Goal: Information Seeking & Learning: Check status

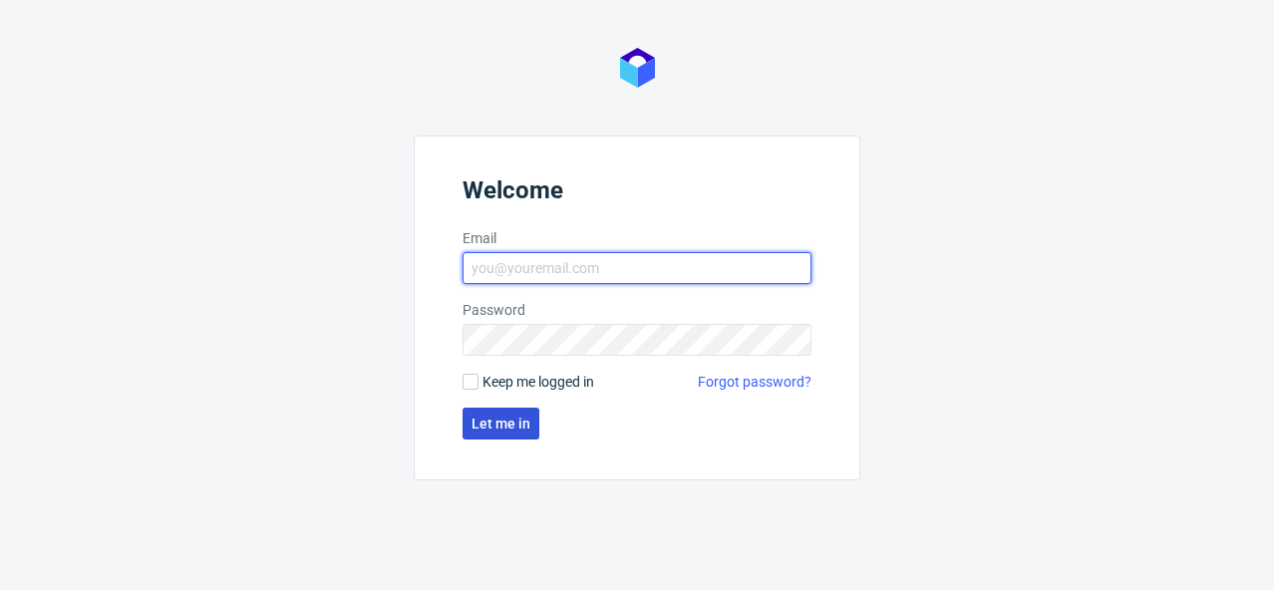
type input "[PERSON_NAME][EMAIL_ADDRESS][PERSON_NAME][DOMAIN_NAME]"
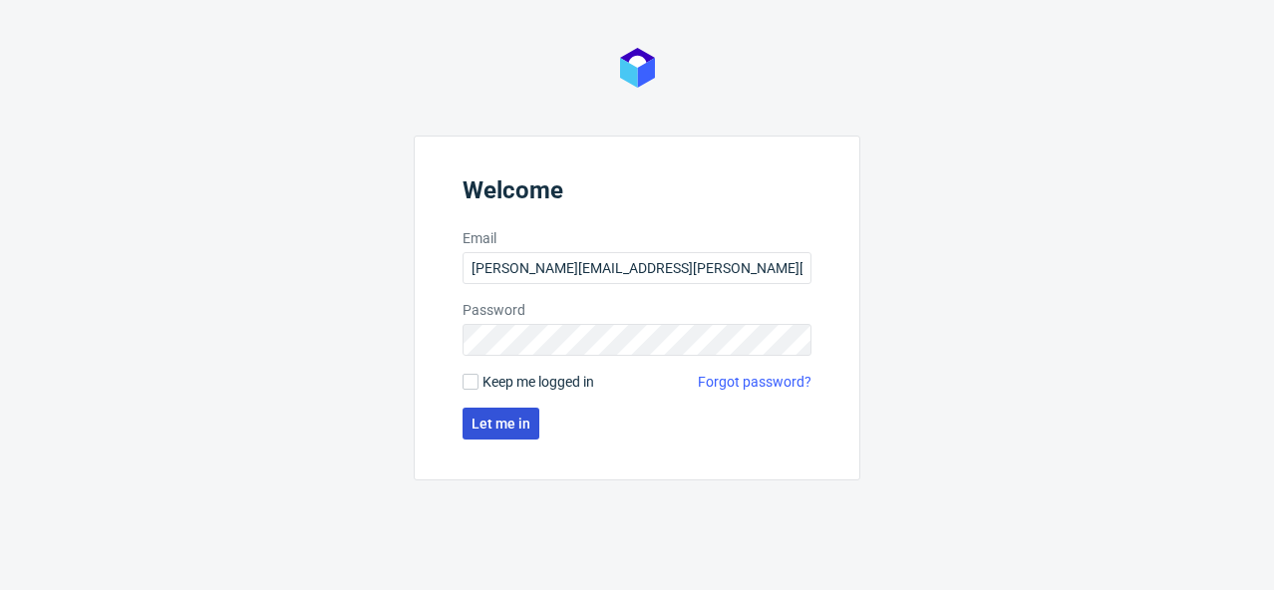
click at [513, 422] on span "Let me in" at bounding box center [501, 424] width 59 height 14
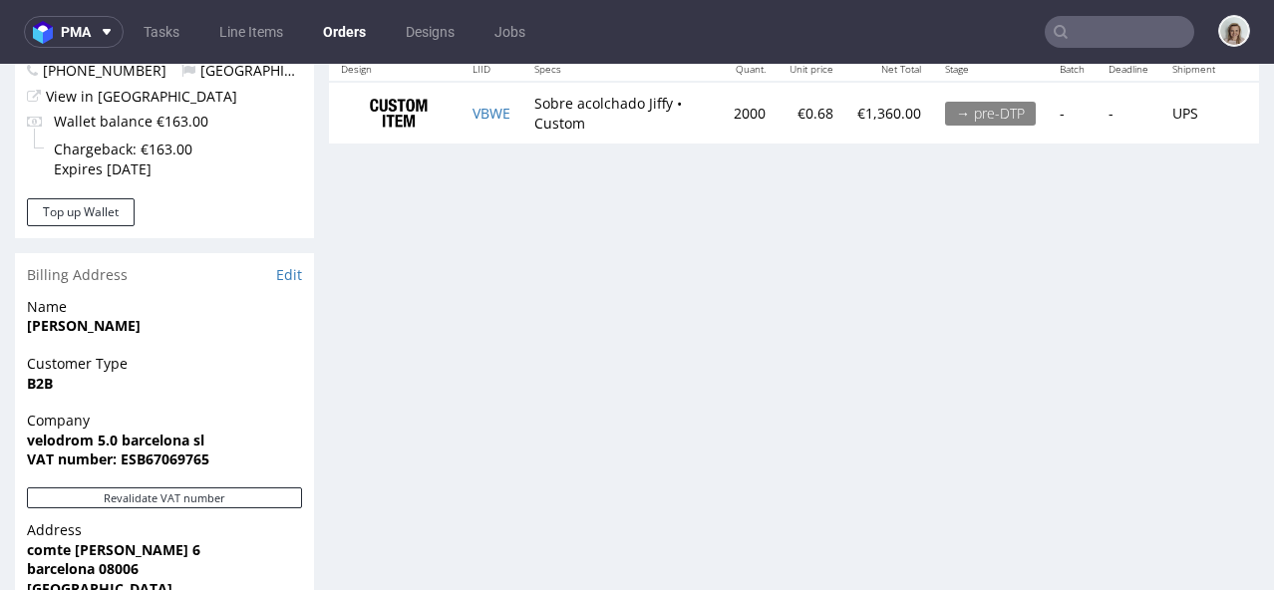
scroll to position [1074, 0]
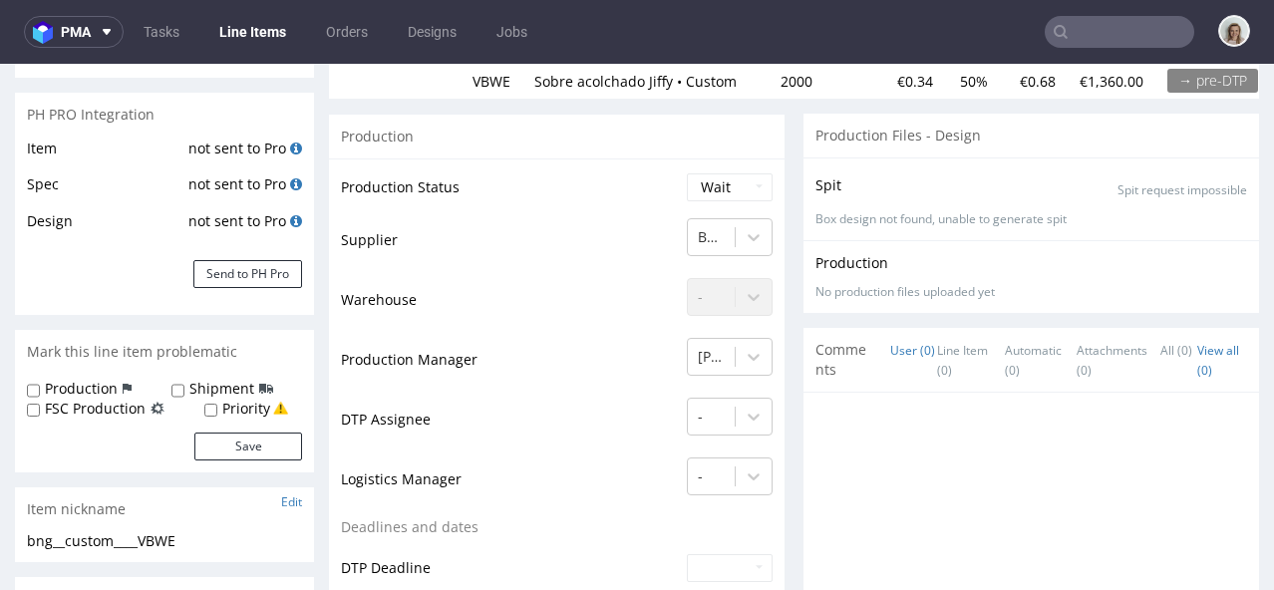
scroll to position [630, 0]
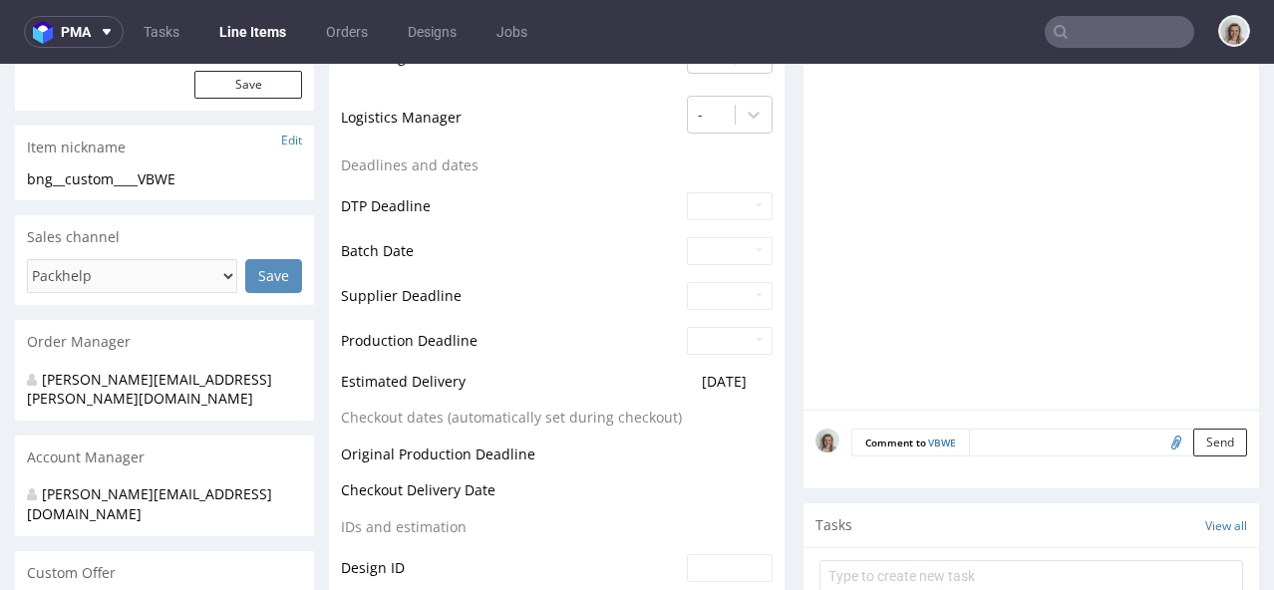
click at [1015, 433] on textarea at bounding box center [1108, 443] width 278 height 28
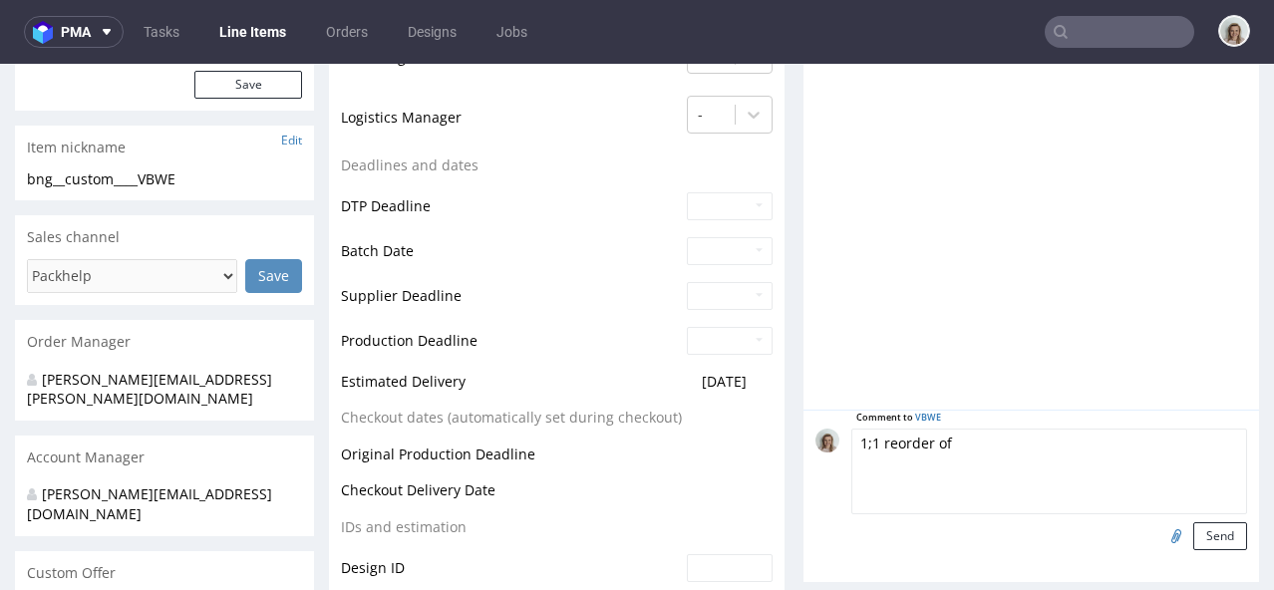
paste textarea "QJOZ"
type textarea "1;1 reorder of QJOZ"
click at [1160, 534] on input "file" at bounding box center [1174, 536] width 28 height 26
type input "C:\fakepath\bng__custom____XRIE__d0__oR726426386 (1).pdf"
click at [1194, 533] on button "Send" at bounding box center [1221, 537] width 54 height 28
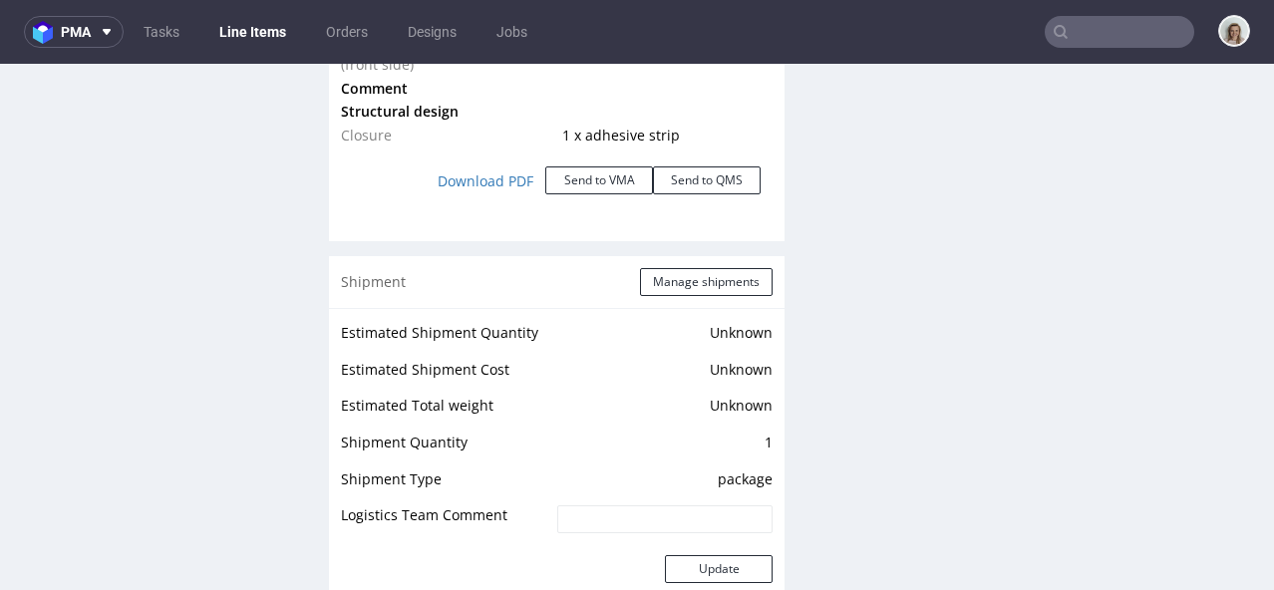
scroll to position [2079, 0]
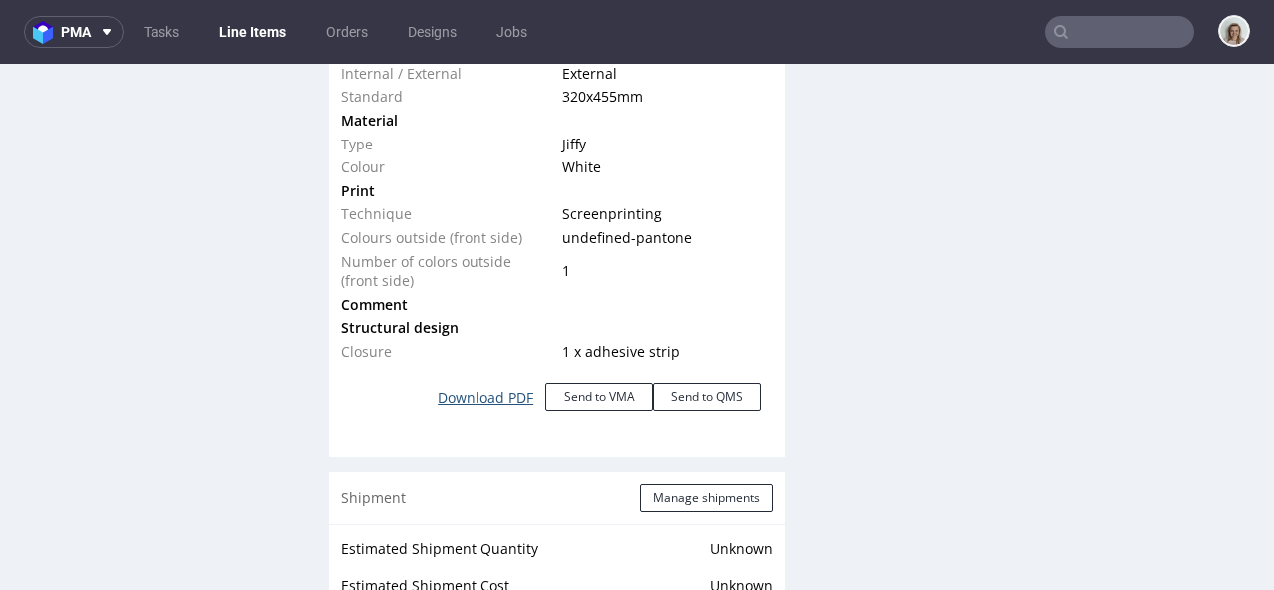
click at [489, 393] on link "Download PDF" at bounding box center [486, 398] width 120 height 44
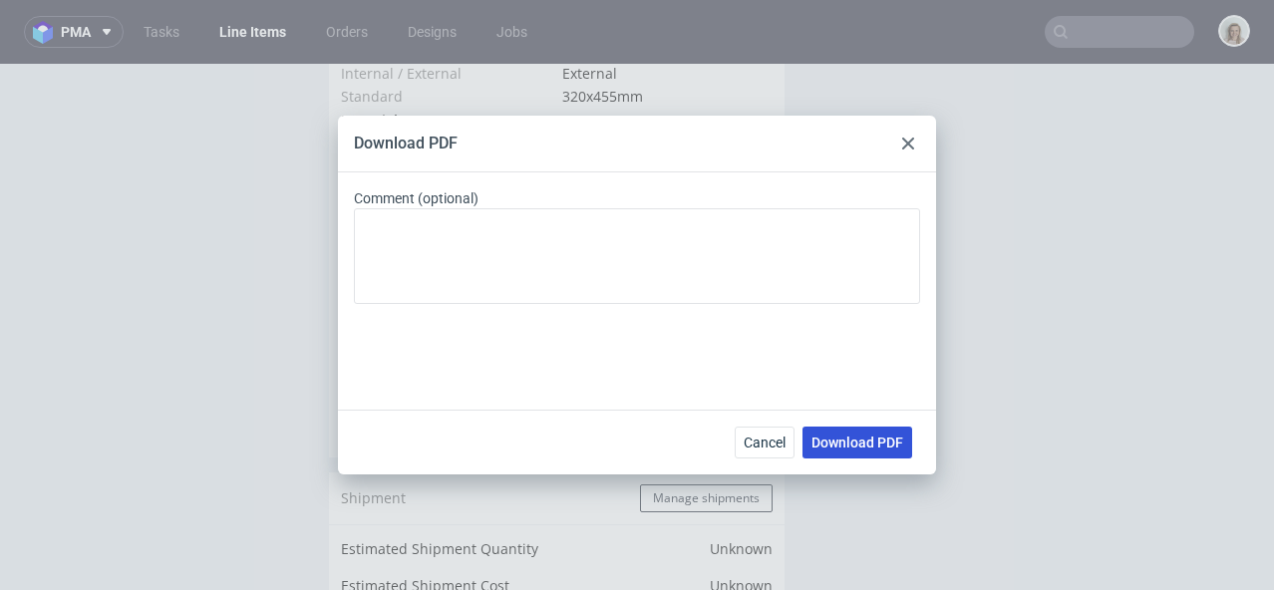
click at [865, 457] on button "Download PDF" at bounding box center [858, 443] width 110 height 32
click at [887, 436] on span "Download PDF" at bounding box center [858, 443] width 92 height 14
click at [1021, 204] on div "Download PDF Comment (optional) Cancel Download PDF" at bounding box center [637, 295] width 1274 height 590
click at [908, 141] on icon at bounding box center [909, 144] width 12 height 12
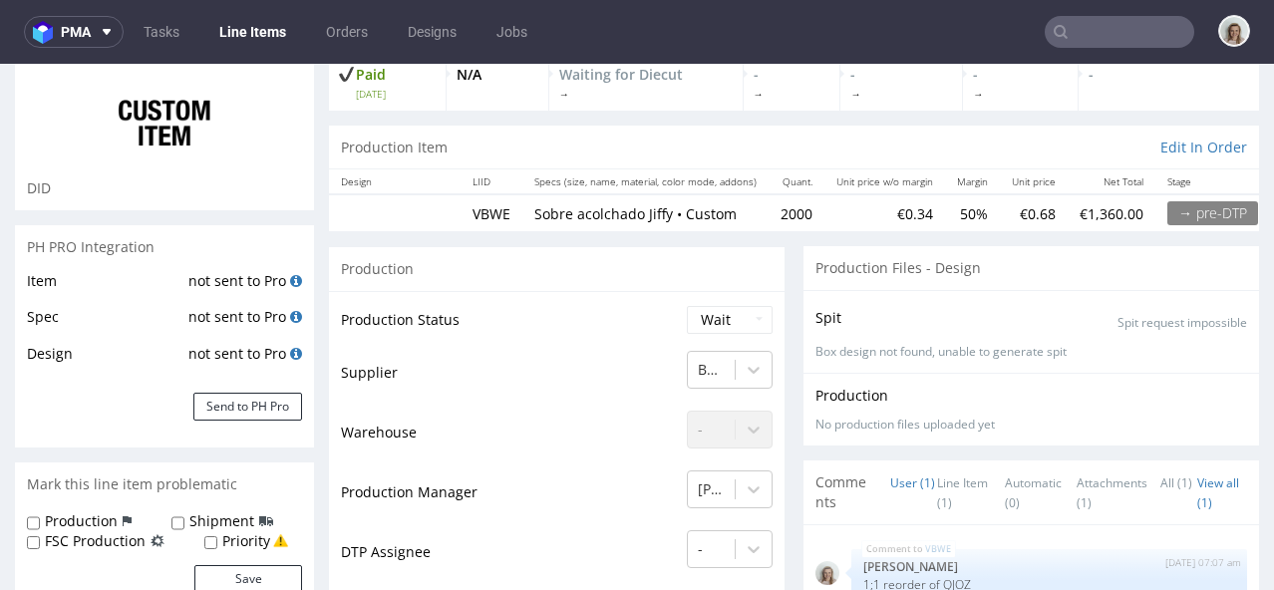
scroll to position [0, 0]
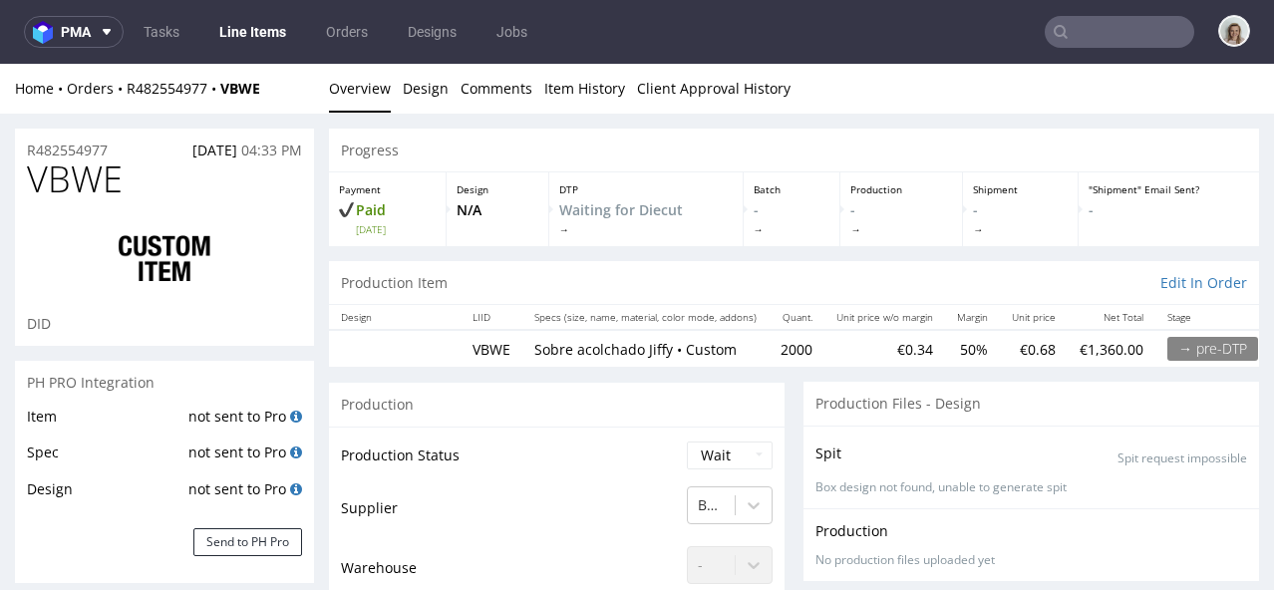
click at [178, 97] on div "Home Orders R482554977 VBWE" at bounding box center [164, 89] width 299 height 20
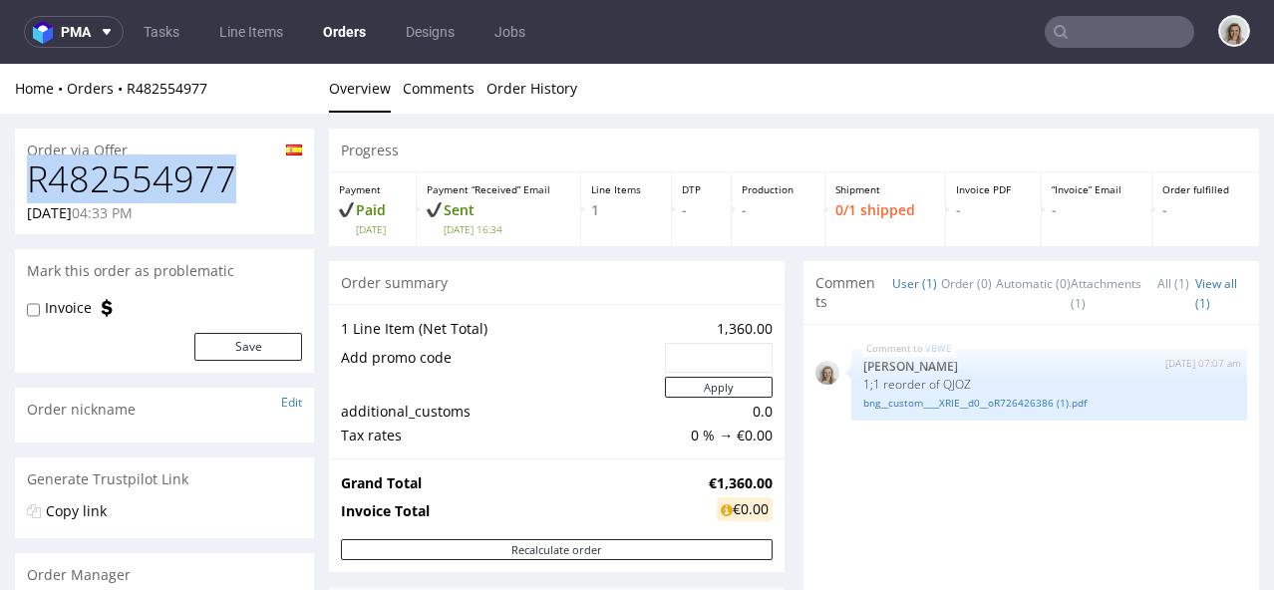
drag, startPoint x: 245, startPoint y: 178, endPoint x: 16, endPoint y: 184, distance: 229.5
click at [16, 184] on div "R482554977 [DATE] 04:33 PM" at bounding box center [164, 197] width 299 height 75
copy h1 "R482554977"
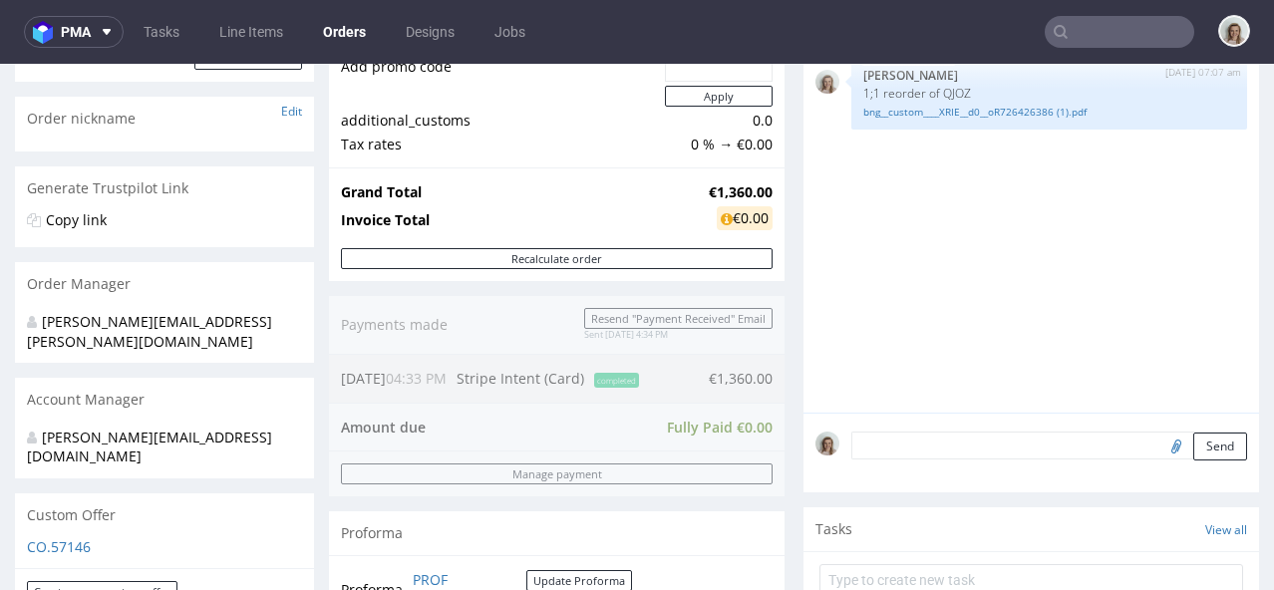
scroll to position [181, 0]
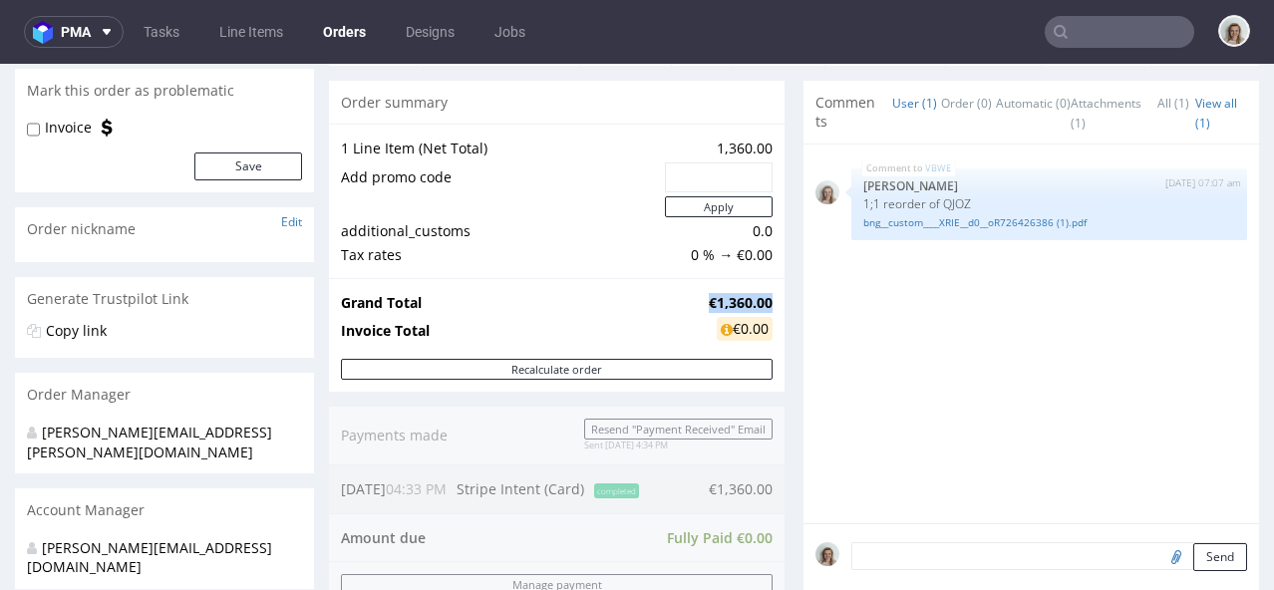
drag, startPoint x: 687, startPoint y: 301, endPoint x: 755, endPoint y: 302, distance: 67.8
click at [755, 302] on strong "€1,360.00" at bounding box center [741, 302] width 64 height 19
copy strong "€1,360.00"
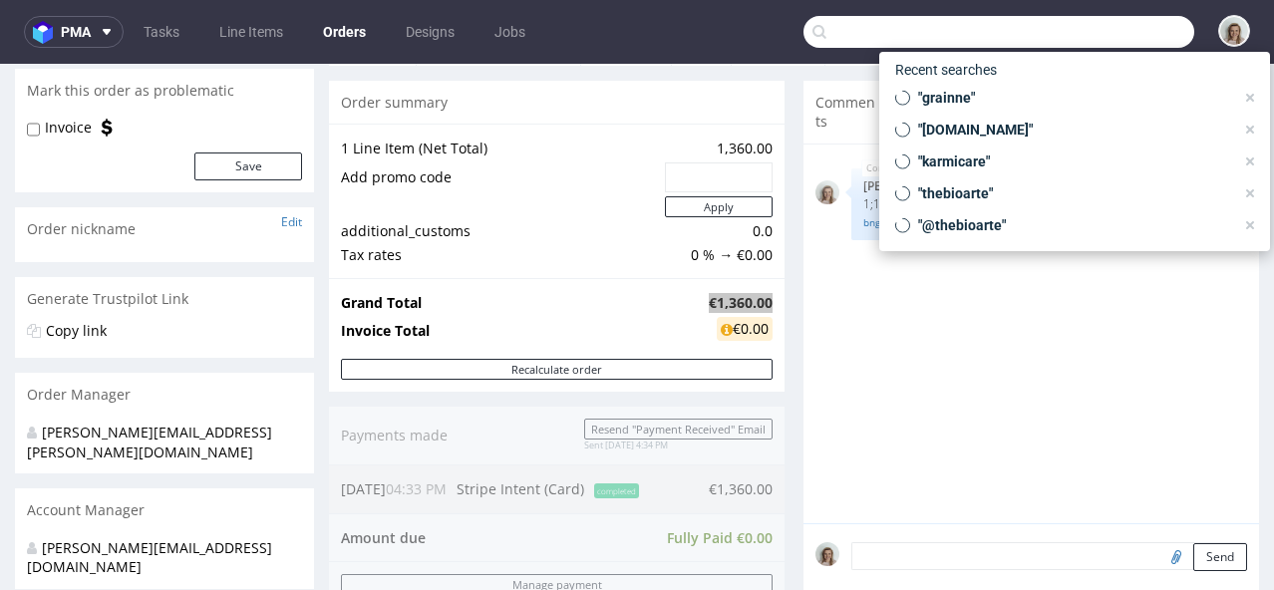
click at [1079, 35] on input "text" at bounding box center [999, 32] width 391 height 32
paste input "[PERSON_NAME][EMAIL_ADDRESS][PERSON_NAME][DOMAIN_NAME]"
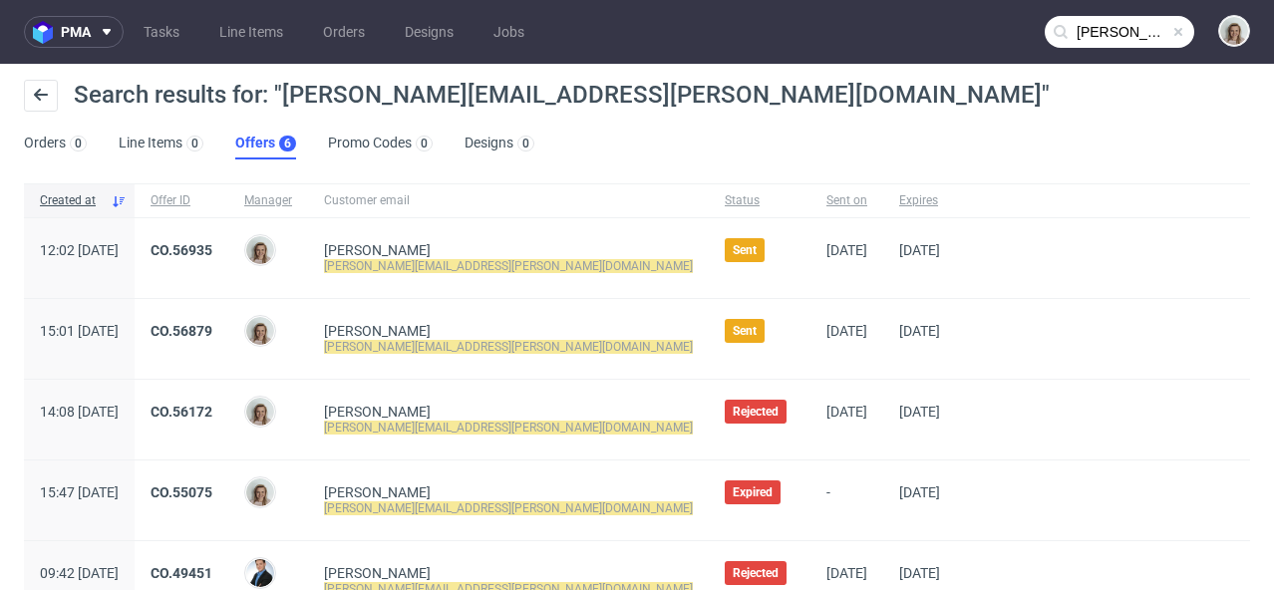
click at [1114, 27] on input "[PERSON_NAME][EMAIL_ADDRESS][PERSON_NAME][DOMAIN_NAME]" at bounding box center [1120, 32] width 150 height 32
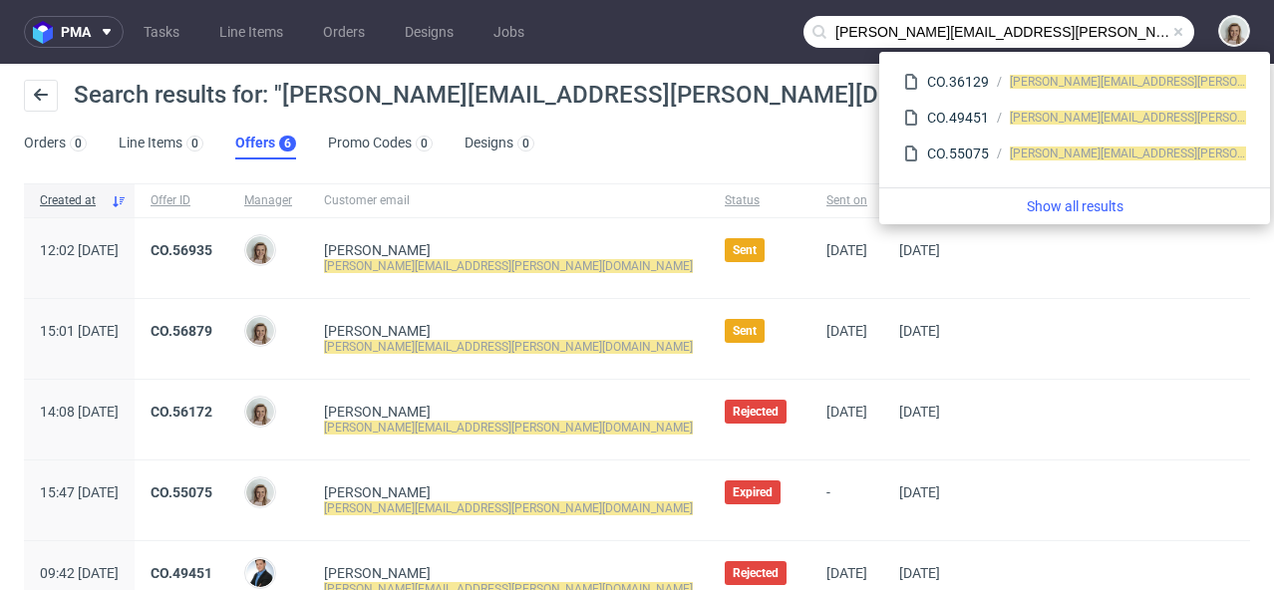
drag, startPoint x: 953, startPoint y: 29, endPoint x: 762, endPoint y: 29, distance: 191.5
click at [765, 31] on nav "pma Tasks Line Items Orders Designs Jobs [PERSON_NAME][EMAIL_ADDRESS][PERSON_NA…" at bounding box center [637, 32] width 1274 height 64
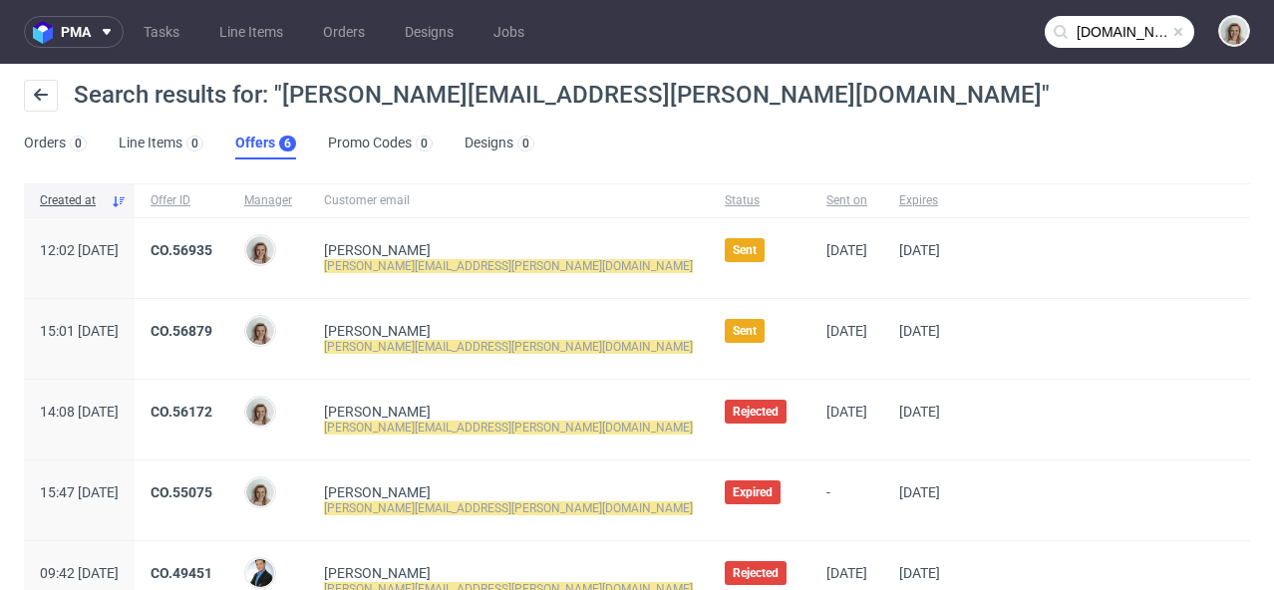
type input "[DOMAIN_NAME]"
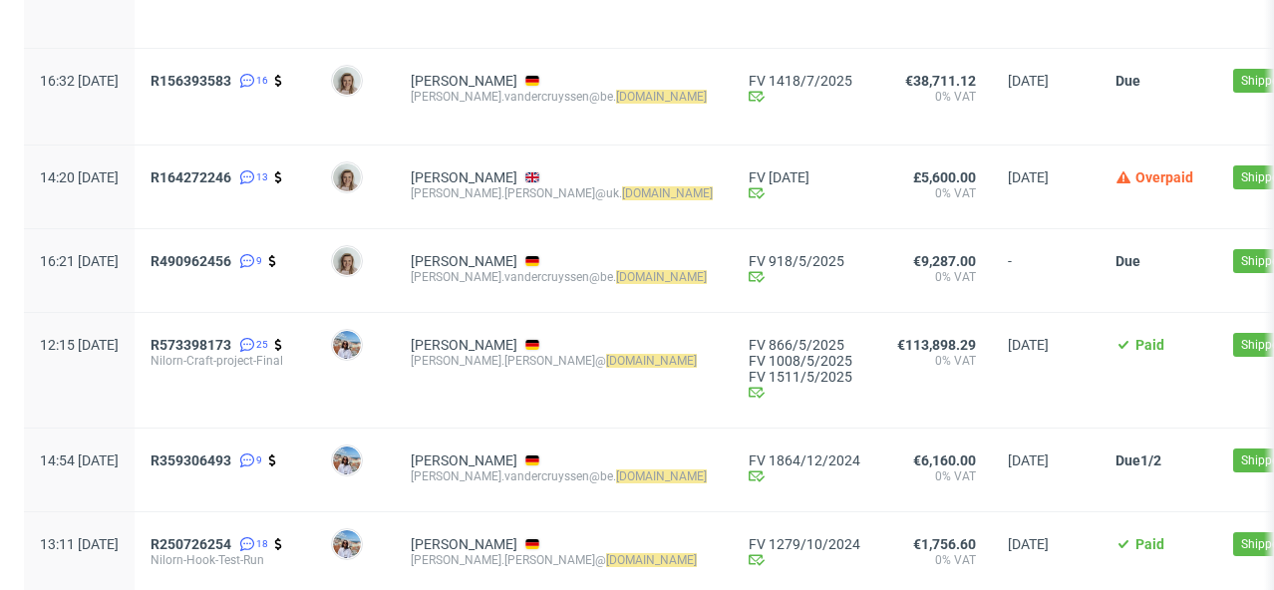
scroll to position [310, 0]
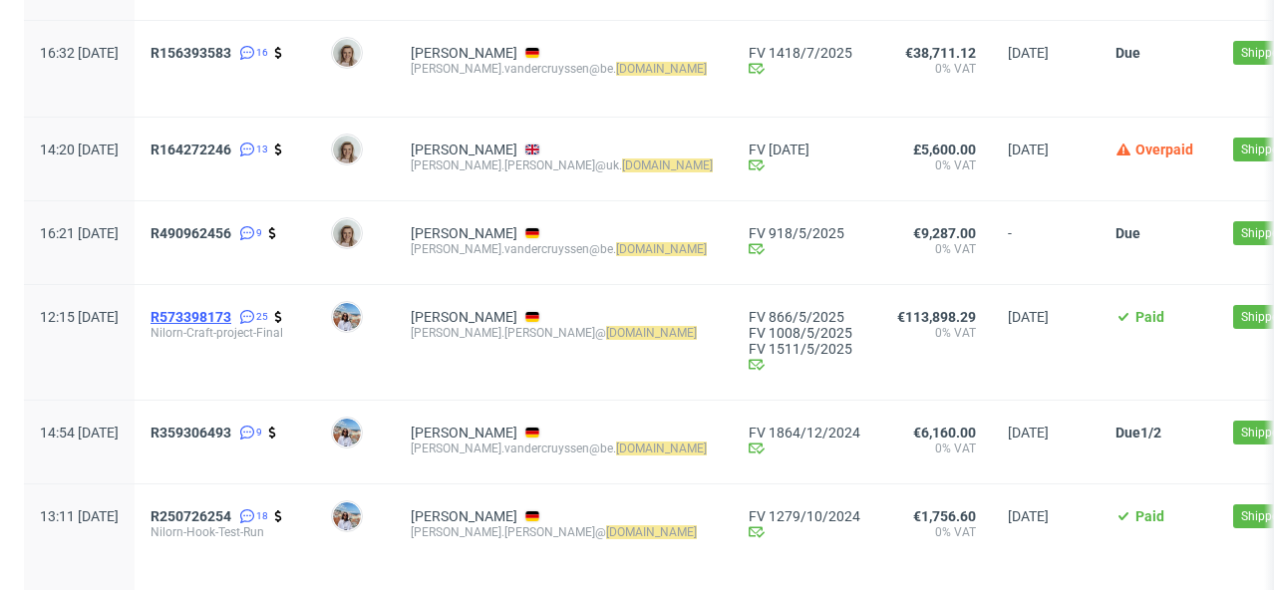
click at [231, 320] on span "R573398173" at bounding box center [191, 317] width 81 height 16
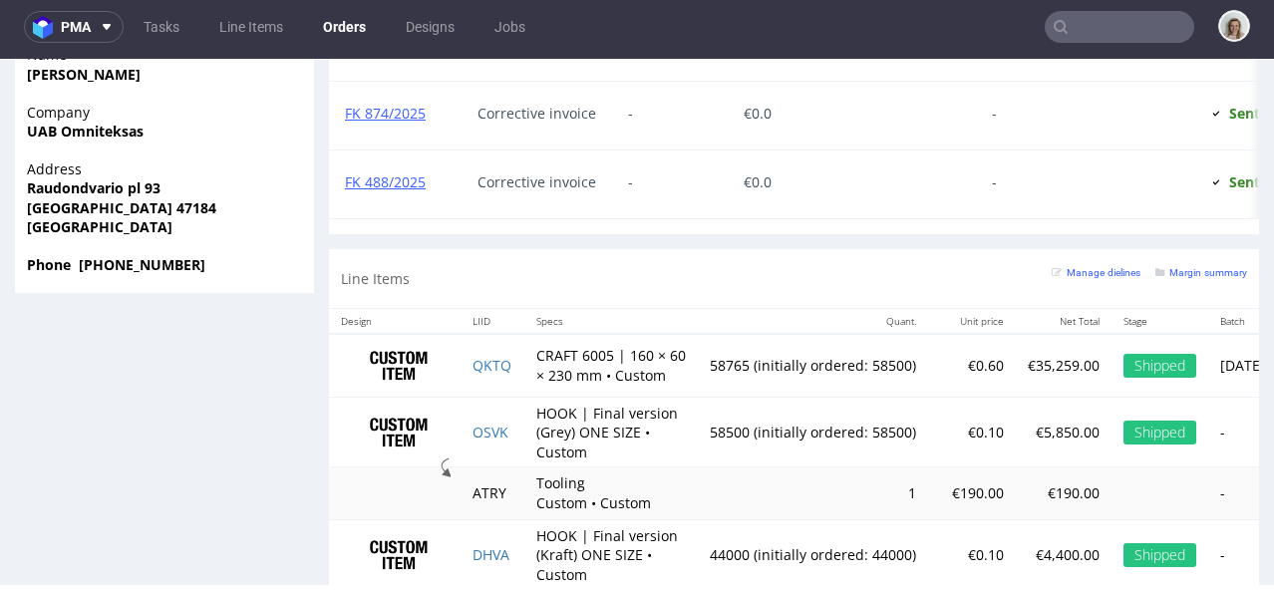
scroll to position [1914, 0]
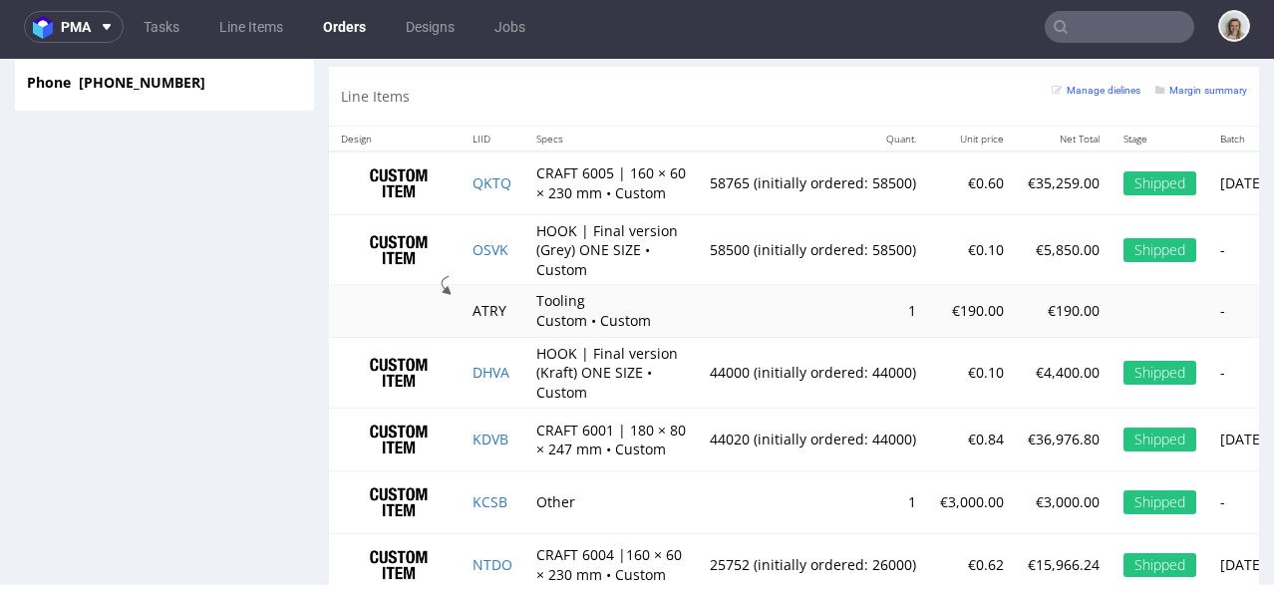
type input "[DOMAIN_NAME]"
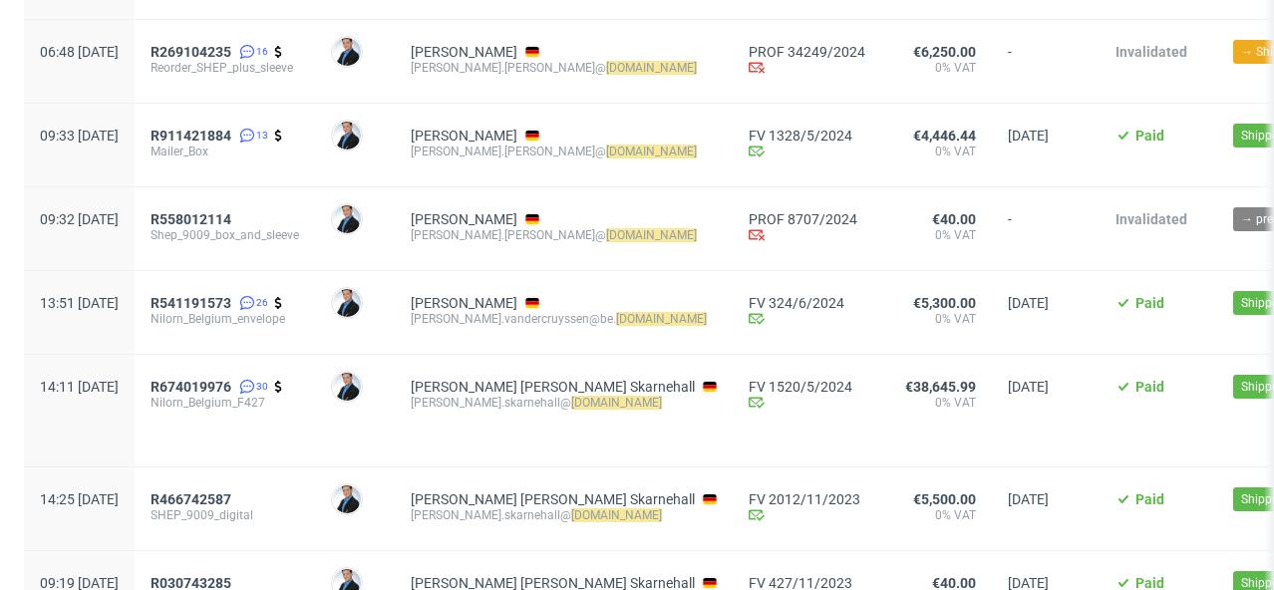
scroll to position [1177, 0]
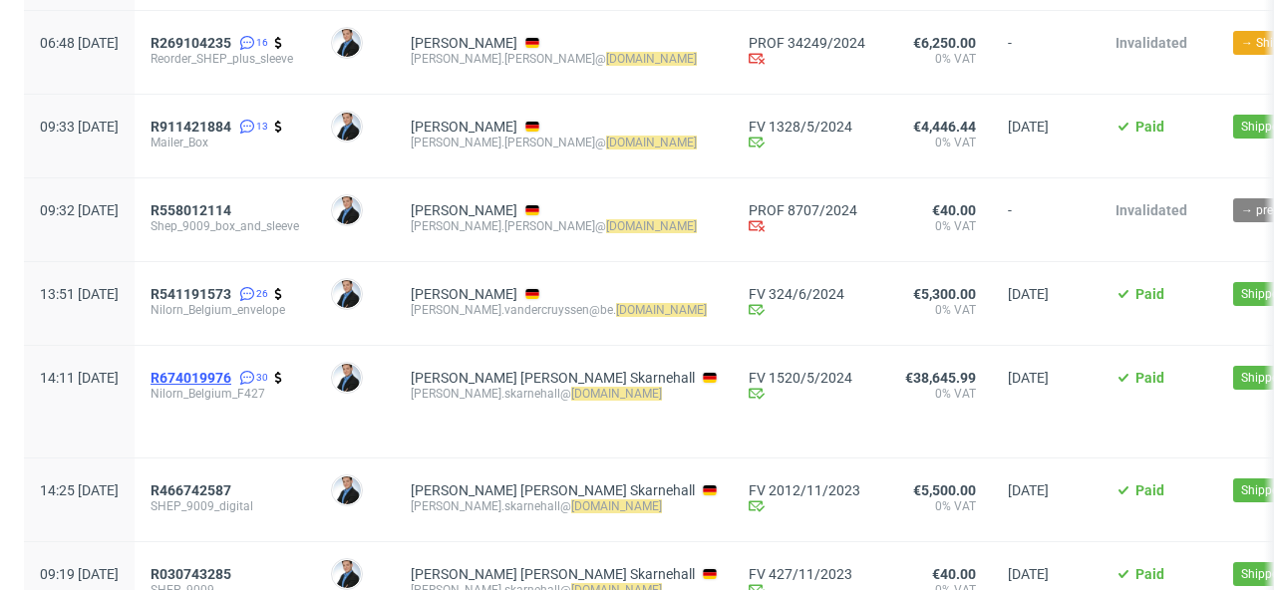
click at [231, 375] on span "R674019976" at bounding box center [191, 378] width 81 height 16
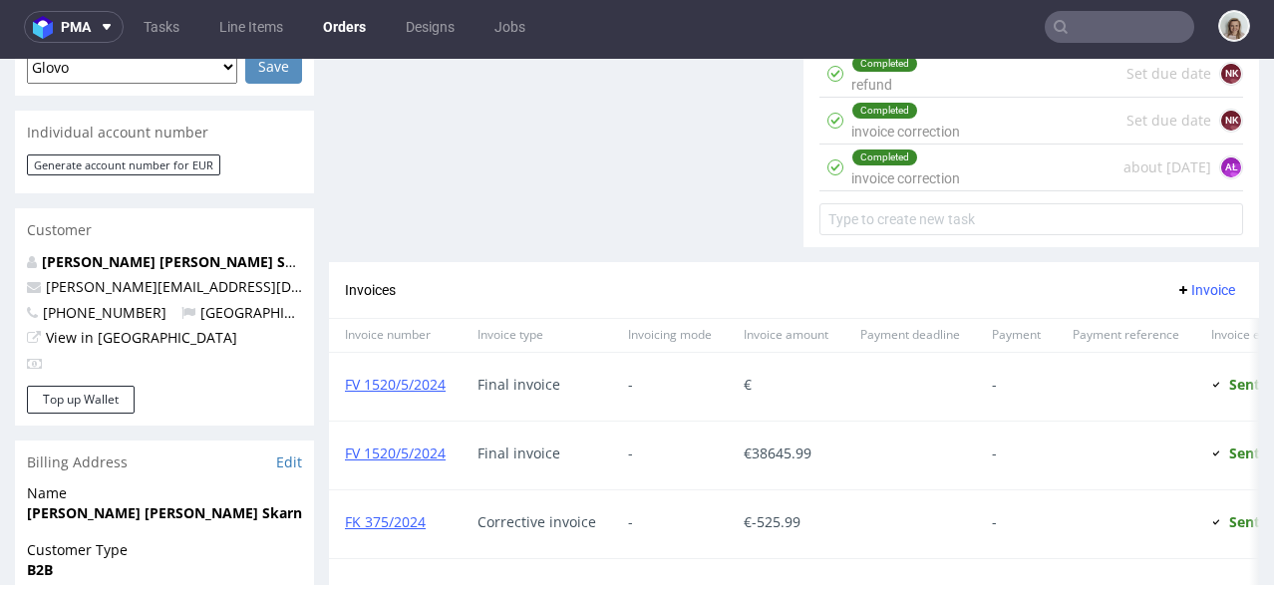
scroll to position [1523, 0]
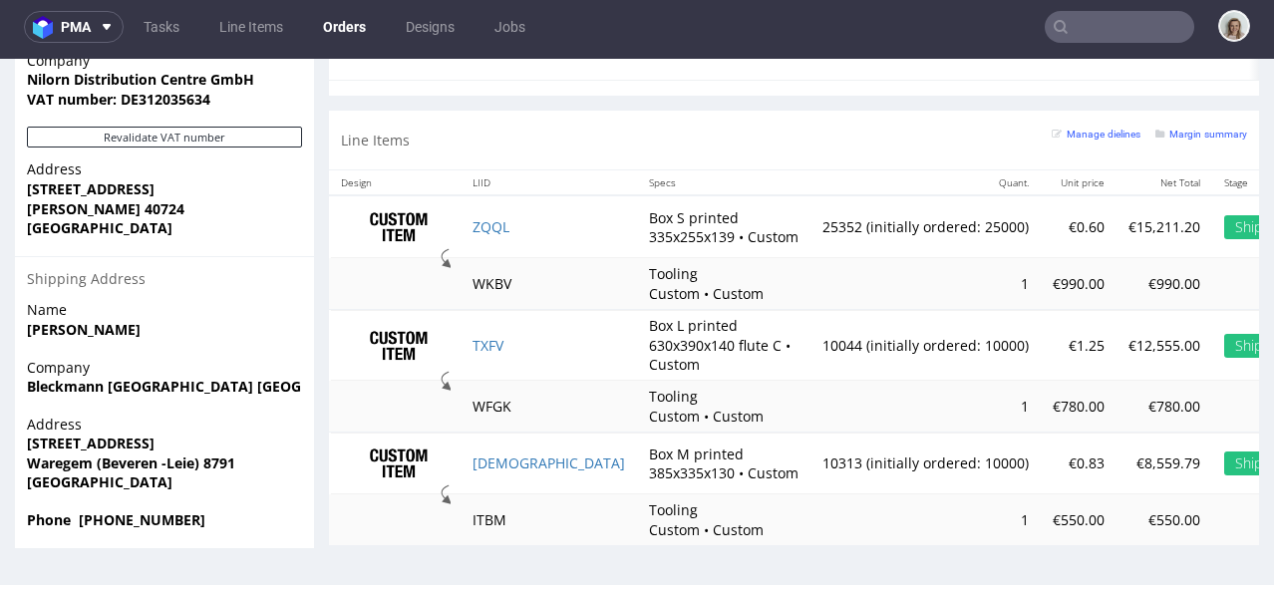
type input "[DOMAIN_NAME]"
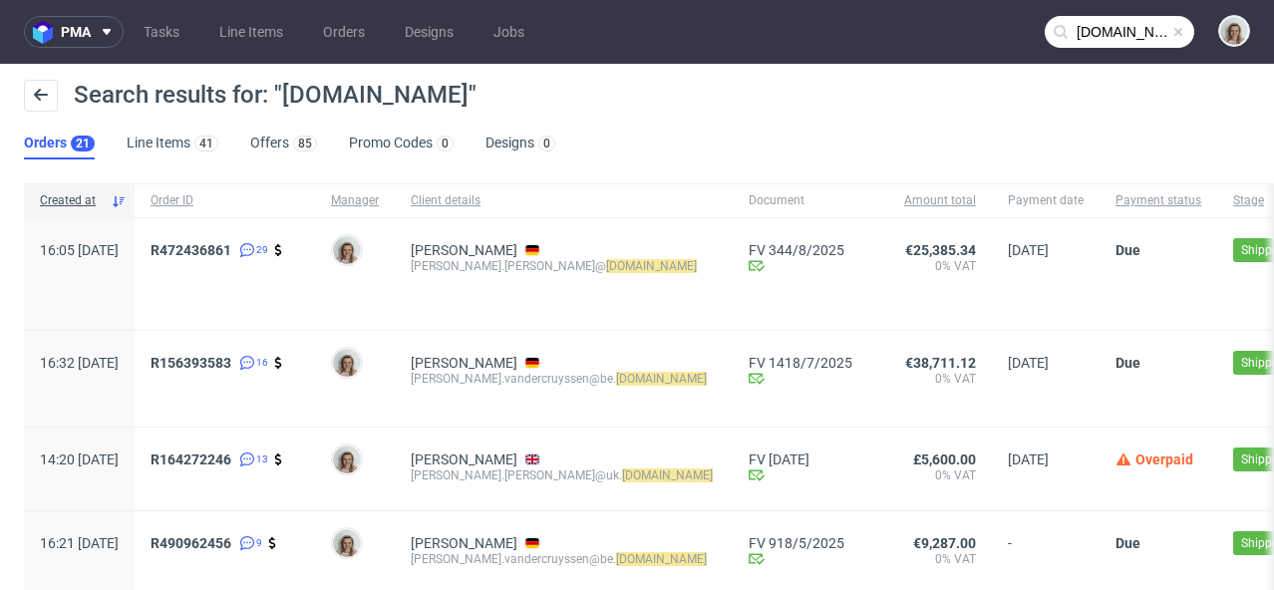
click at [1171, 35] on span at bounding box center [1179, 32] width 16 height 16
click at [1156, 27] on input "text" at bounding box center [1120, 32] width 150 height 32
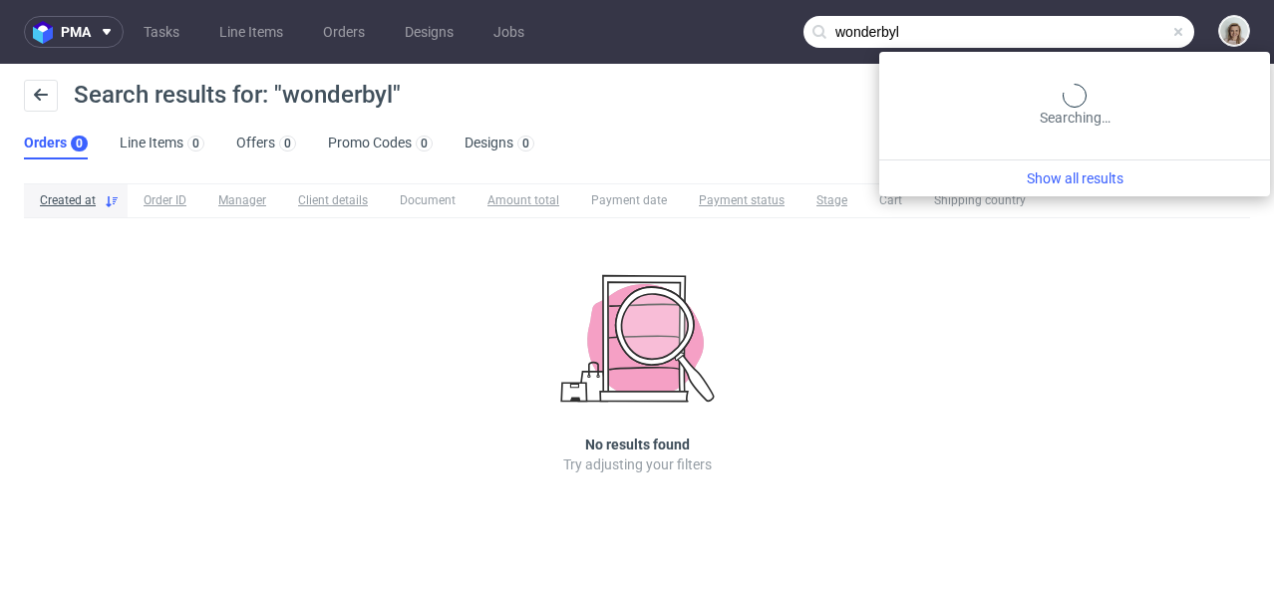
click at [1163, 22] on input "wonderbyl" at bounding box center [999, 32] width 391 height 32
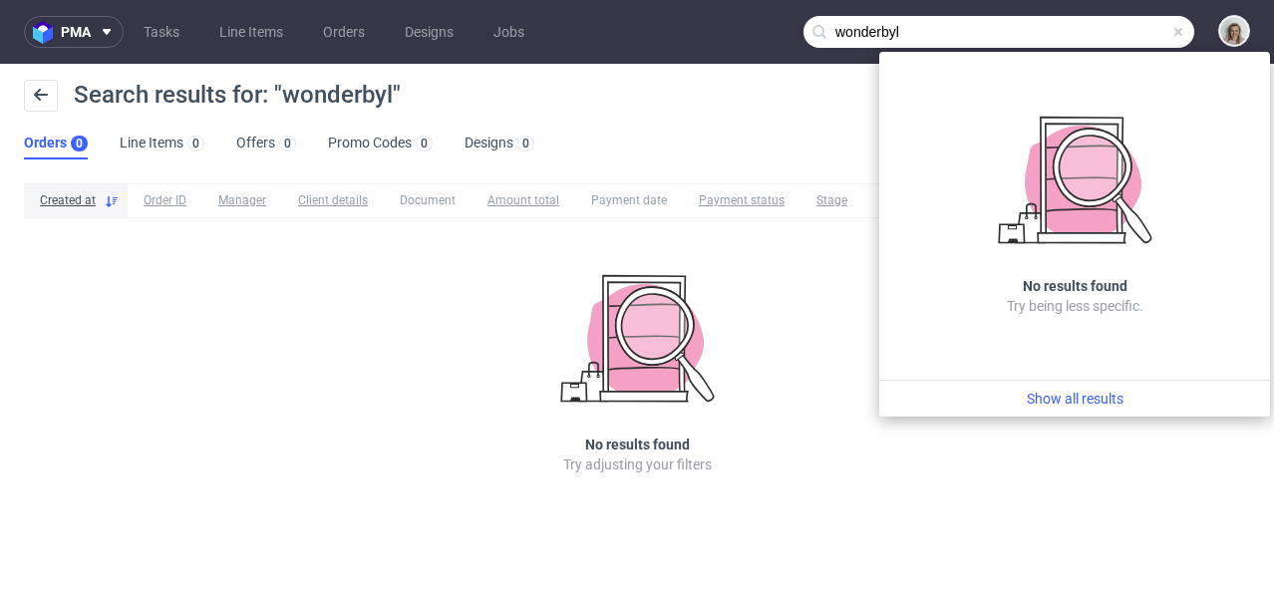
click at [1140, 33] on input "wonderbyl" at bounding box center [999, 32] width 391 height 32
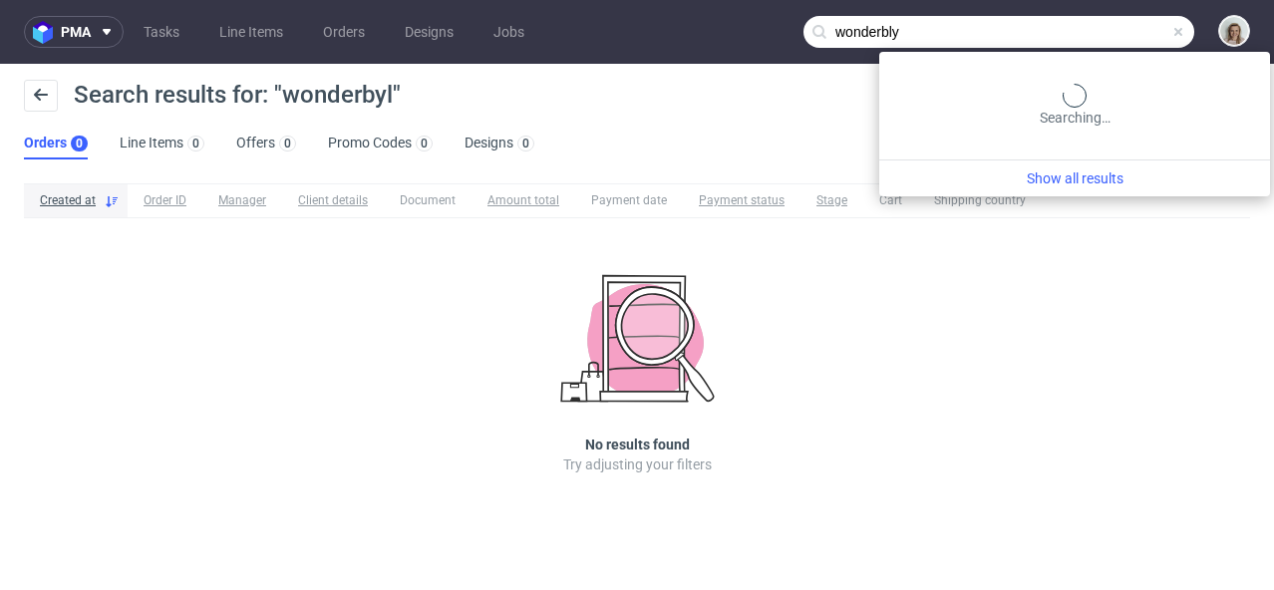
type input "wonderbly"
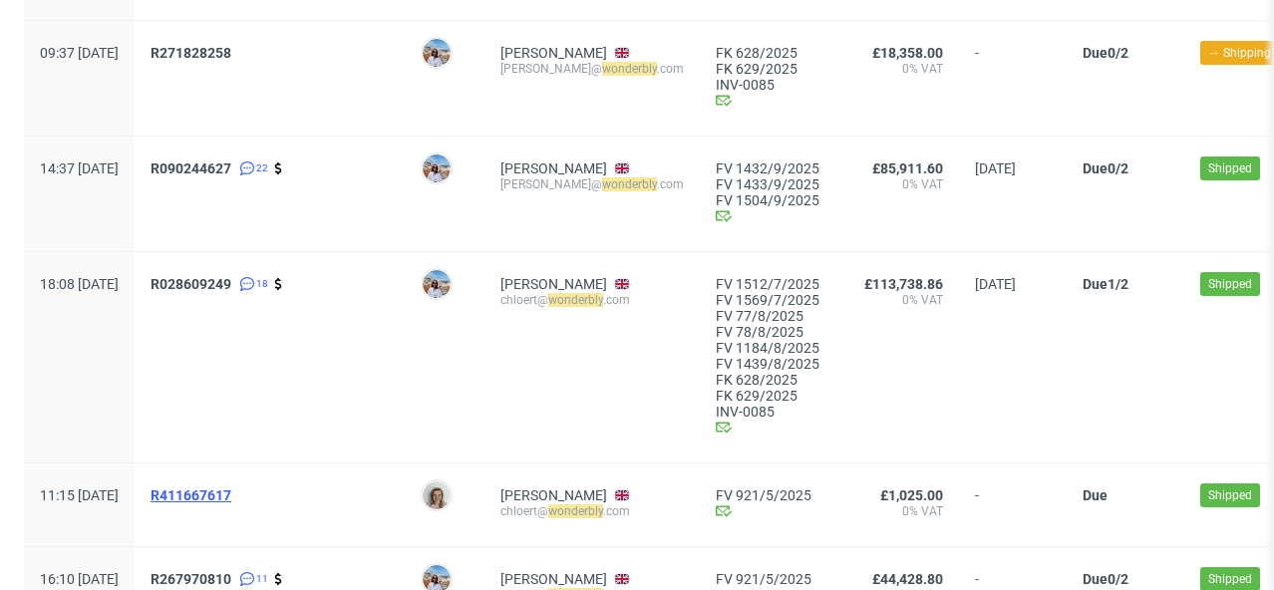
scroll to position [542, 0]
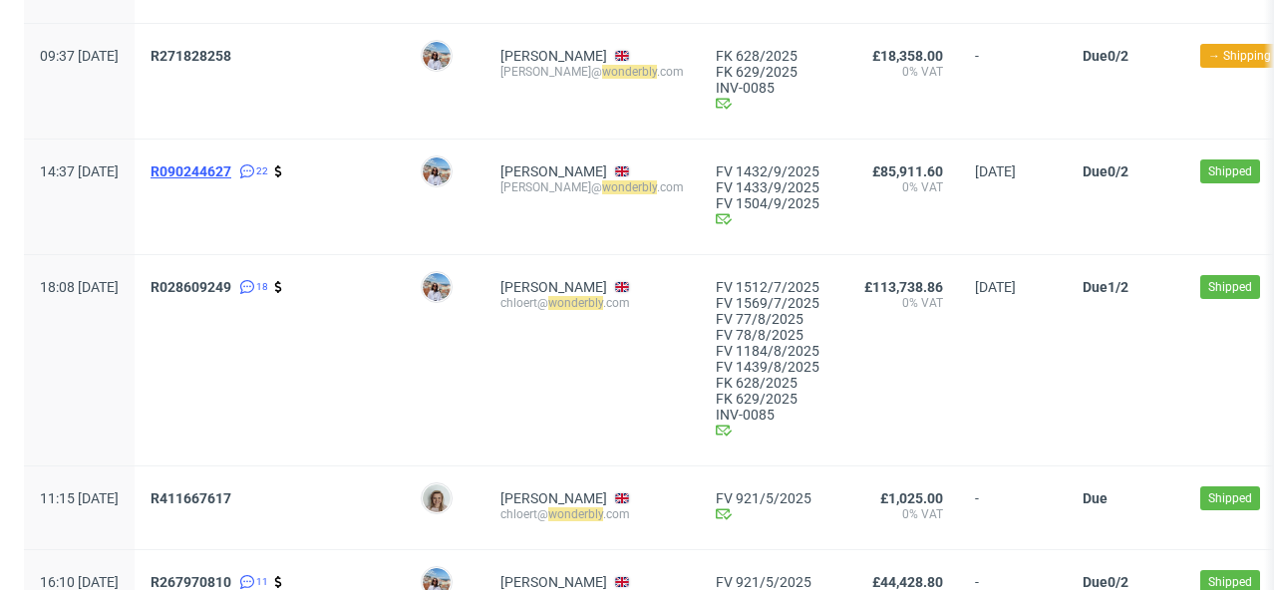
click at [231, 175] on span "R090244627" at bounding box center [191, 172] width 81 height 16
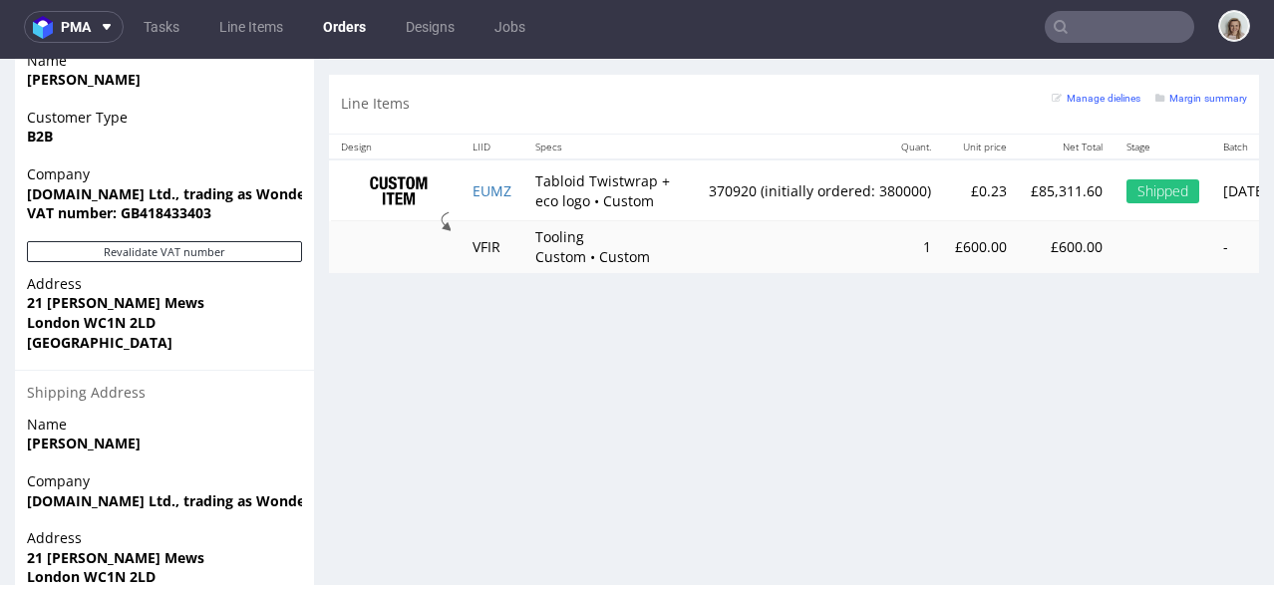
scroll to position [1356, 0]
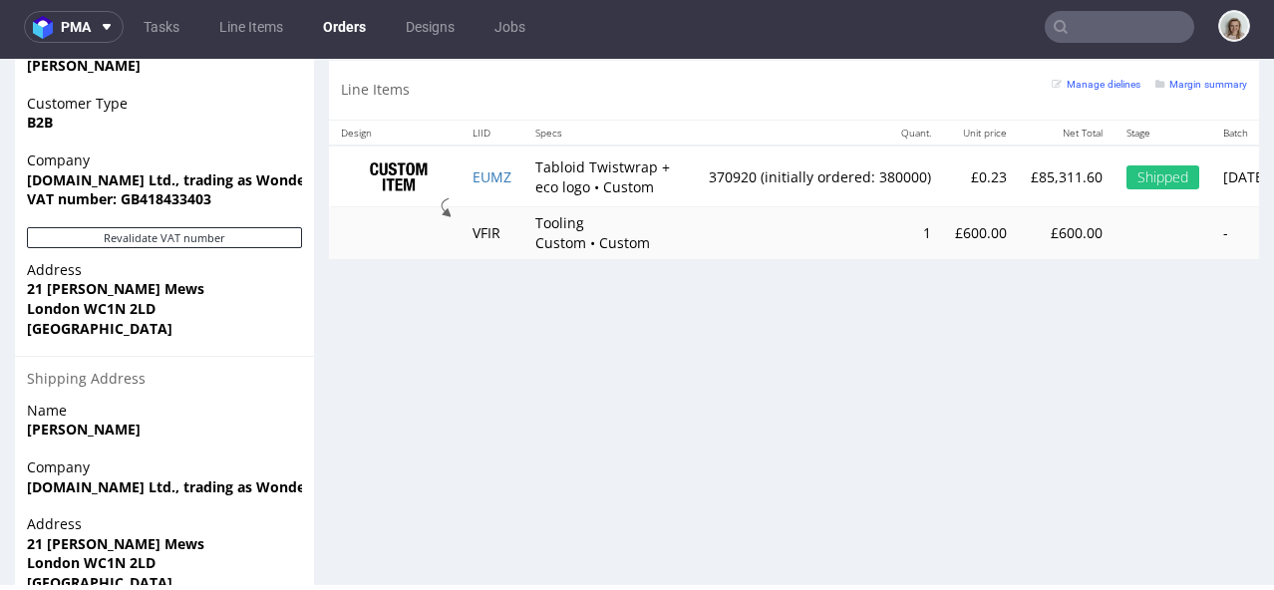
type input "wonderbly"
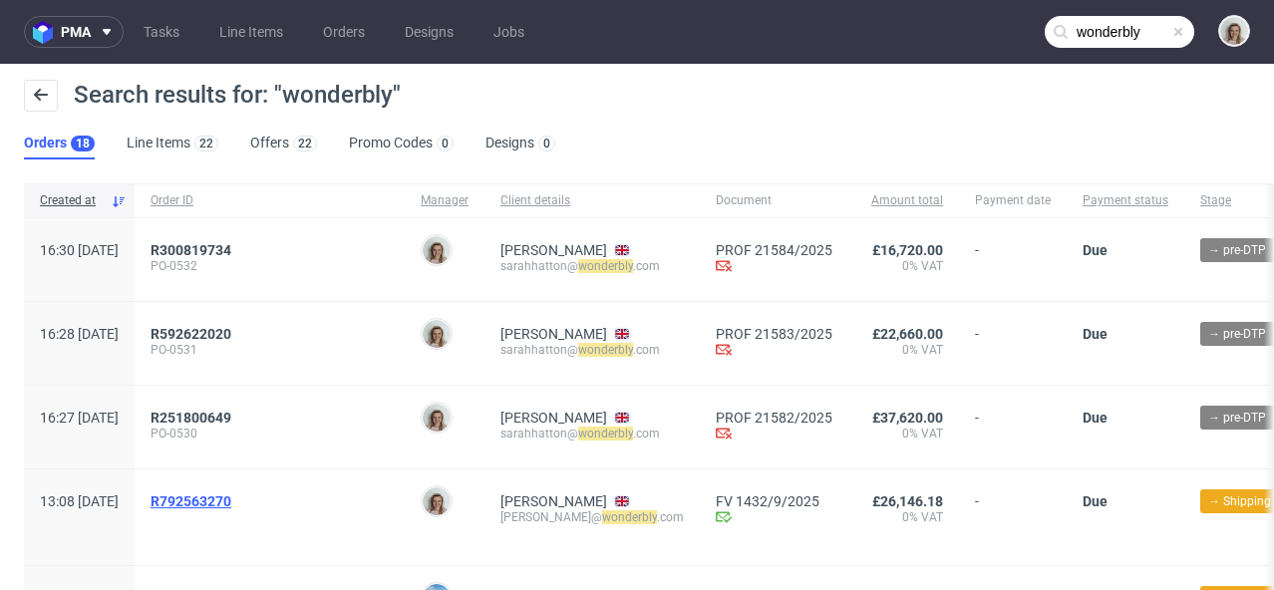
click at [231, 501] on span "R792563270" at bounding box center [191, 502] width 81 height 16
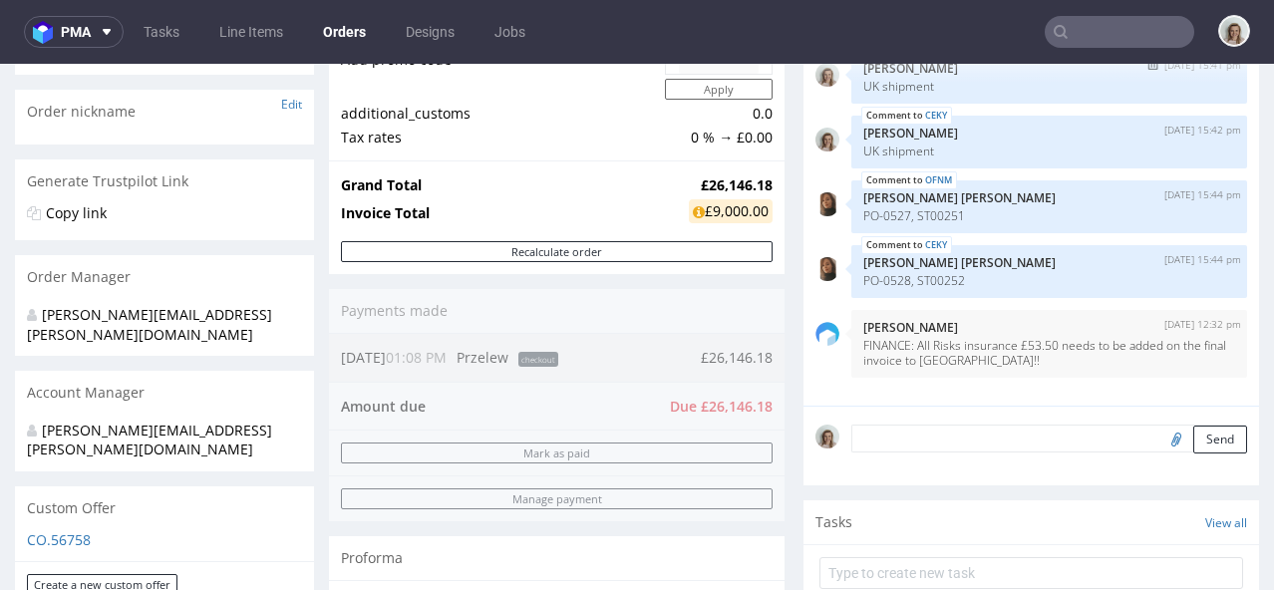
scroll to position [300, 0]
click at [907, 433] on textarea at bounding box center [1050, 437] width 396 height 28
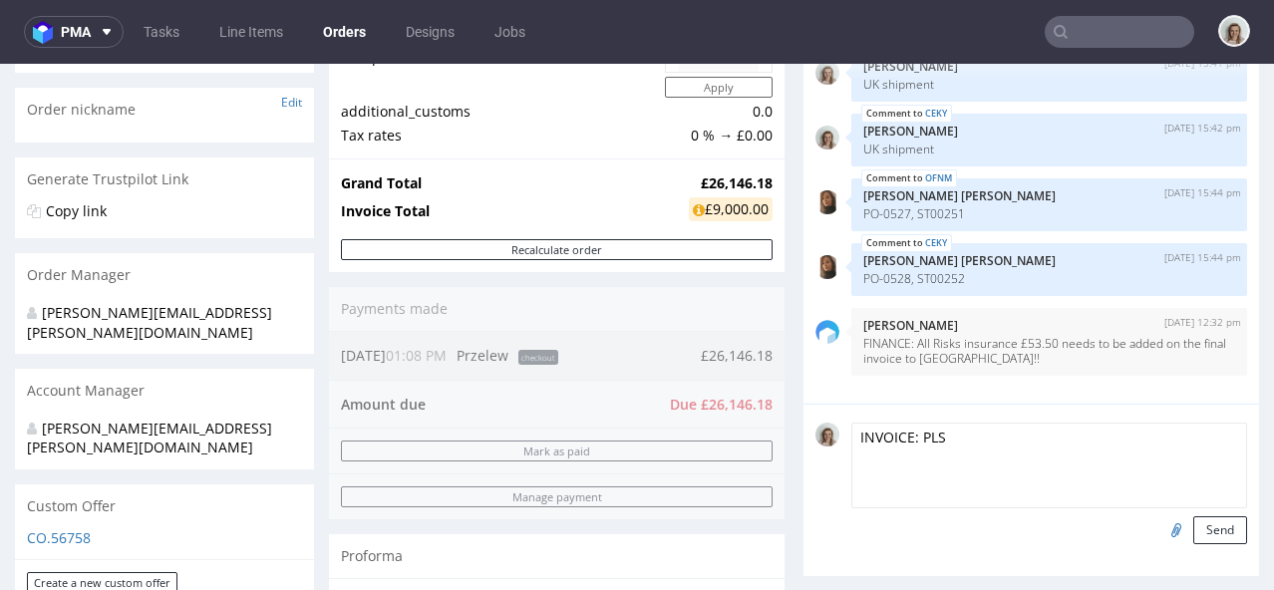
paste textarea "the invoice for this shipment will contain the full amount for the shipping as …"
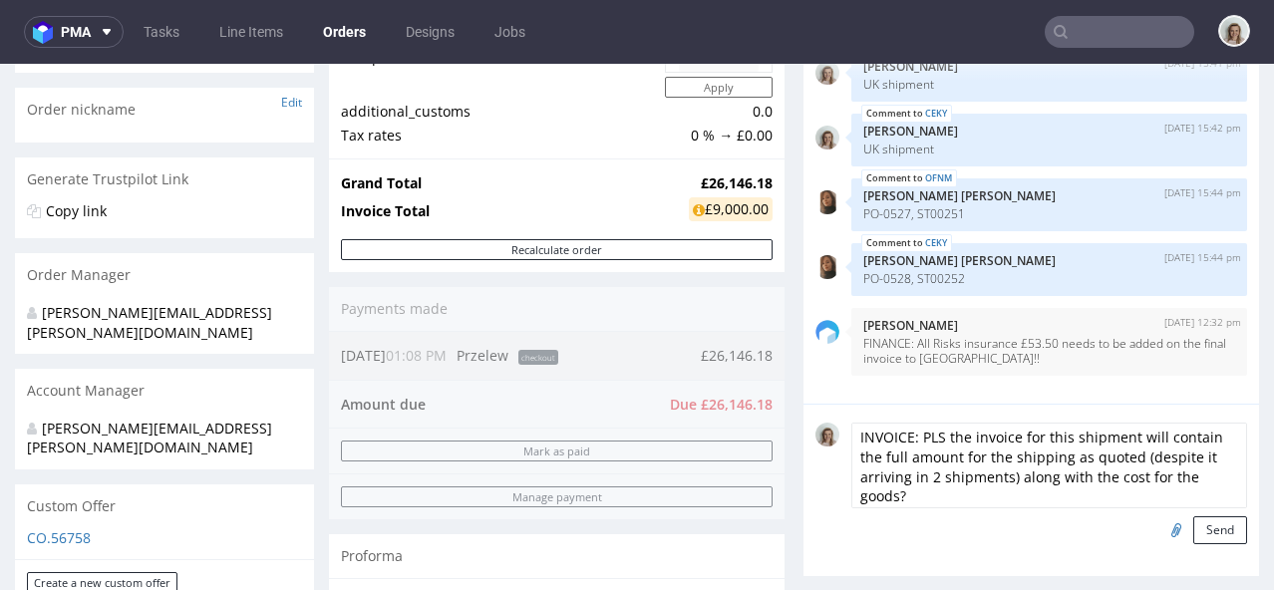
click at [957, 434] on textarea "INVOICE: PLS the invoice for this shipment will contain the full amount for the…" at bounding box center [1050, 466] width 396 height 86
click at [1163, 431] on textarea "INVOICE: PLS make the invoice for this shipment will contain the full amount fo…" at bounding box center [1050, 466] width 396 height 86
click at [996, 499] on textarea "INVOICE: PLS make the invoice for this shipment to the [GEOGRAPHIC_DATA] contai…" at bounding box center [1050, 466] width 396 height 86
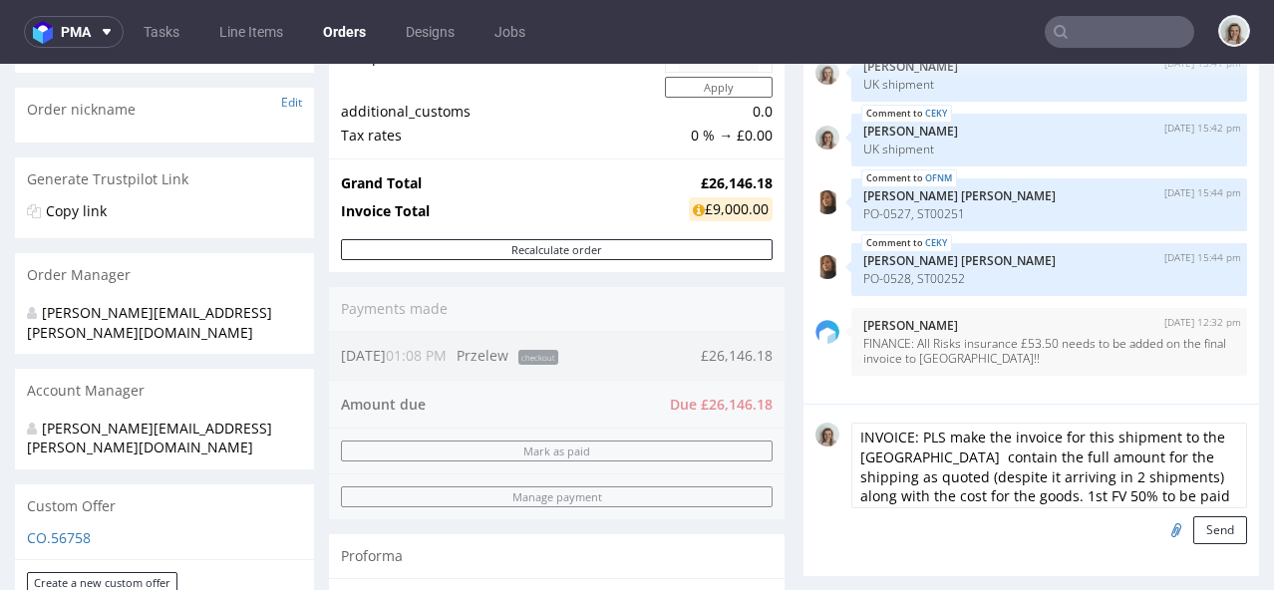
scroll to position [16, 0]
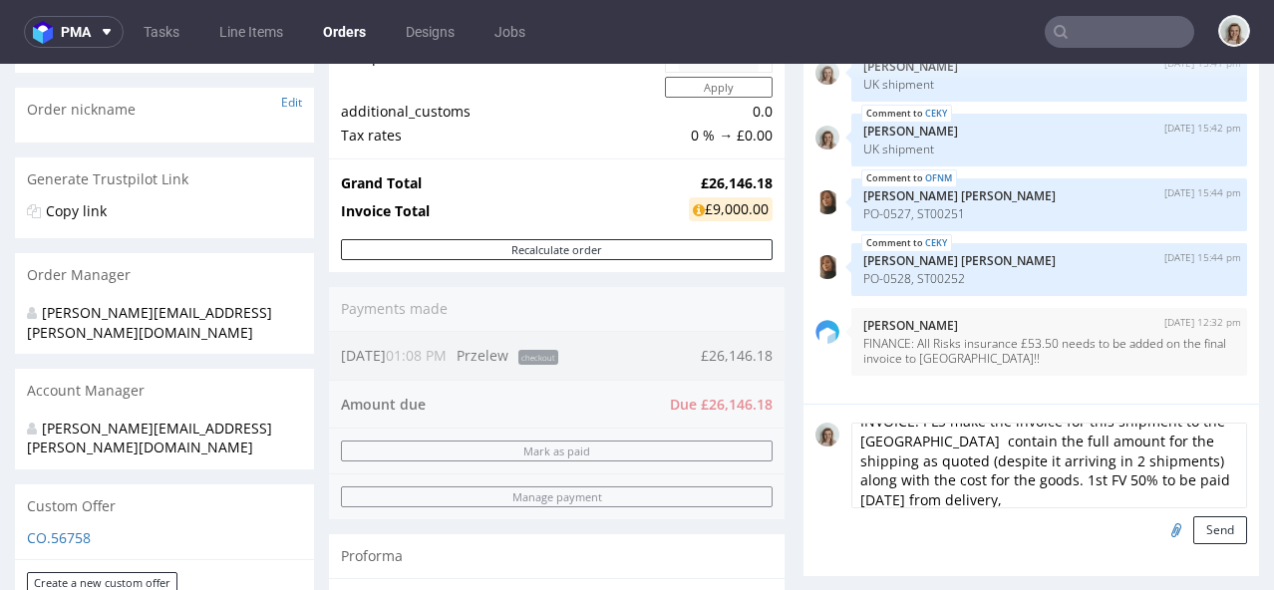
click at [1018, 473] on textarea "INVOICE: PLS make the invoice for this shipment to the [GEOGRAPHIC_DATA] contai…" at bounding box center [1050, 466] width 396 height 86
click at [1002, 503] on textarea "INVOICE: PLS make the invoice for this shipment to the [GEOGRAPHIC_DATA] contai…" at bounding box center [1050, 466] width 396 height 86
type textarea "INVOICE: PLS make the invoice for this shipment to the [GEOGRAPHIC_DATA] contai…"
click at [1194, 537] on button "Send" at bounding box center [1221, 531] width 54 height 28
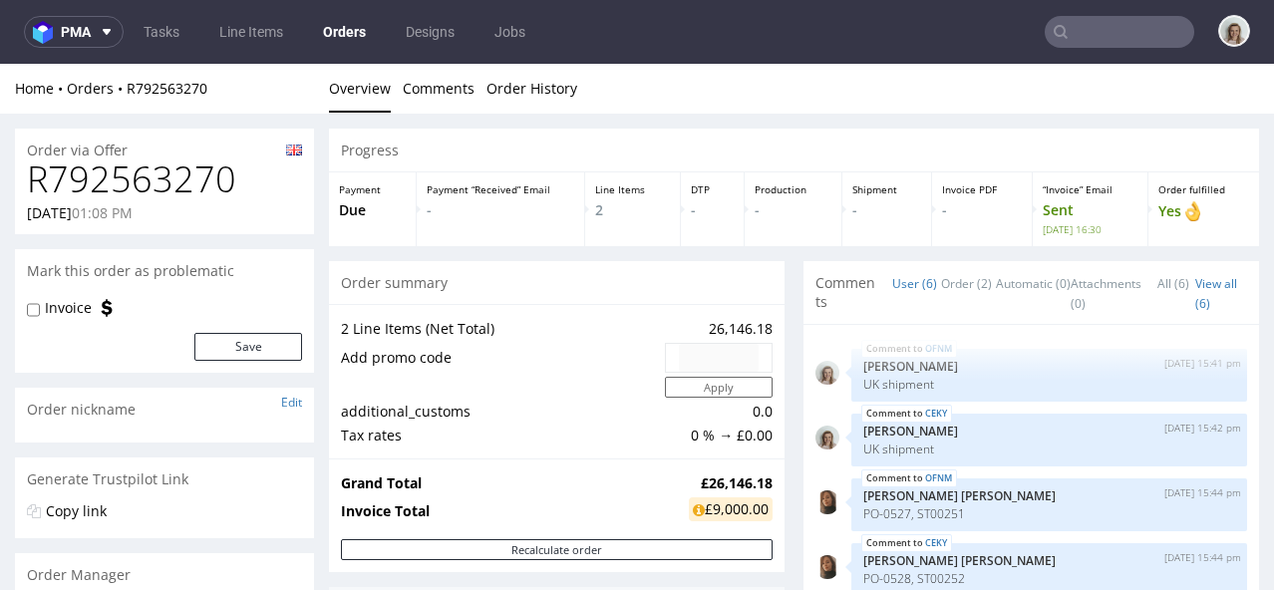
scroll to position [109, 0]
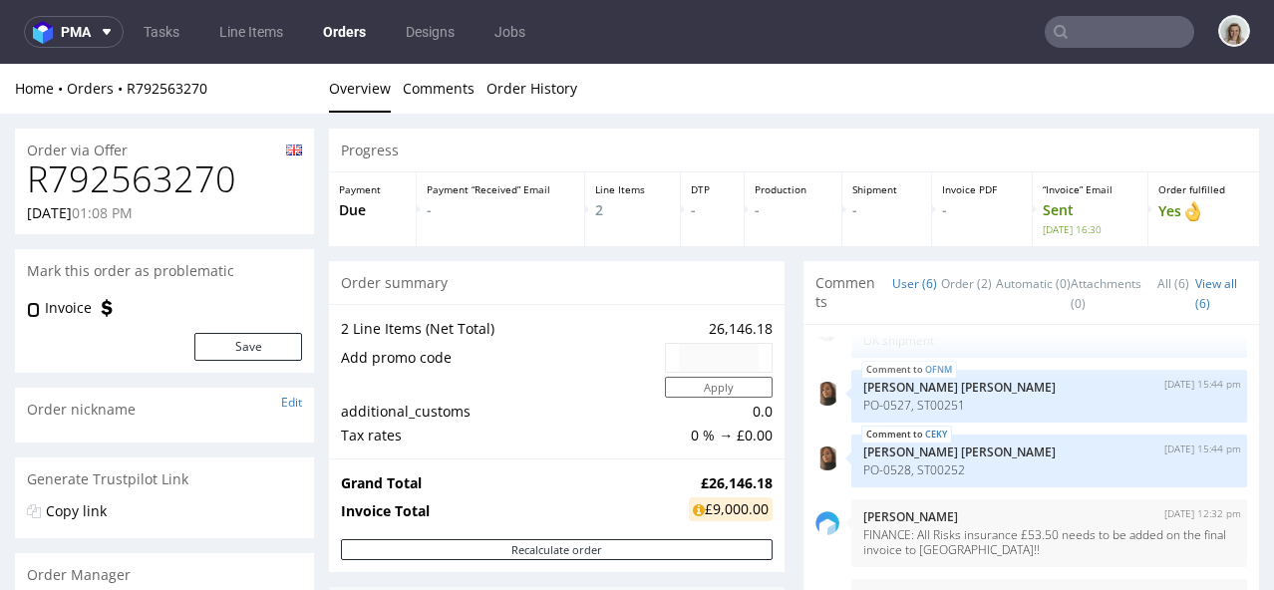
click at [30, 309] on input "Invoice" at bounding box center [33, 310] width 13 height 16
checkbox input "true"
click at [279, 349] on button "Save" at bounding box center [248, 347] width 108 height 28
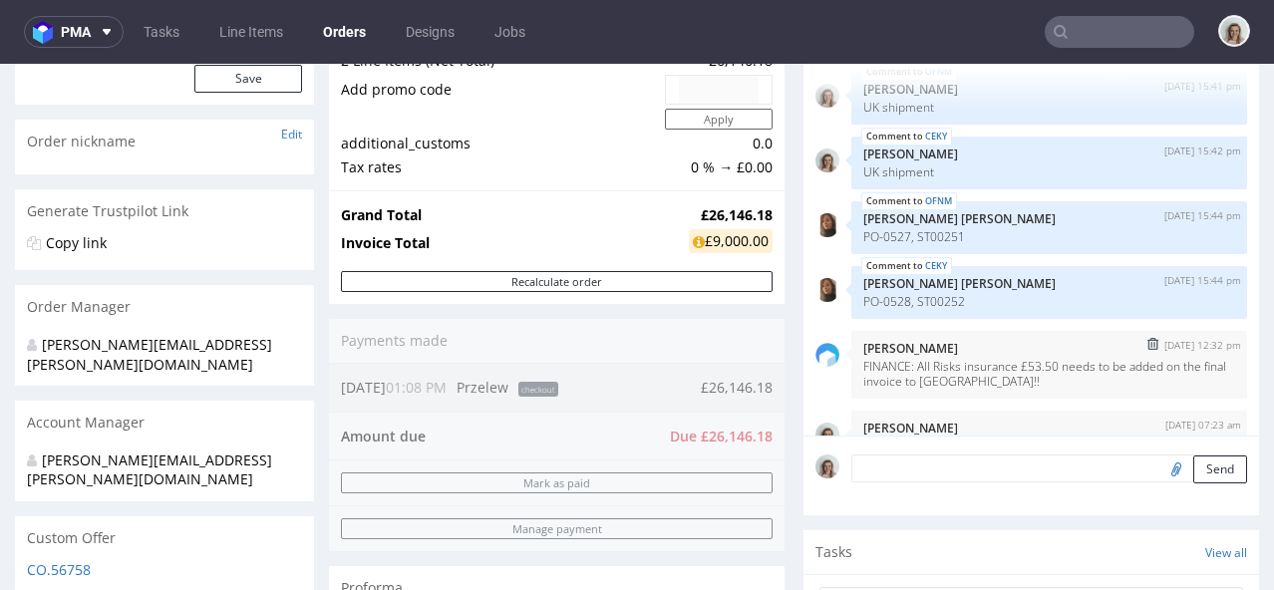
scroll to position [0, 0]
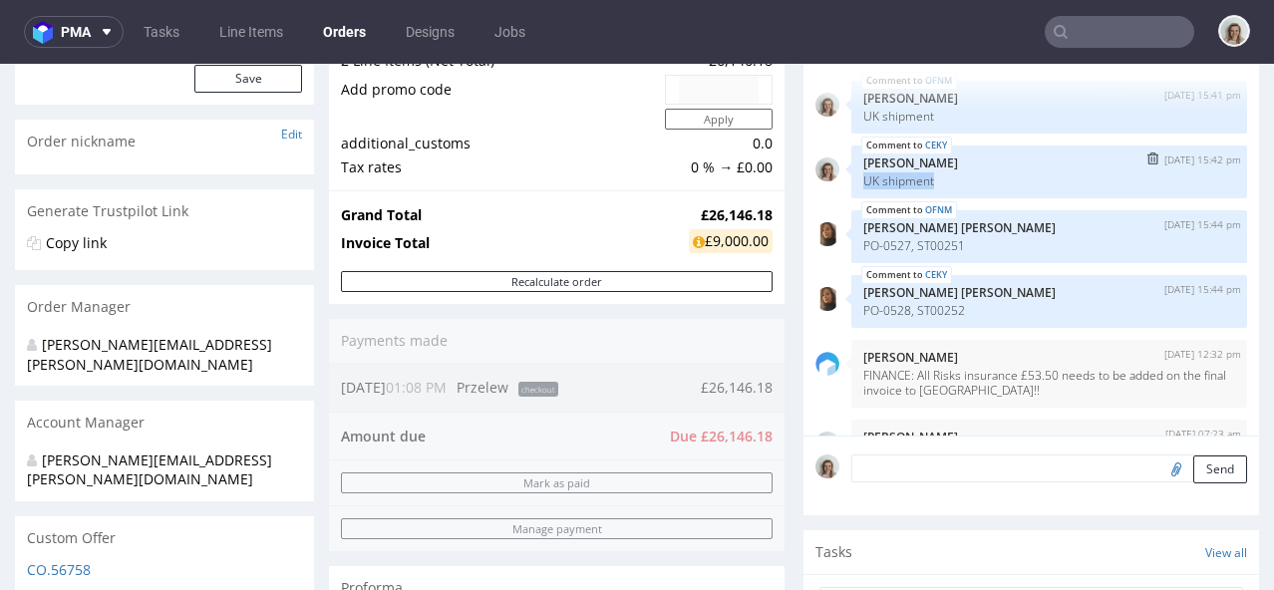
drag, startPoint x: 927, startPoint y: 176, endPoint x: 843, endPoint y: 180, distance: 84.9
click at [852, 180] on div "CEKY [DATE] 15:42 pm [PERSON_NAME] UK shipment" at bounding box center [1050, 172] width 396 height 53
copy p "UK shipment"
click at [1148, 156] on img "submit" at bounding box center [1153, 159] width 11 height 12
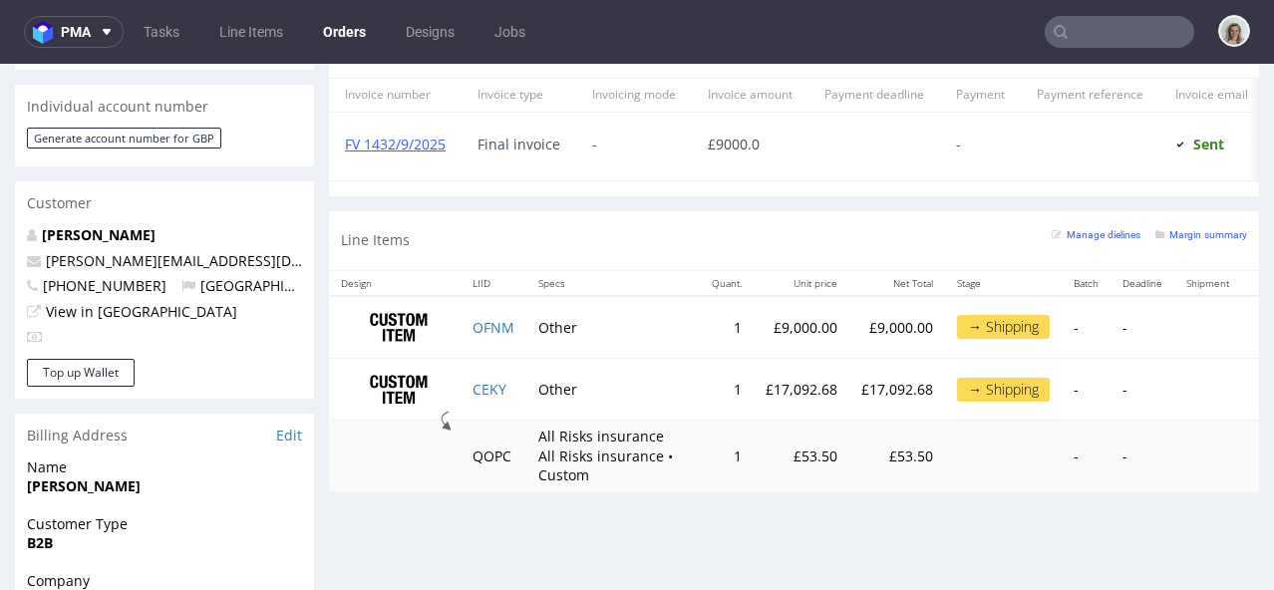
scroll to position [1135, 0]
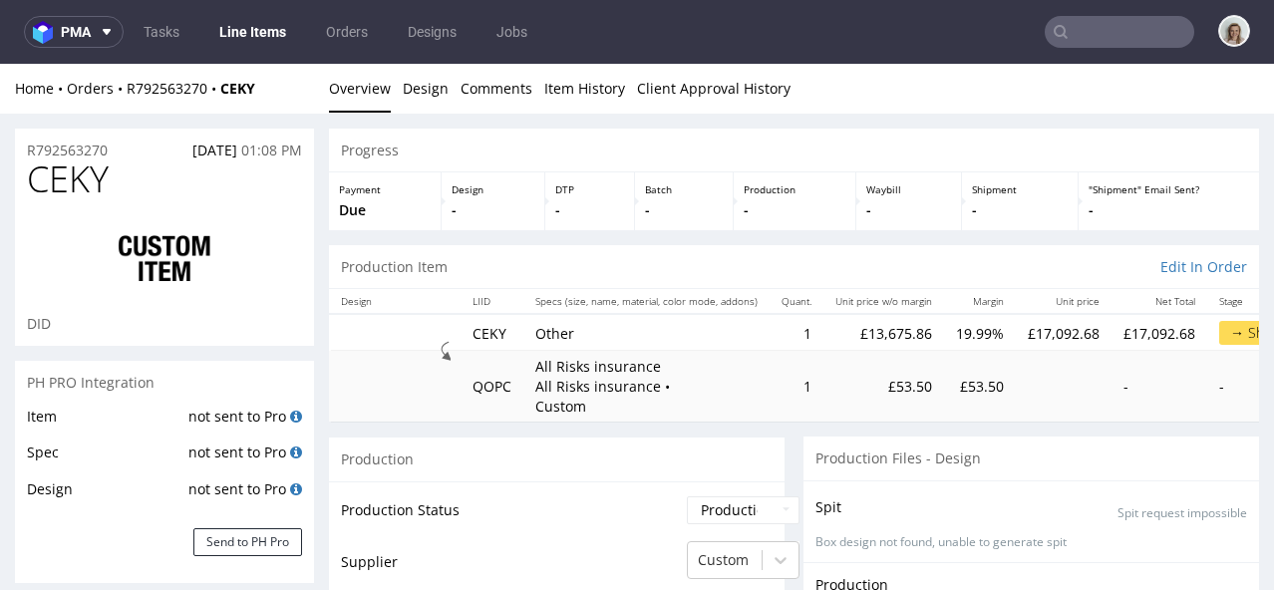
scroll to position [405, 0]
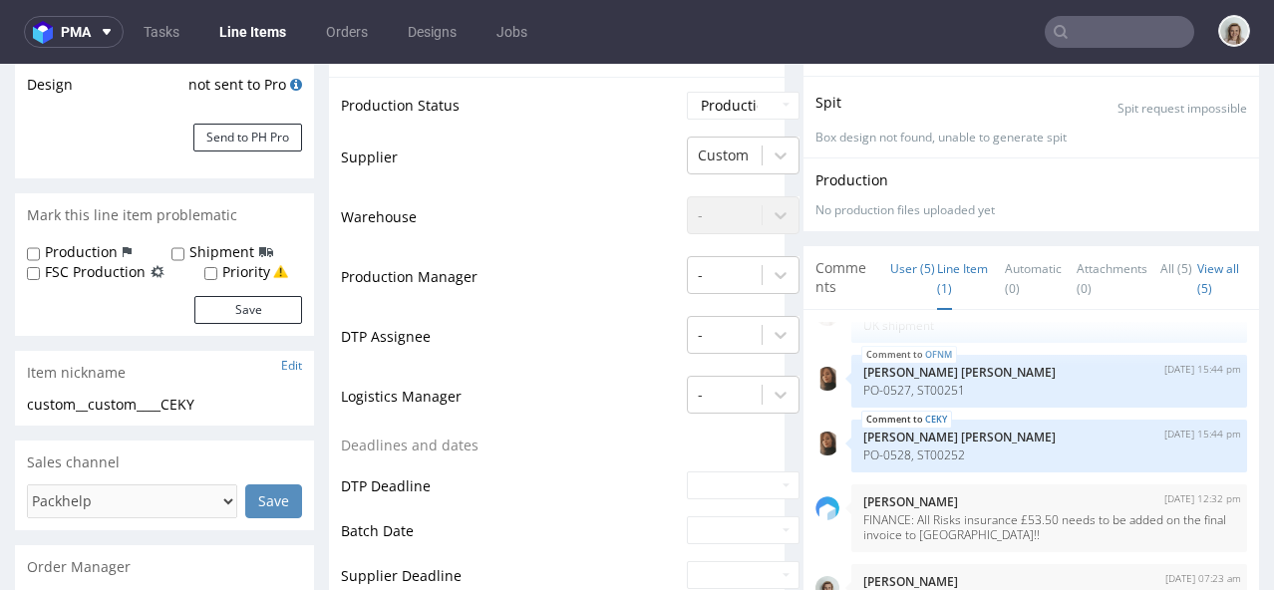
click at [937, 281] on link "Line Item (1)" at bounding box center [962, 278] width 51 height 63
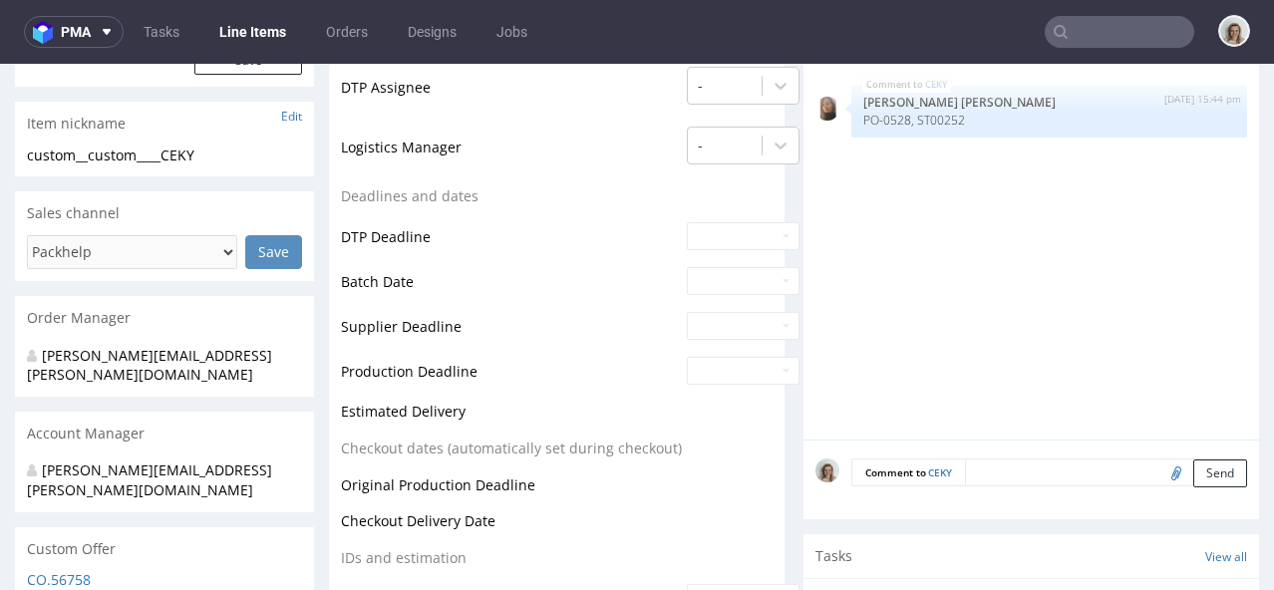
scroll to position [811, 0]
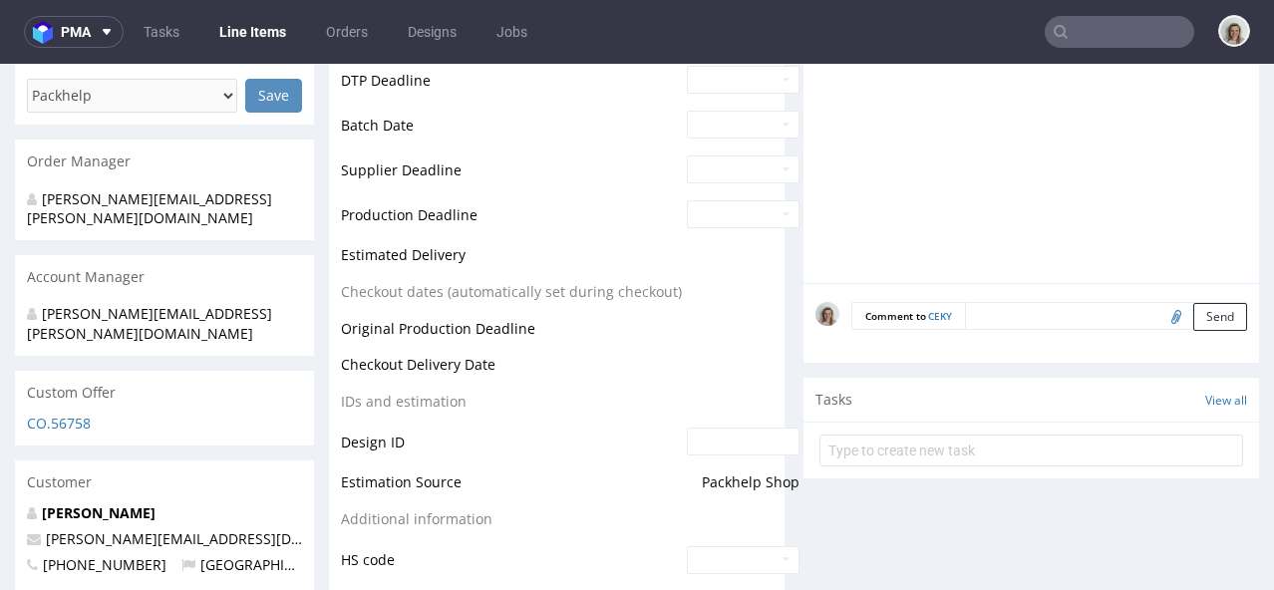
click at [976, 326] on textarea at bounding box center [1106, 316] width 282 height 28
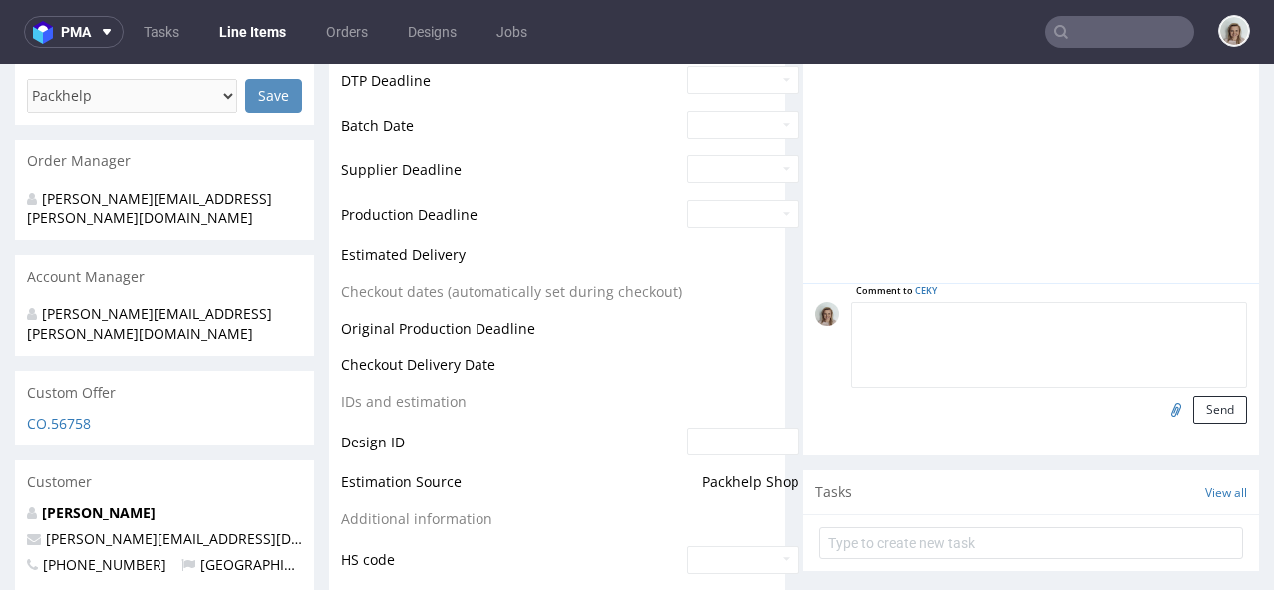
paste textarea "UK shipment"
click at [864, 310] on textarea "UK shipment" at bounding box center [1050, 345] width 396 height 86
type textarea "USA shipment"
click at [1194, 421] on button "Send" at bounding box center [1221, 410] width 54 height 28
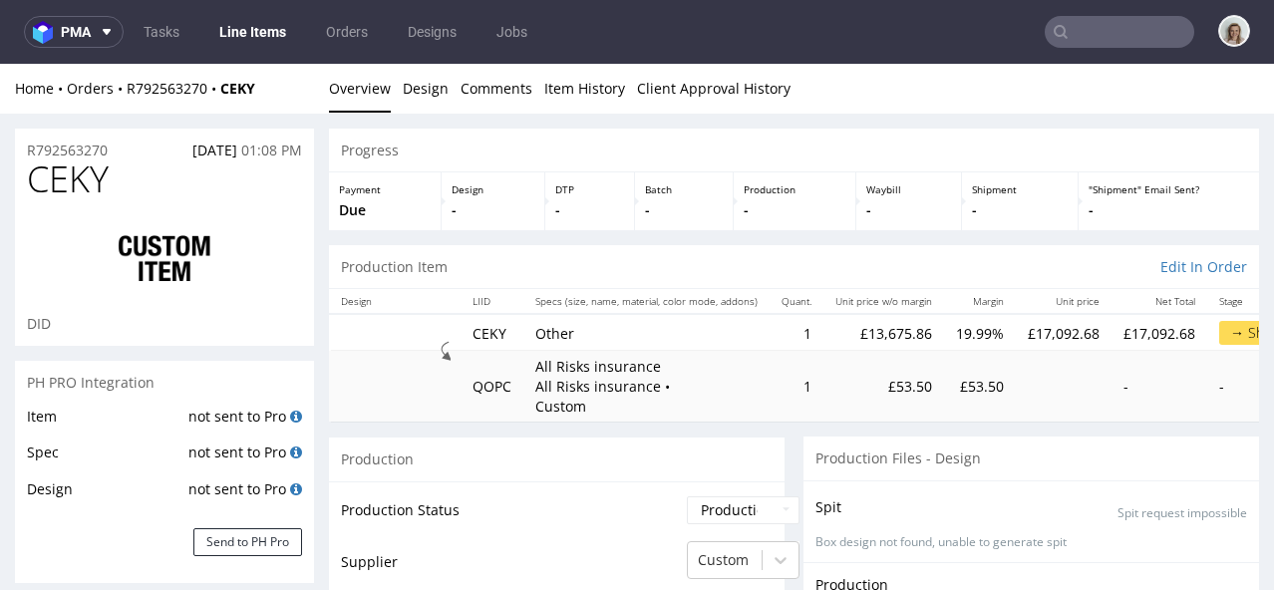
scroll to position [109, 0]
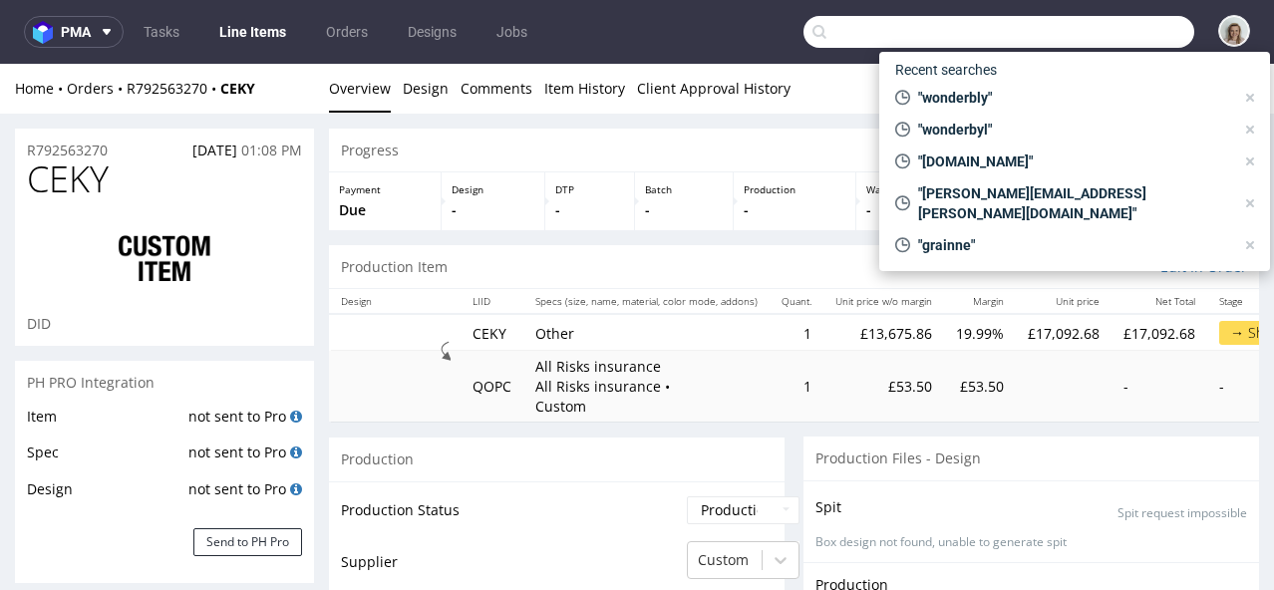
click at [1092, 26] on input "text" at bounding box center [999, 32] width 391 height 32
paste input "[PERSON_NAME][EMAIL_ADDRESS][DOMAIN_NAME]"
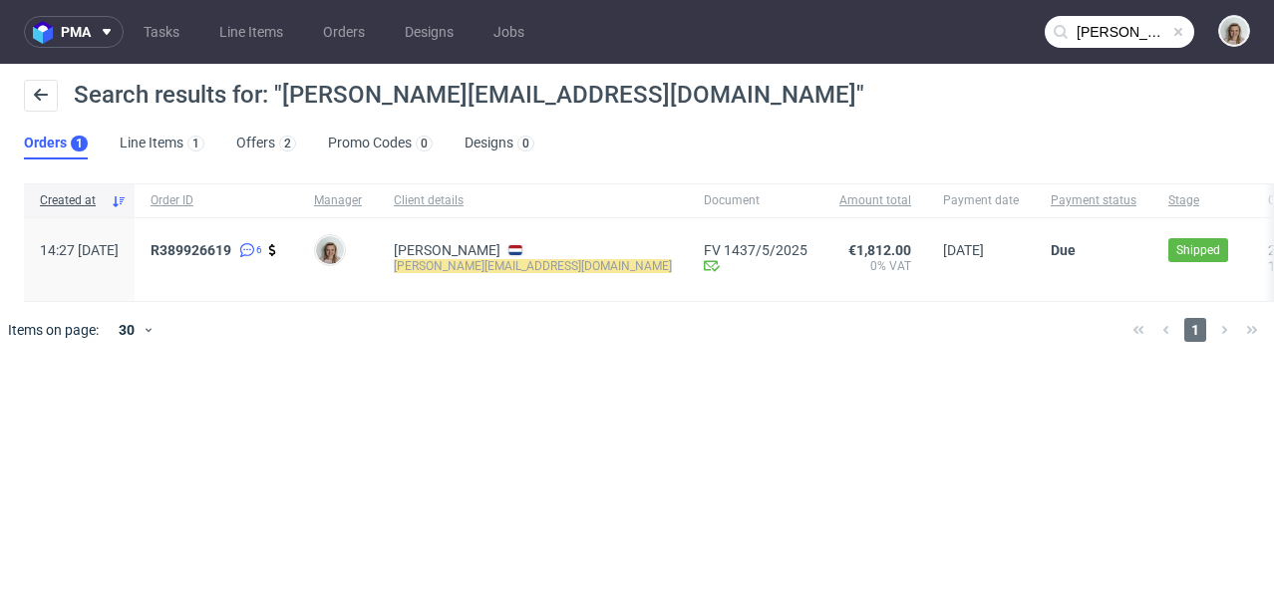
click at [1139, 41] on input "[PERSON_NAME][EMAIL_ADDRESS][DOMAIN_NAME]" at bounding box center [1120, 32] width 150 height 32
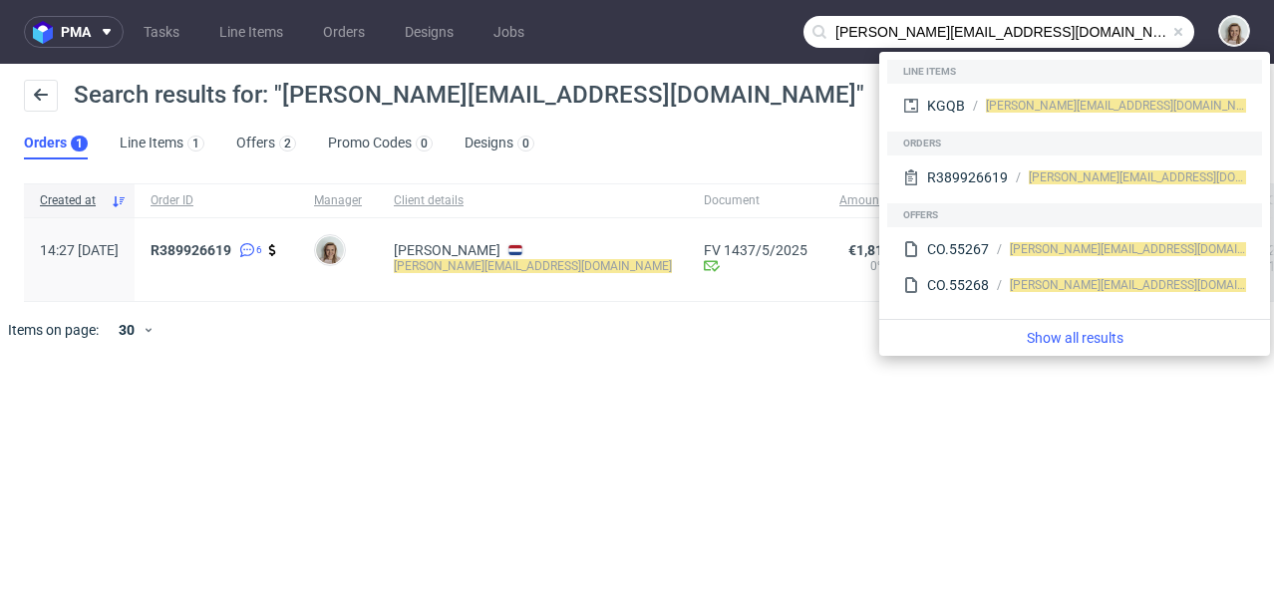
drag, startPoint x: 932, startPoint y: 26, endPoint x: 828, endPoint y: 22, distance: 104.8
click at [828, 29] on input "[PERSON_NAME][EMAIL_ADDRESS][DOMAIN_NAME]" at bounding box center [999, 32] width 391 height 32
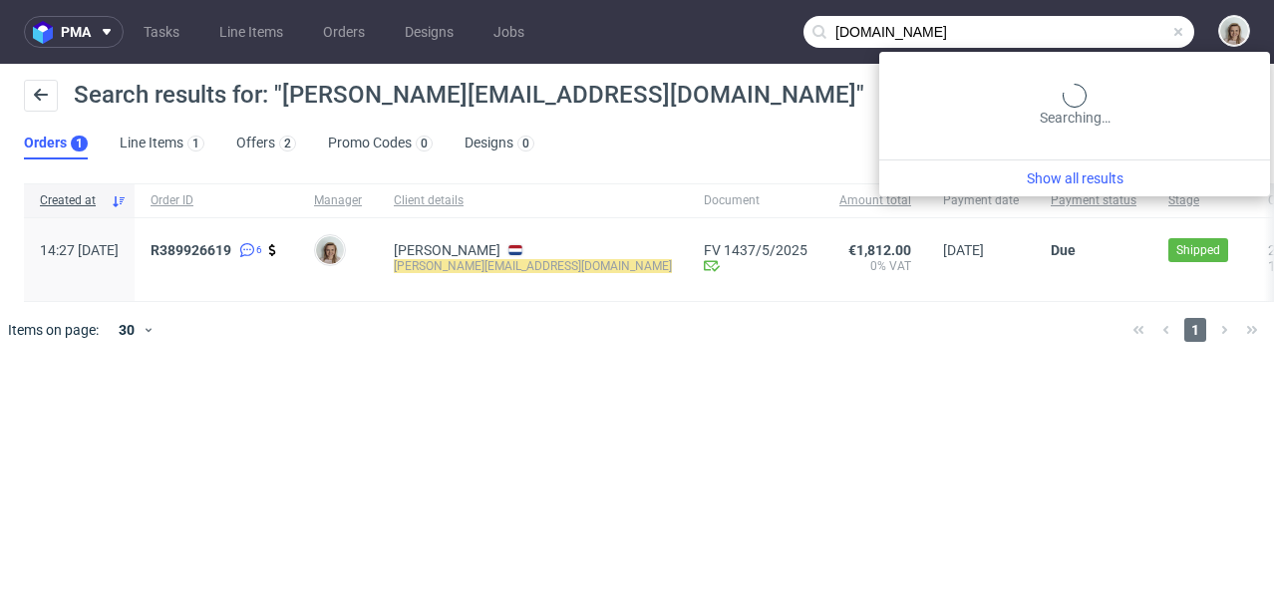
type input "[DOMAIN_NAME]"
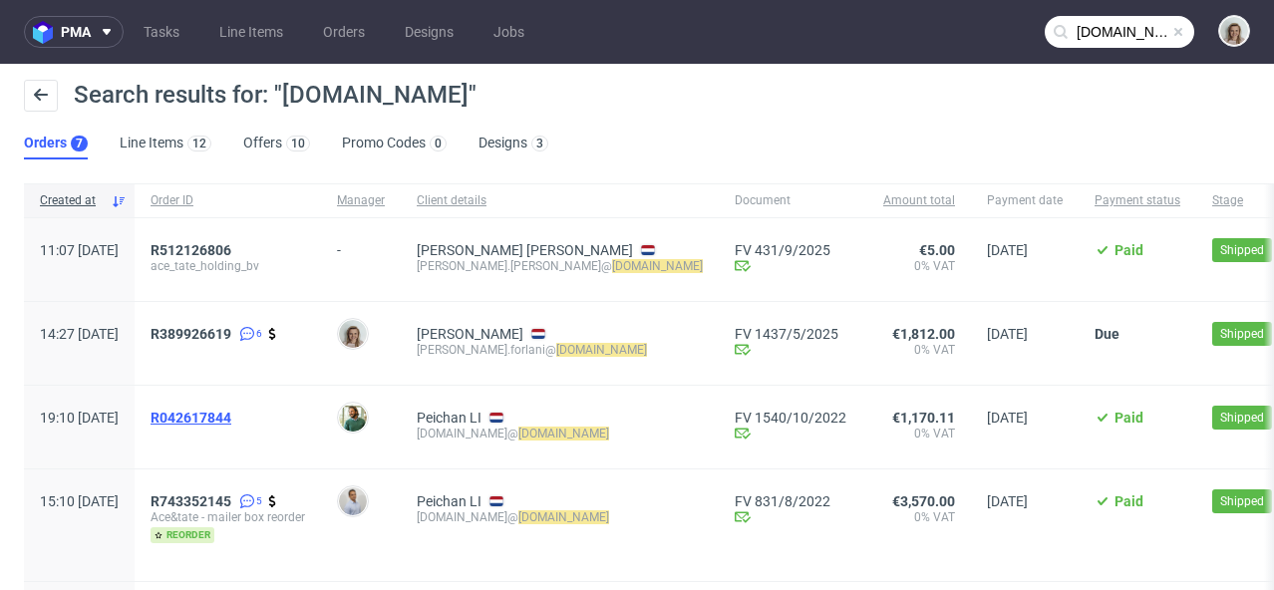
click at [231, 412] on span "R042617844" at bounding box center [191, 418] width 81 height 16
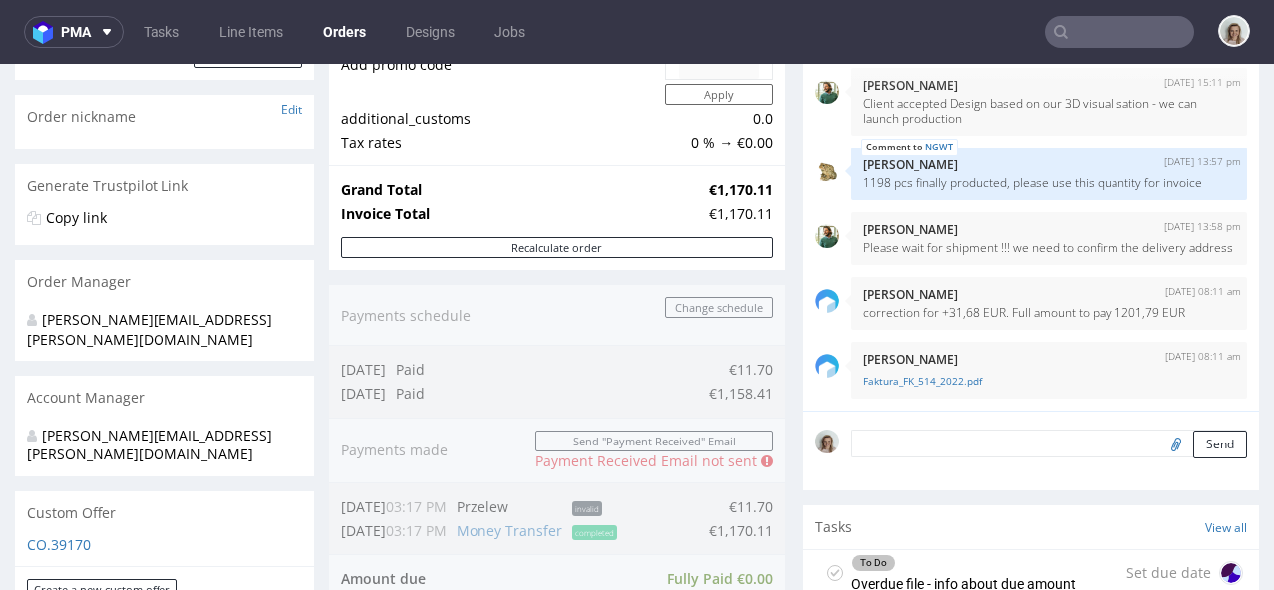
scroll to position [958, 0]
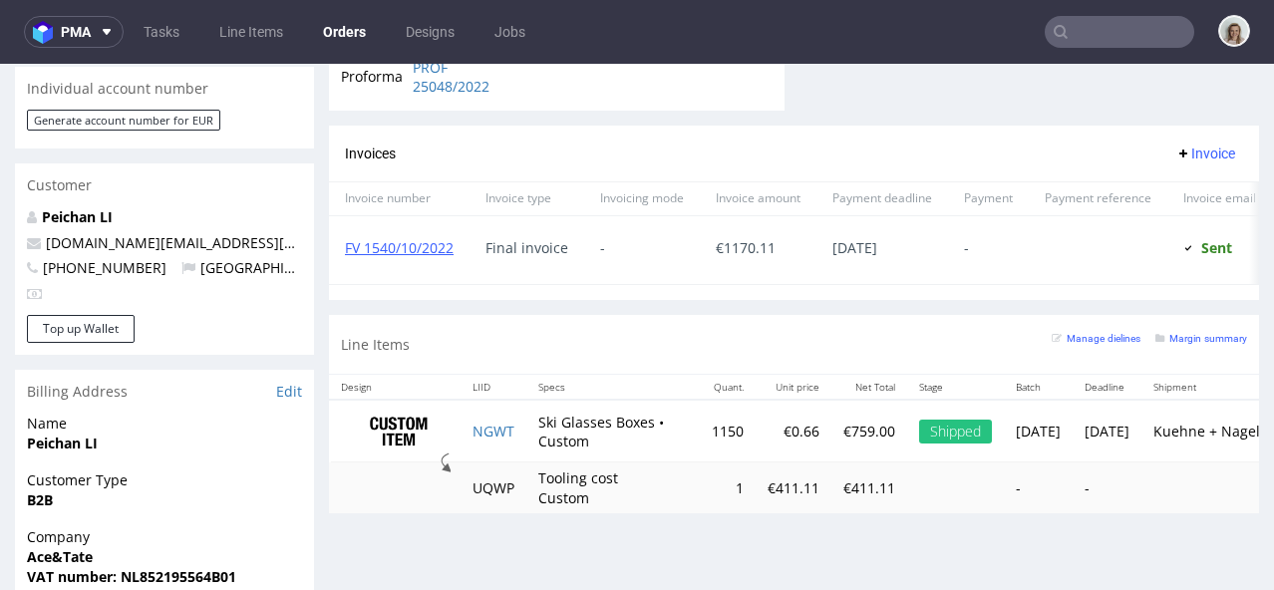
type input "[DOMAIN_NAME]"
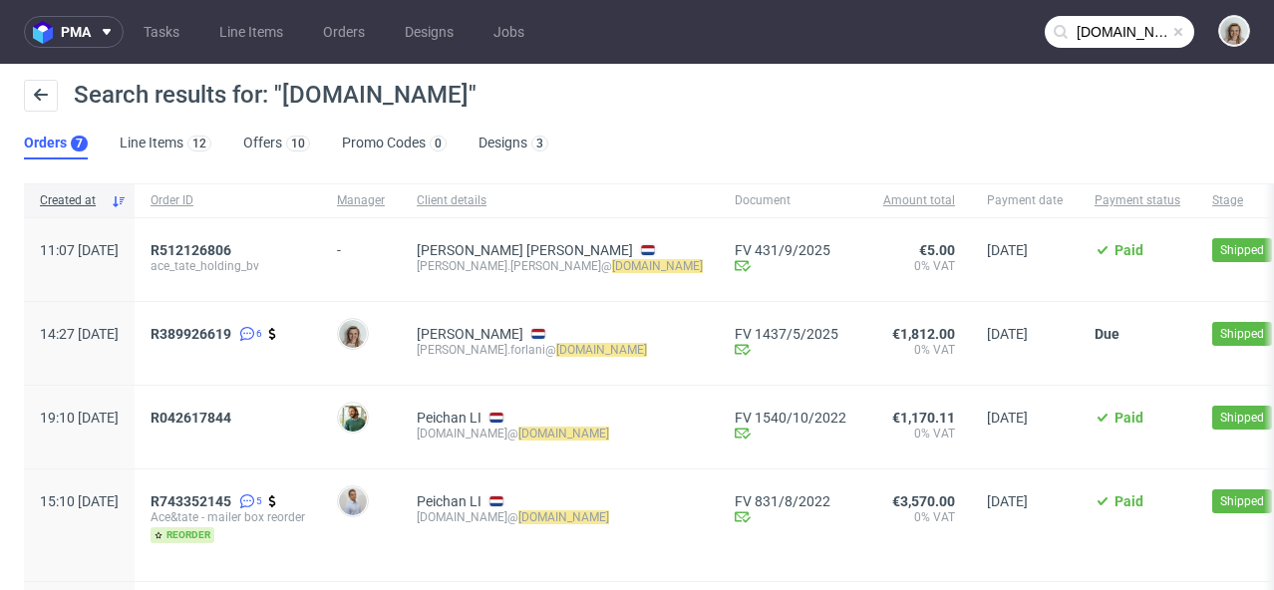
scroll to position [173, 0]
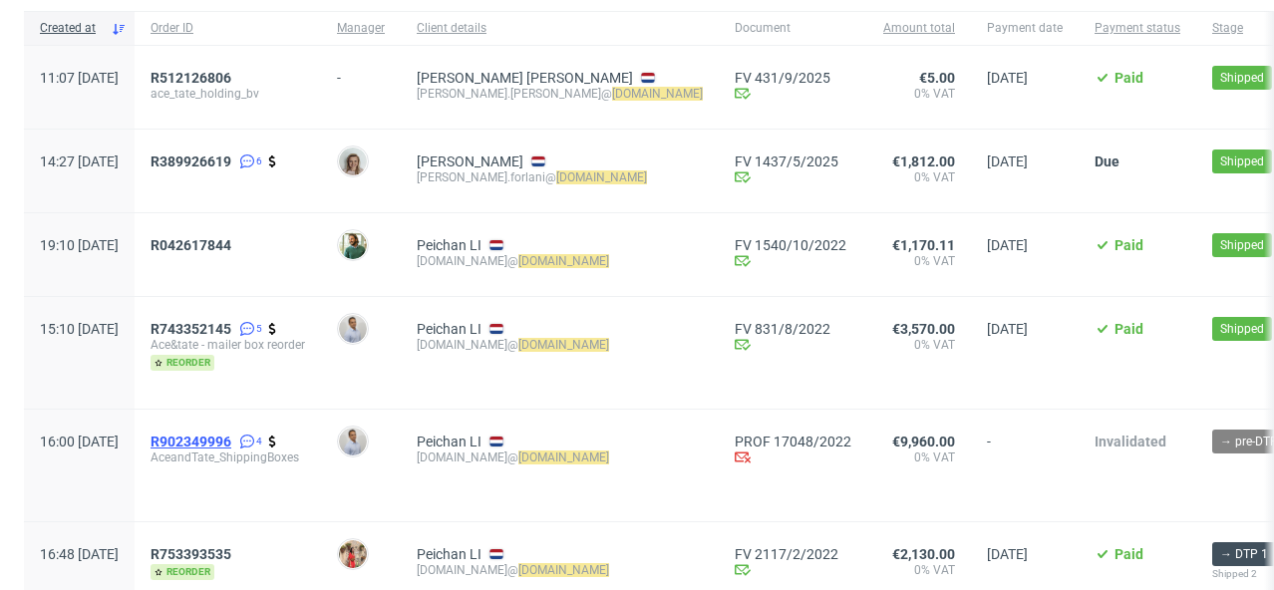
click at [231, 439] on span "R902349996" at bounding box center [191, 442] width 81 height 16
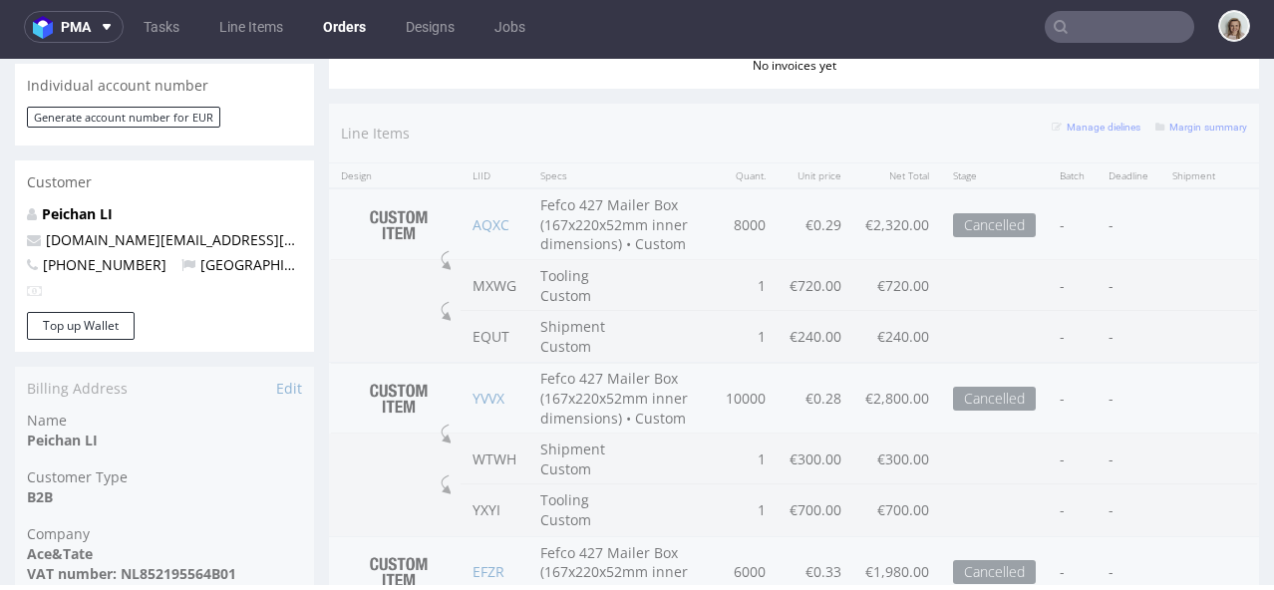
scroll to position [1154, 0]
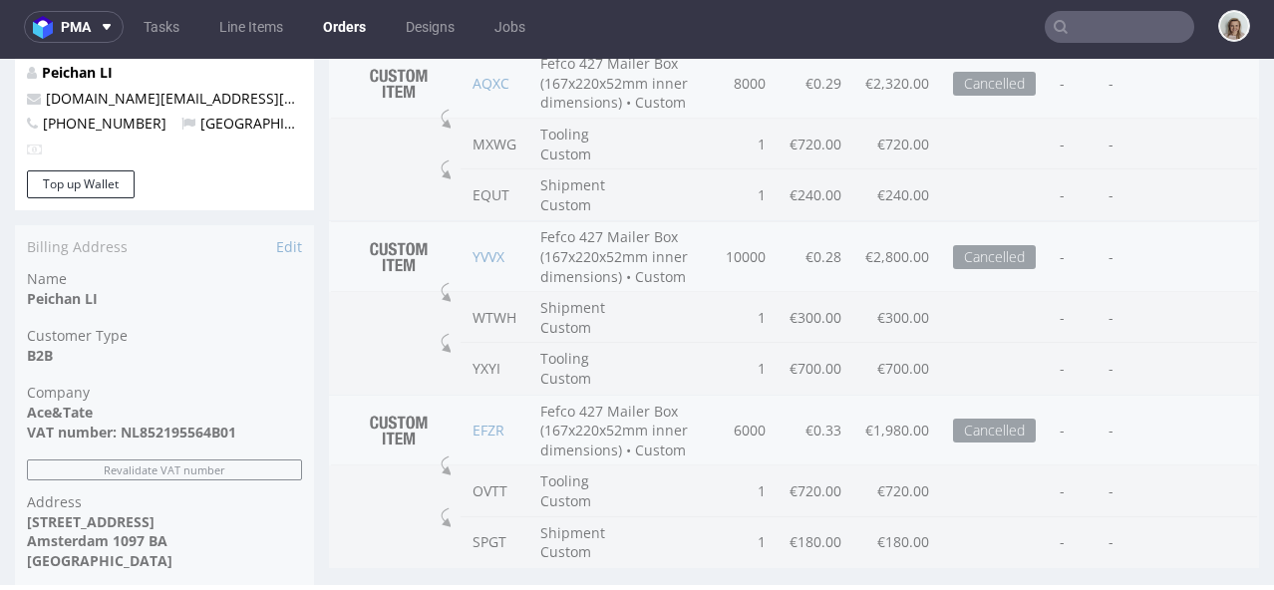
type input "[DOMAIN_NAME]"
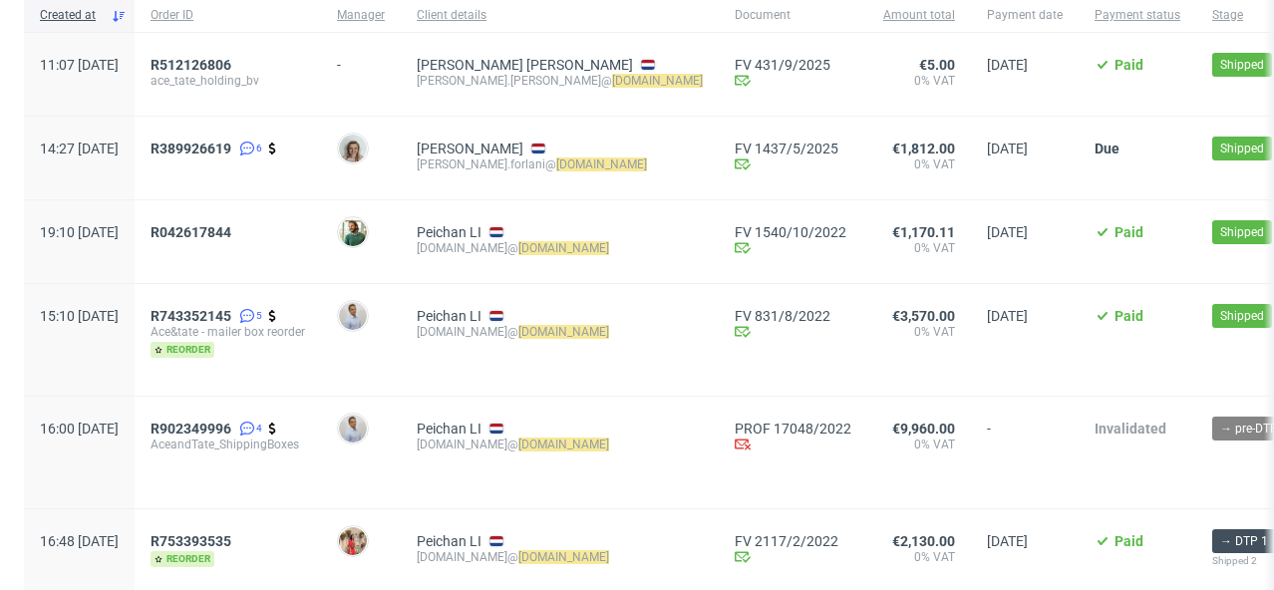
scroll to position [91, 0]
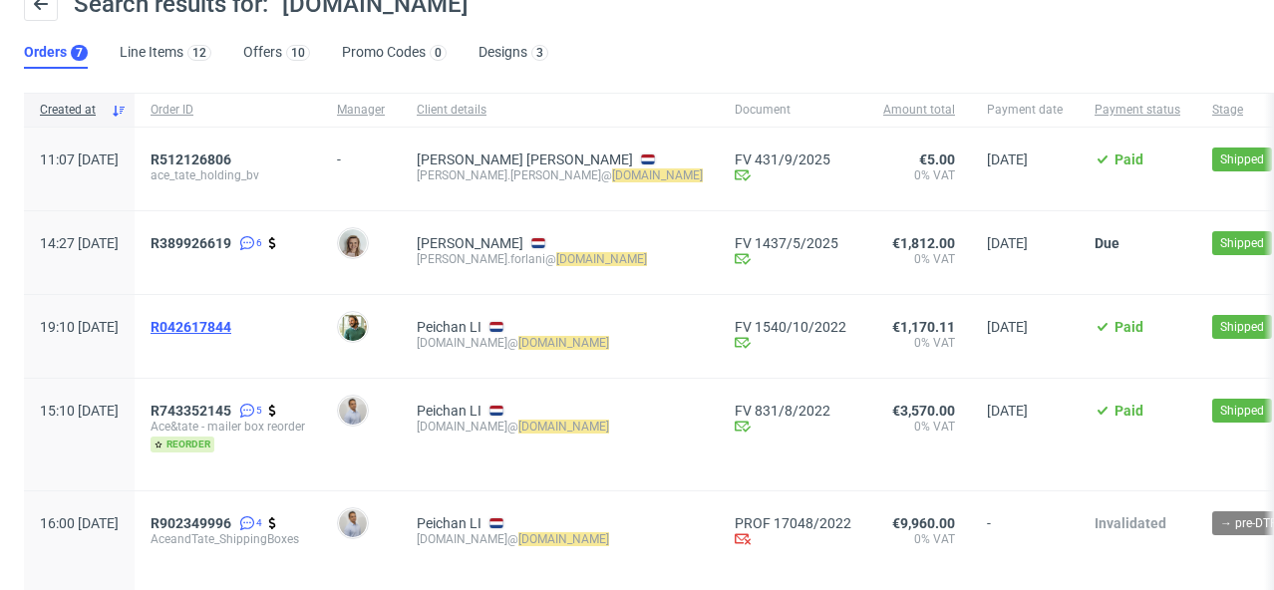
click at [231, 331] on span "R042617844" at bounding box center [191, 327] width 81 height 16
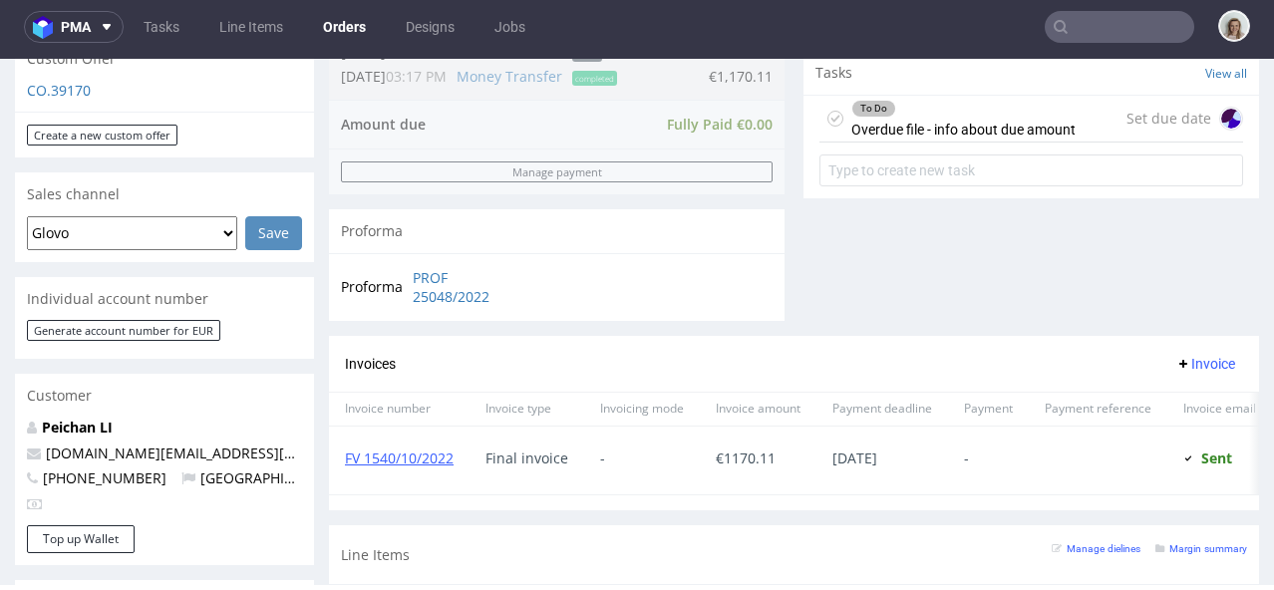
scroll to position [1046, 0]
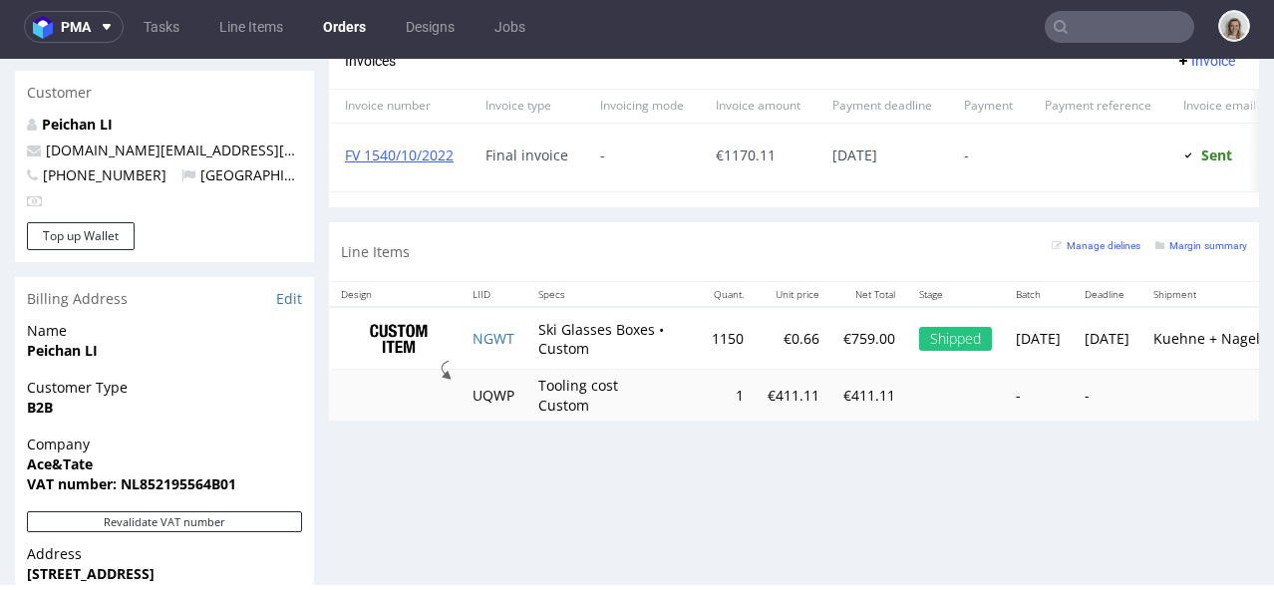
type input "[DOMAIN_NAME]"
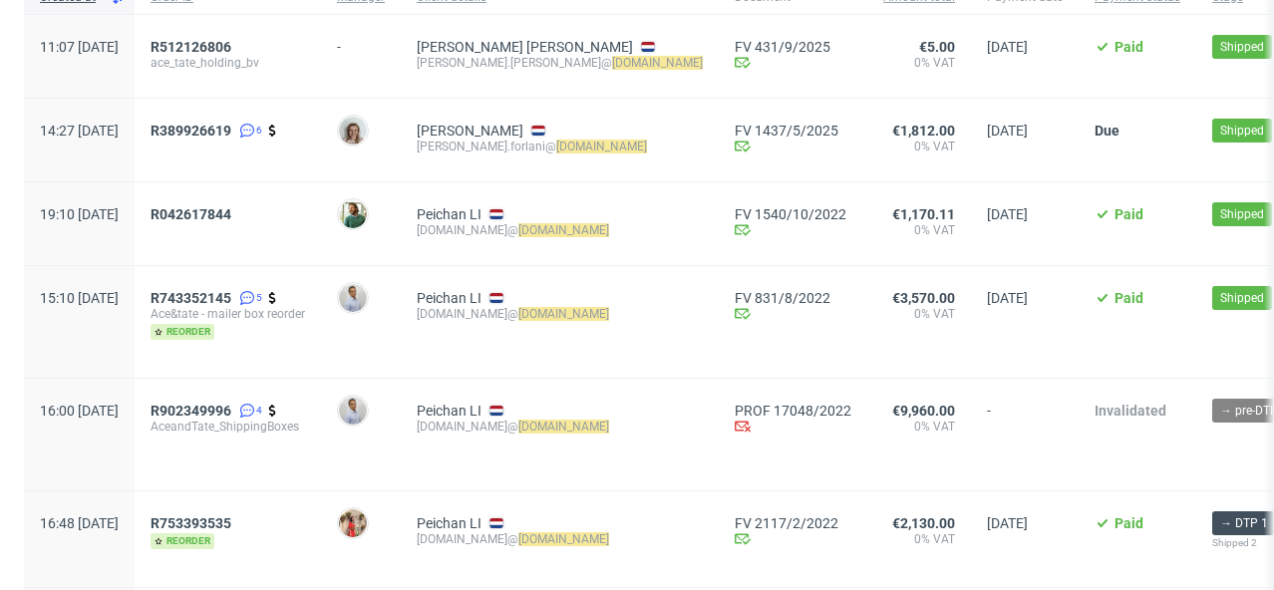
scroll to position [261, 0]
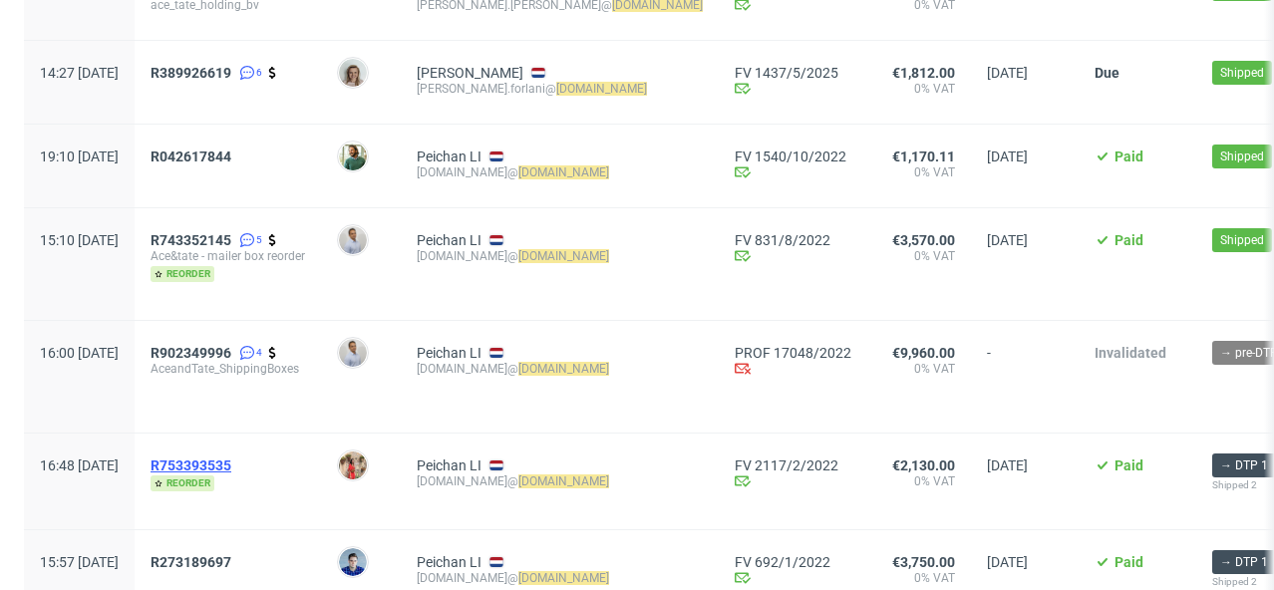
click at [231, 459] on span "R753393535" at bounding box center [191, 466] width 81 height 16
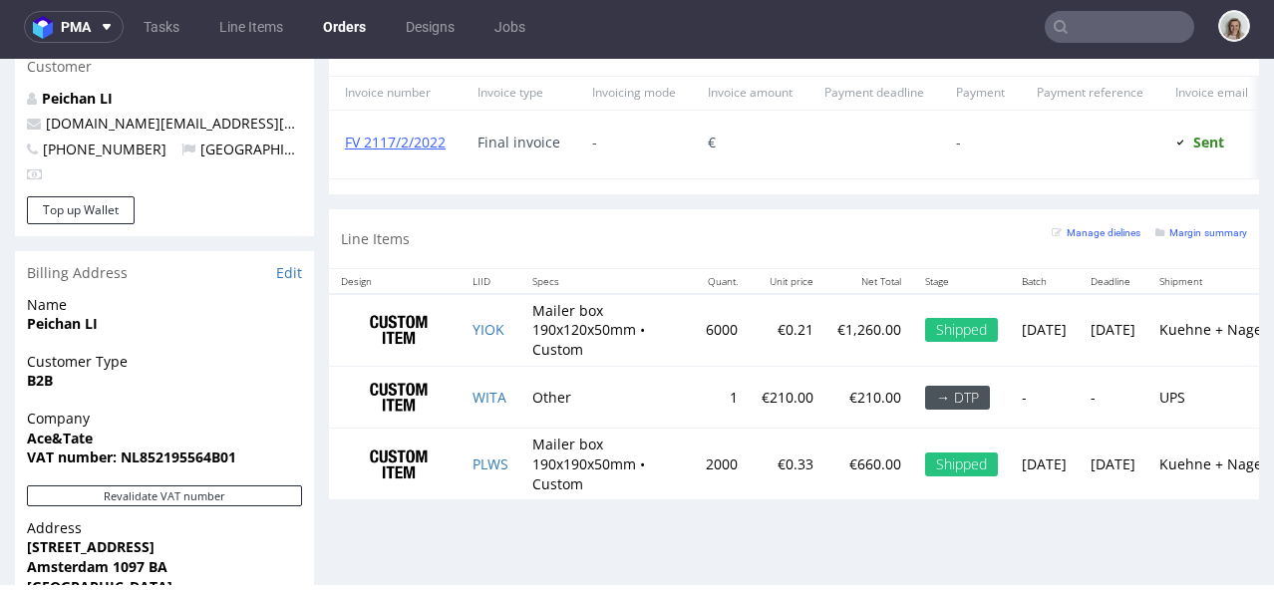
scroll to position [1094, 0]
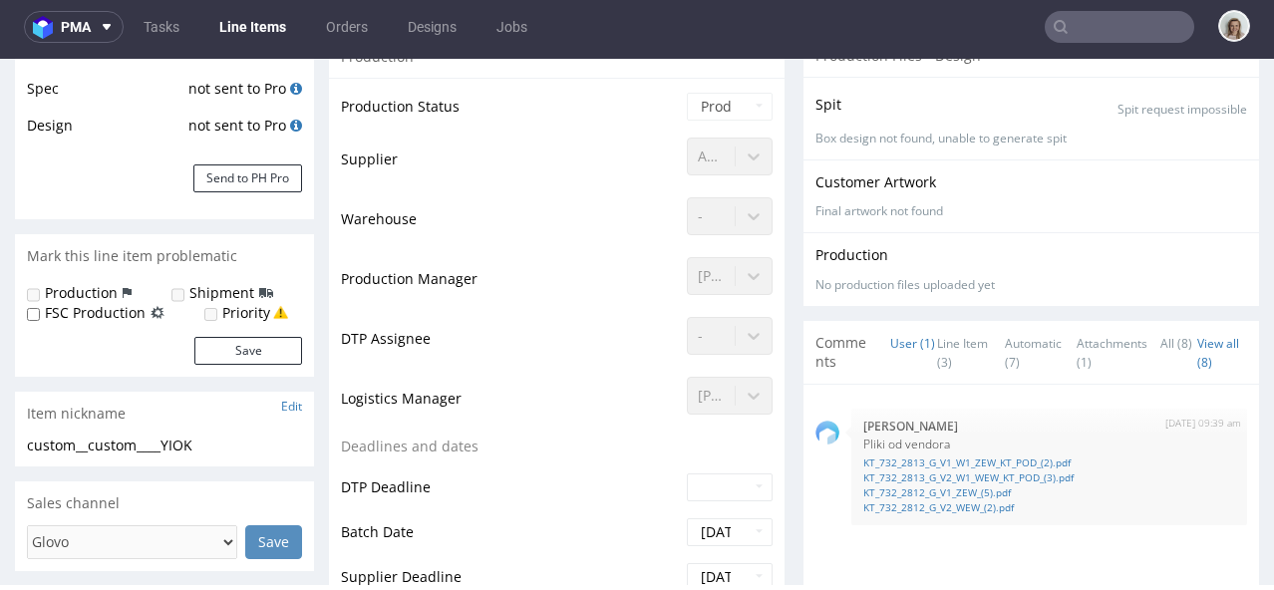
select select "done"
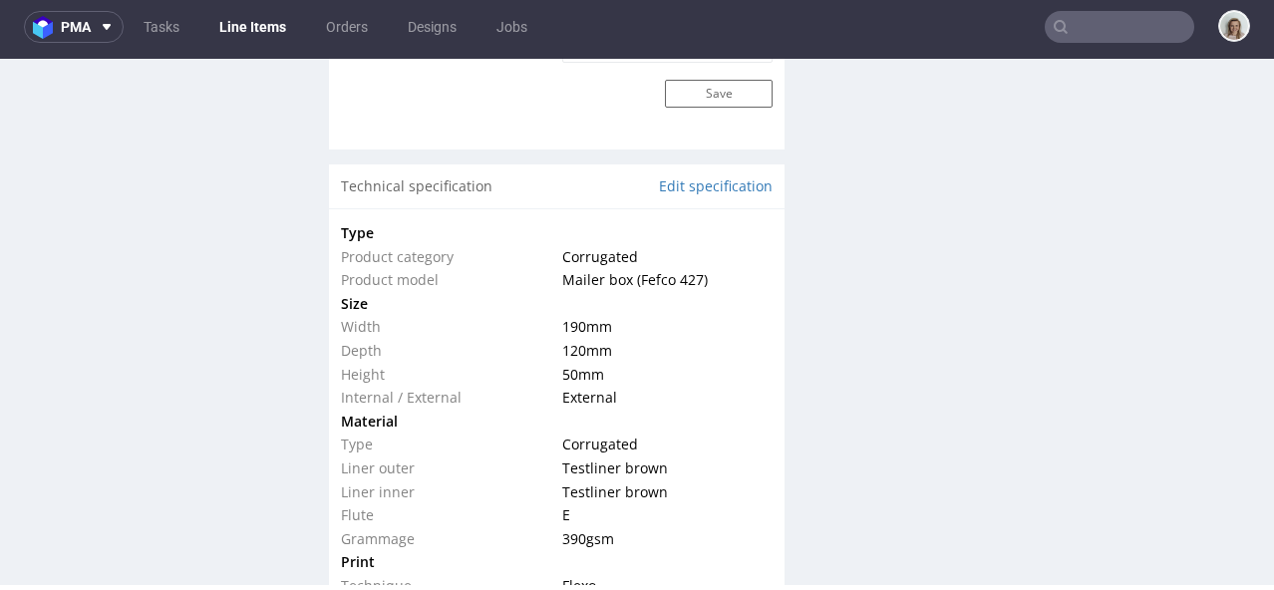
scroll to position [2208, 0]
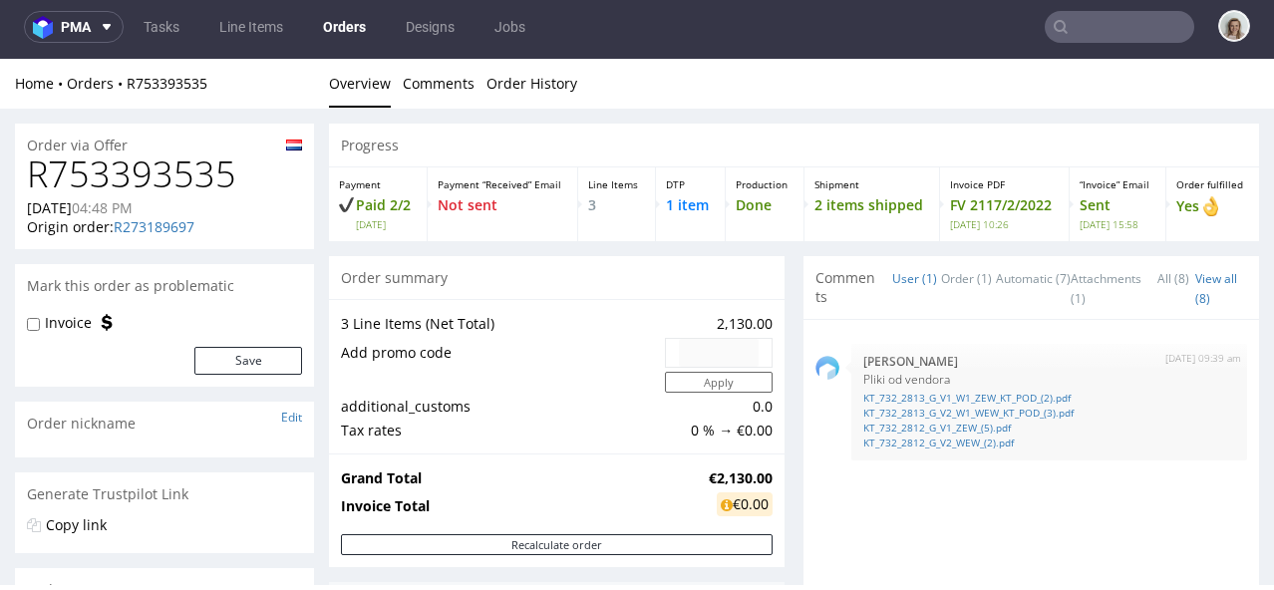
type input "[DOMAIN_NAME]"
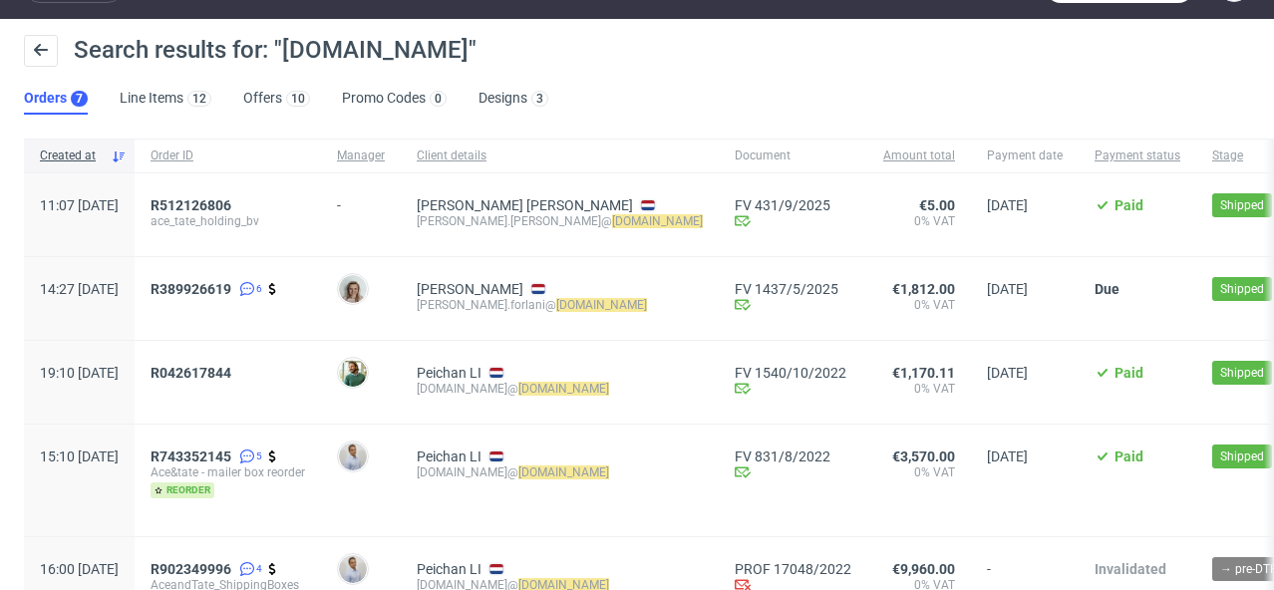
scroll to position [87, 0]
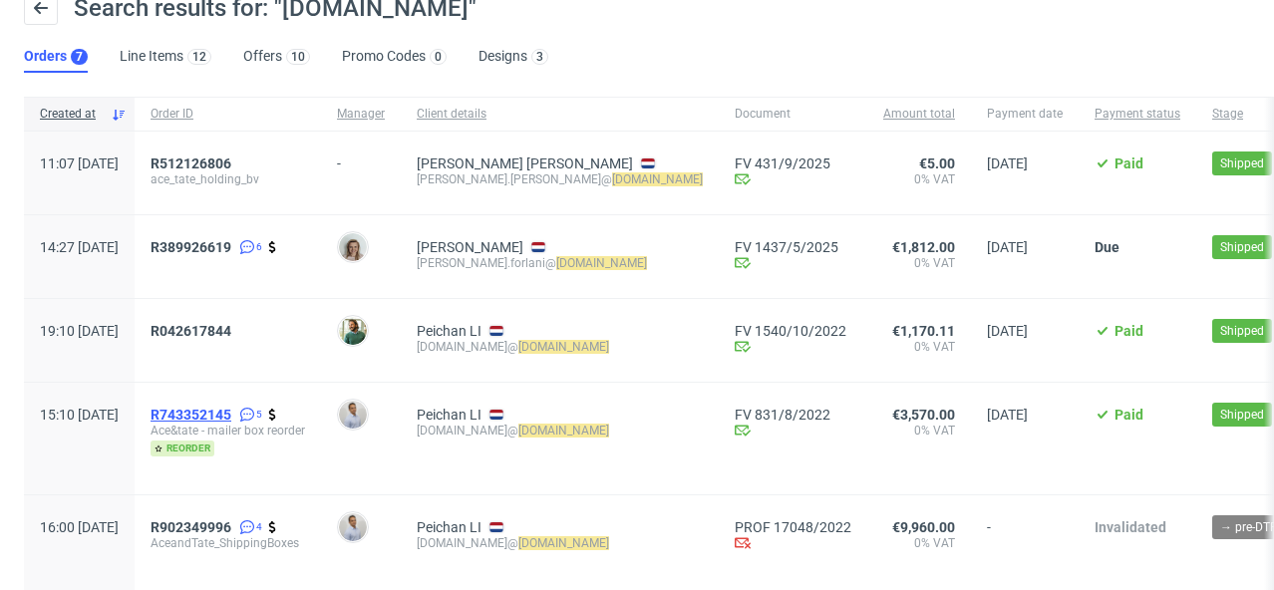
click at [231, 420] on span "R743352145" at bounding box center [191, 415] width 81 height 16
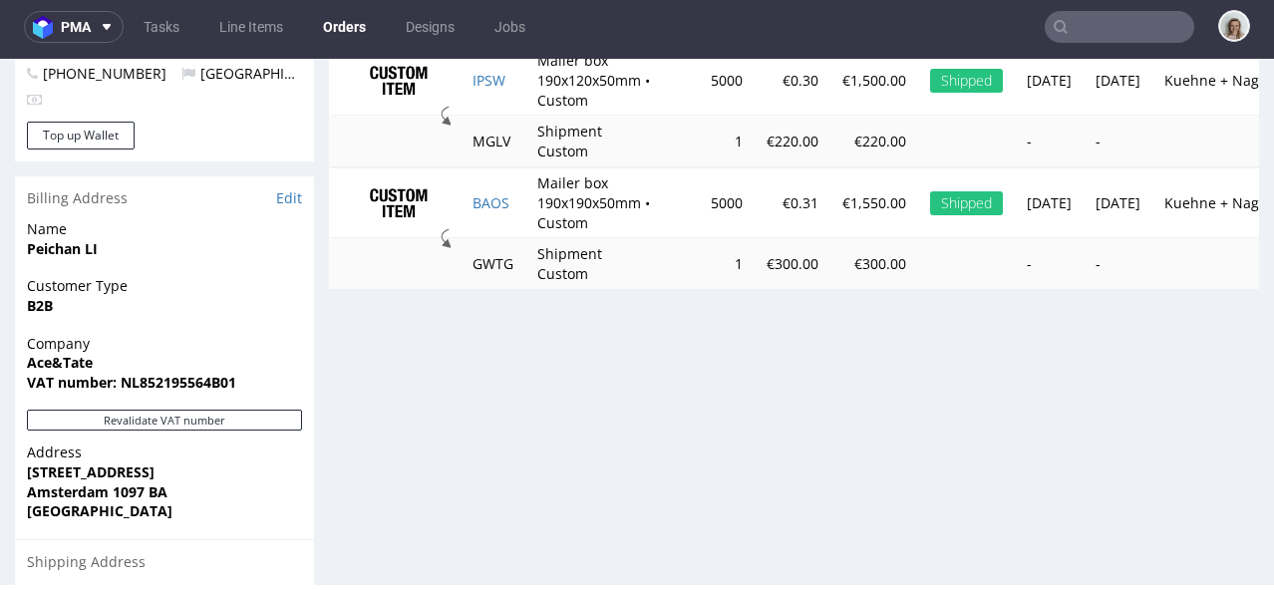
scroll to position [1051, 0]
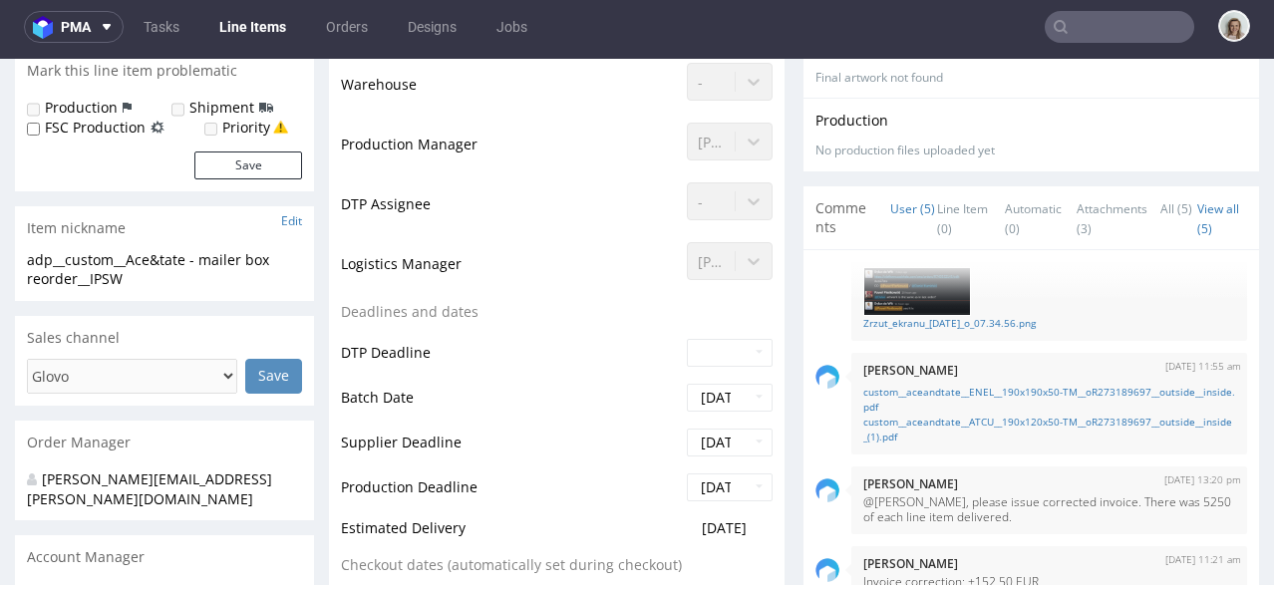
scroll to position [711, 0]
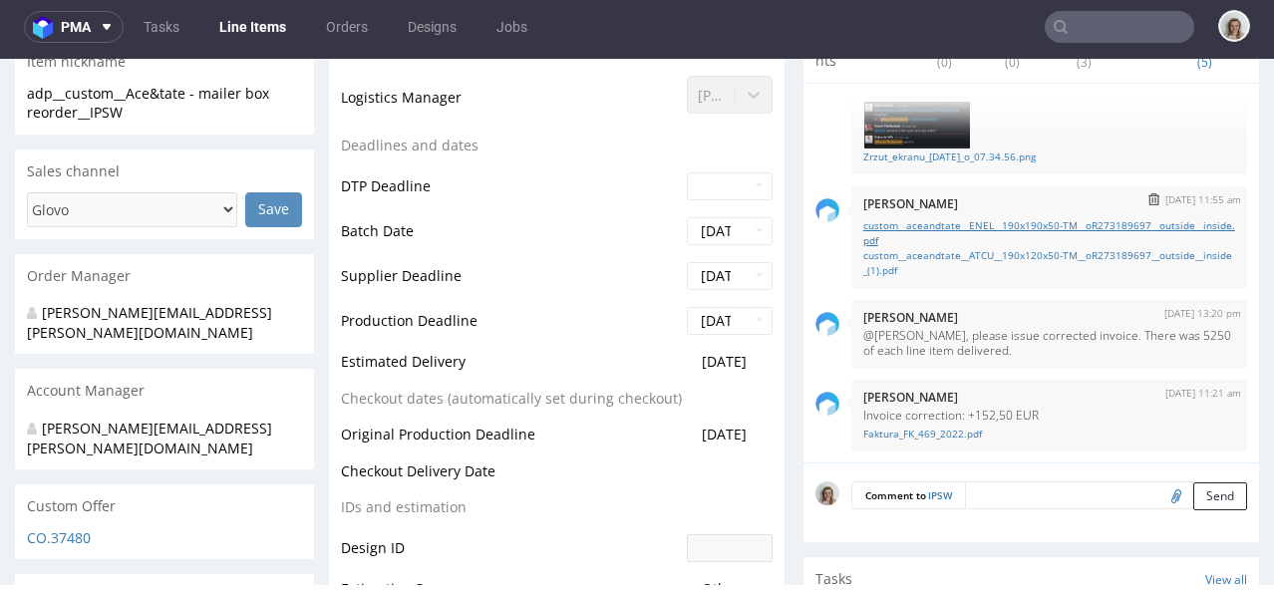
click at [904, 236] on link "custom__aceandtate__ENEL__190x190x50-TM__oR273189697__outside__inside.pdf" at bounding box center [1050, 233] width 372 height 30
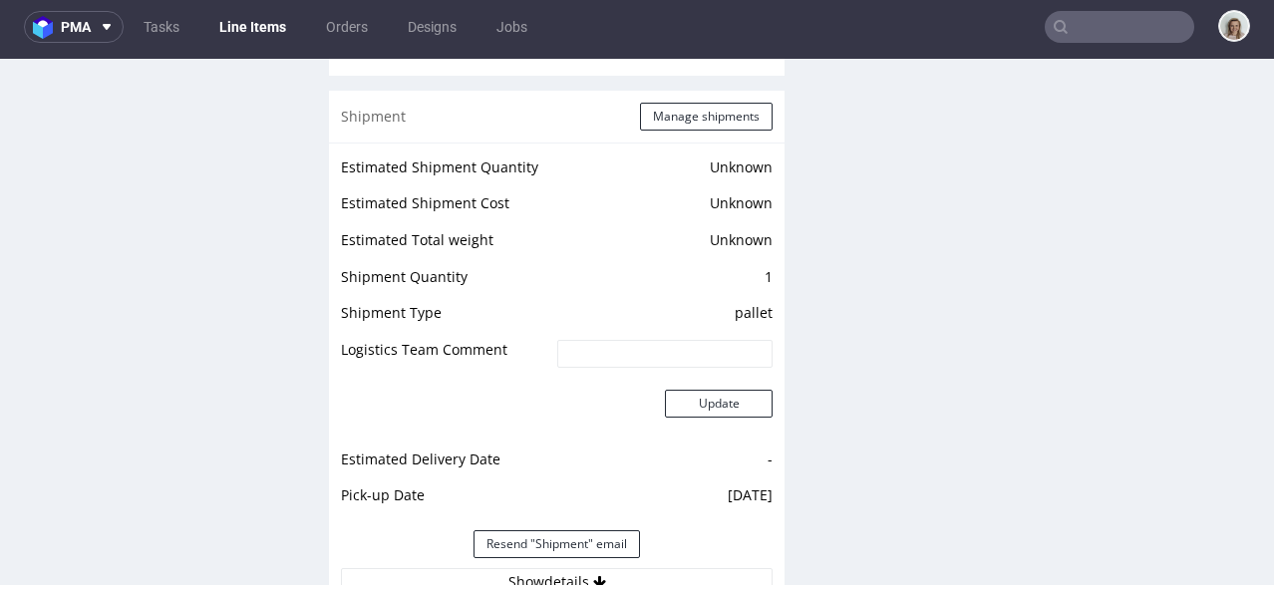
scroll to position [2184, 0]
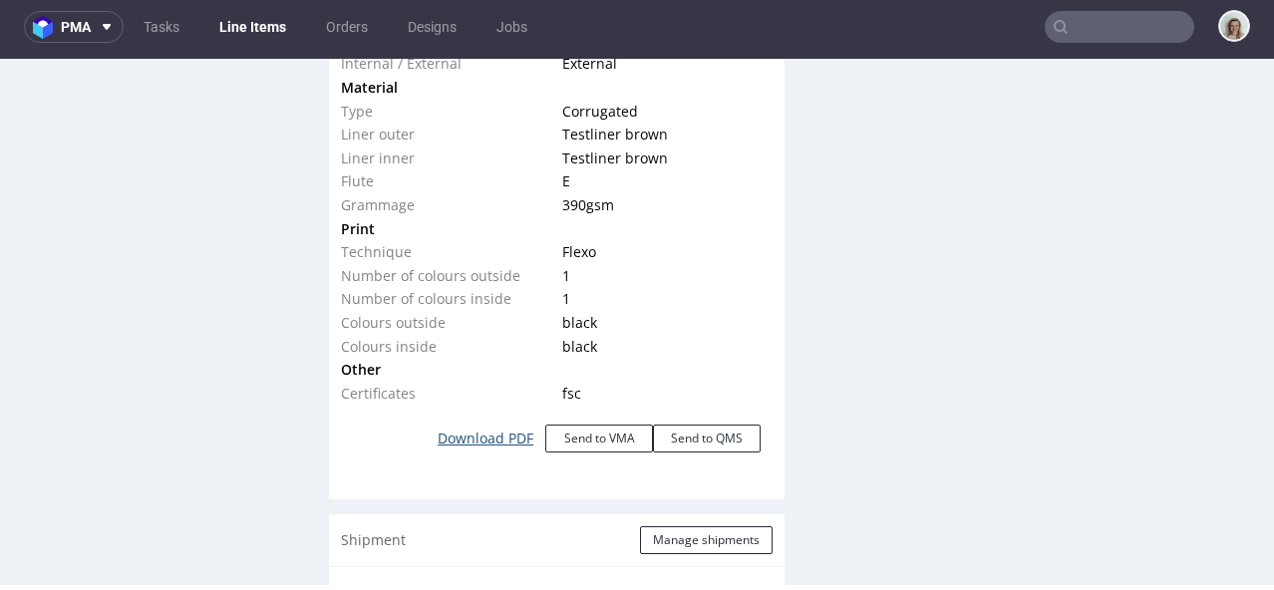
click at [488, 436] on link "Download PDF" at bounding box center [486, 439] width 120 height 44
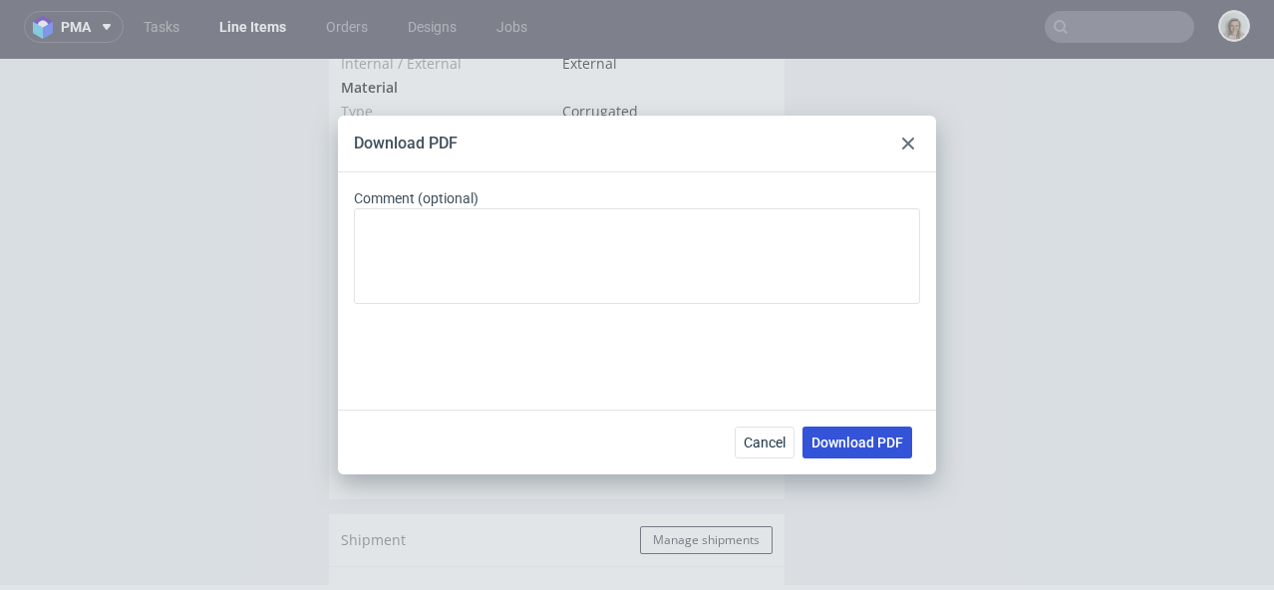
click at [885, 439] on span "Download PDF" at bounding box center [858, 443] width 92 height 14
click at [822, 139] on div "Download PDF" at bounding box center [637, 144] width 598 height 57
click at [903, 144] on icon at bounding box center [909, 144] width 12 height 12
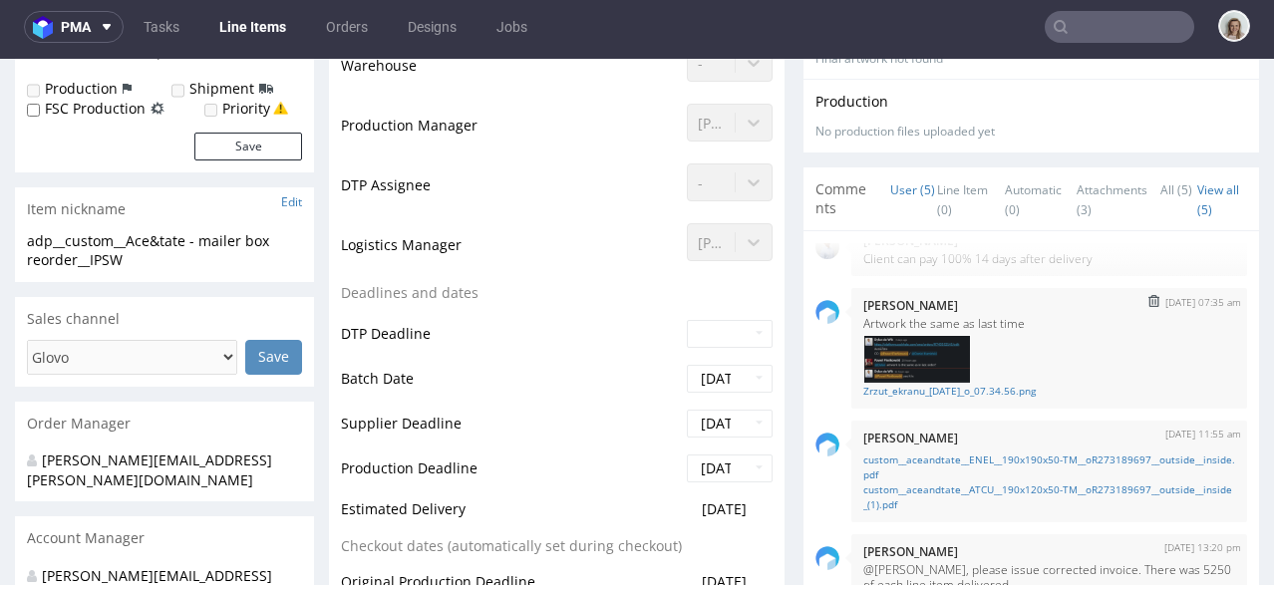
scroll to position [119, 0]
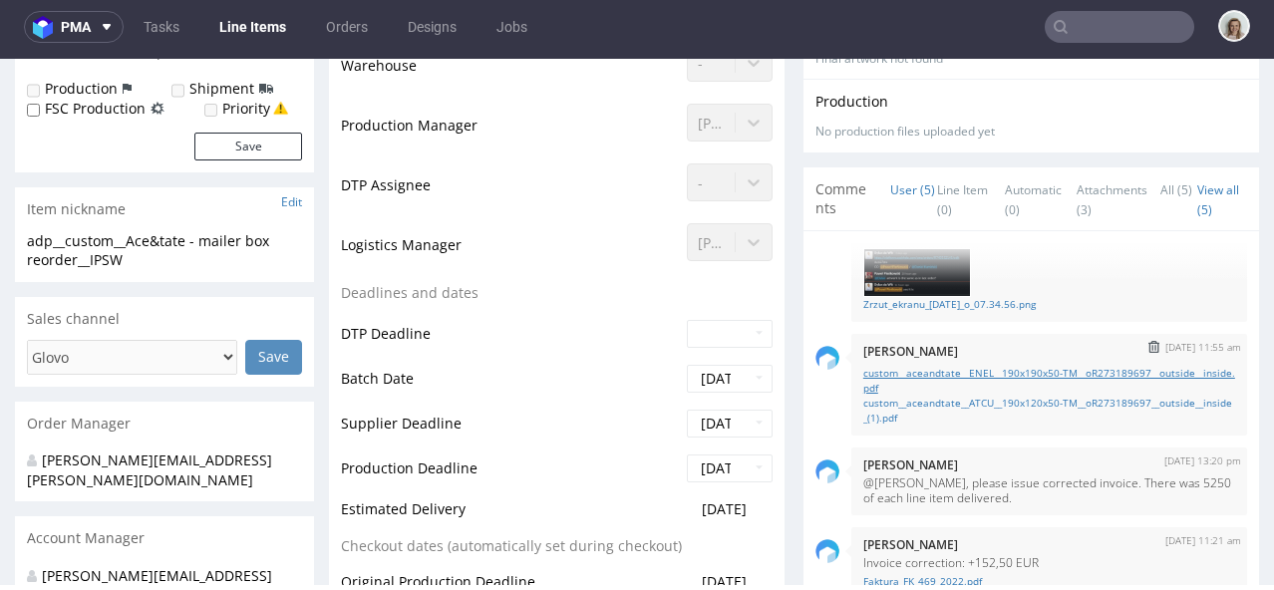
click at [971, 375] on link "custom__aceandtate__ENEL__190x190x50-TM__oR273189697__outside__inside.pdf" at bounding box center [1050, 381] width 372 height 30
click at [969, 402] on link "custom__aceandtate__ATCU__190x120x50-TM__oR273189697__outside__inside_(1).pdf" at bounding box center [1050, 411] width 372 height 30
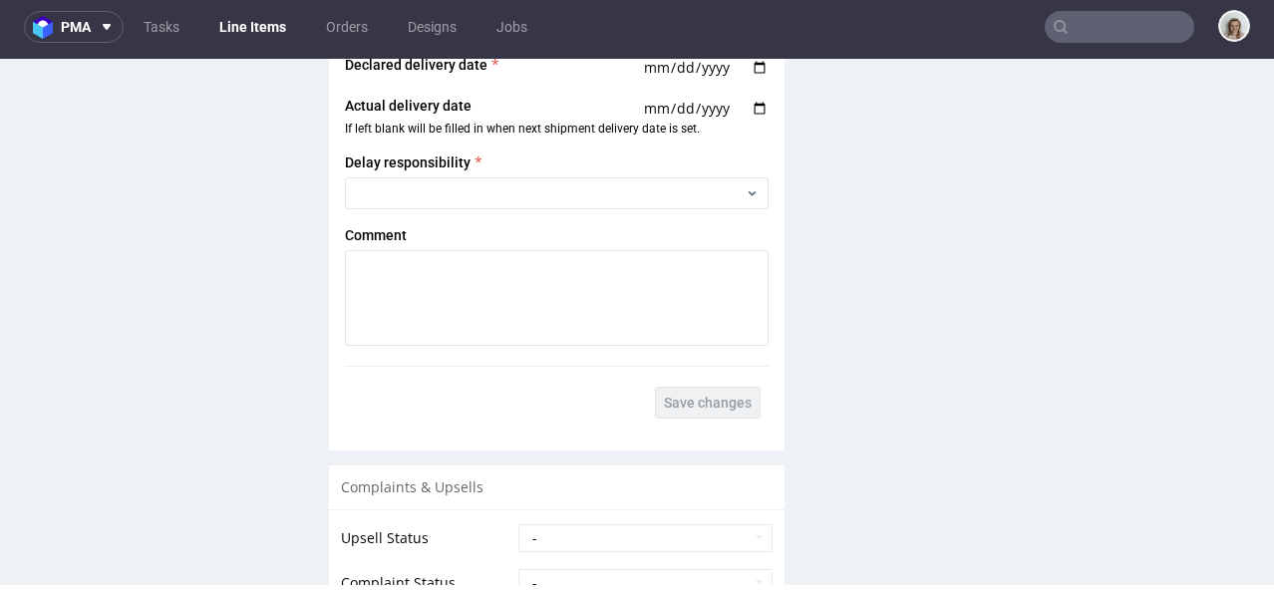
scroll to position [3928, 0]
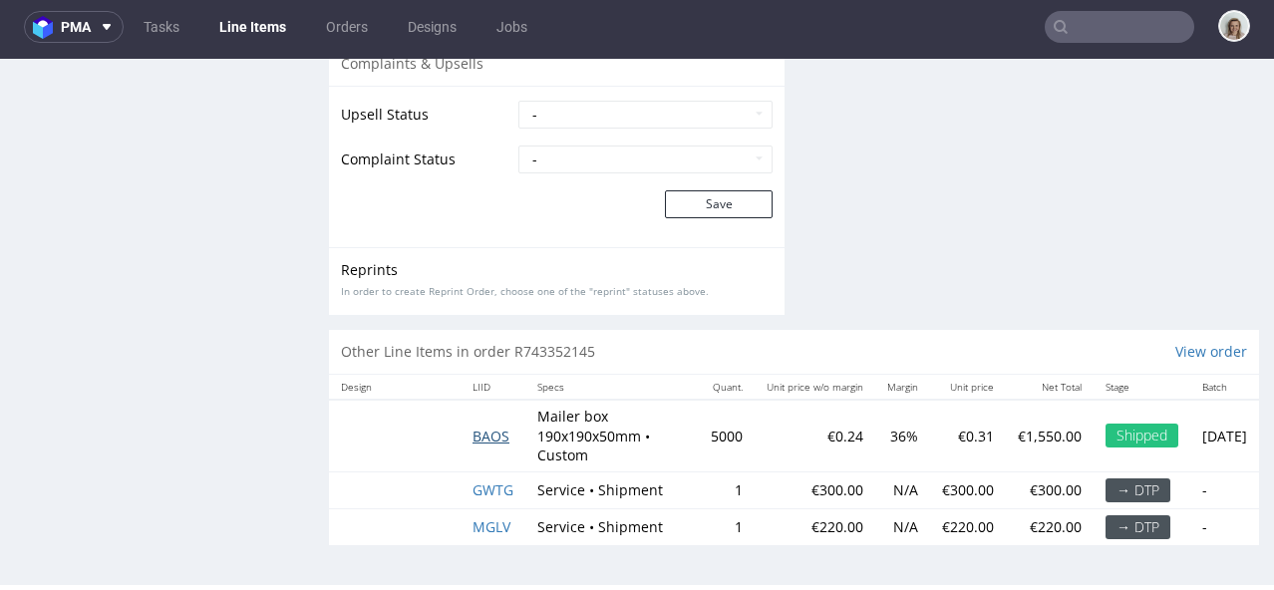
click at [489, 427] on span "BAOS" at bounding box center [491, 436] width 37 height 19
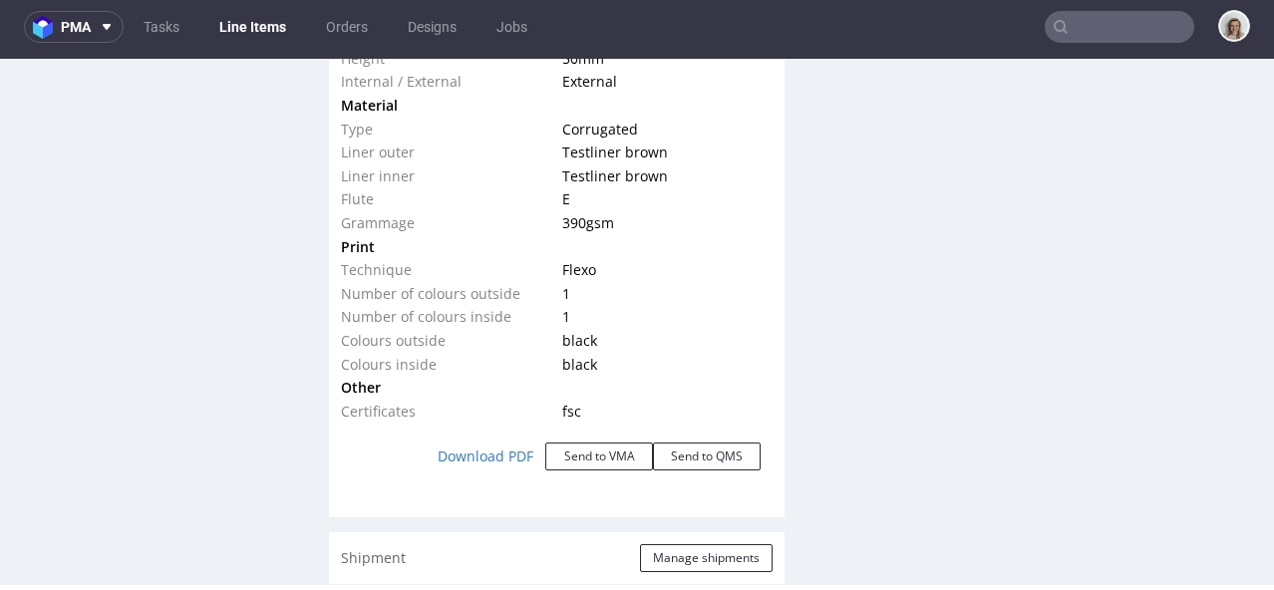
scroll to position [2396, 0]
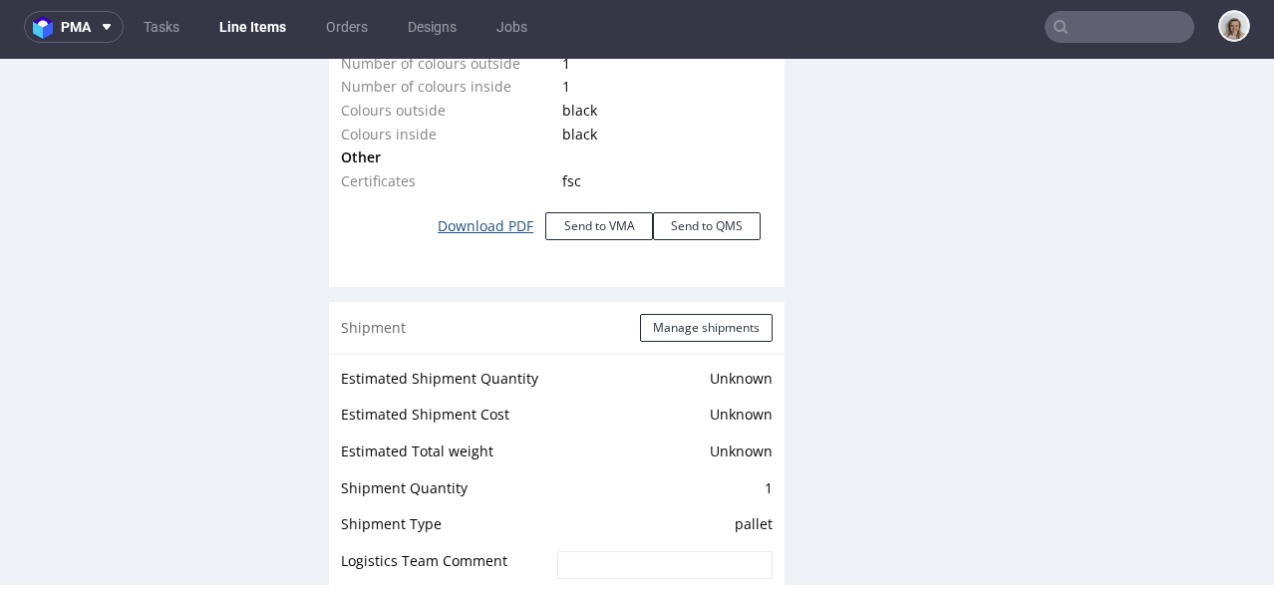
click at [497, 218] on link "Download PDF" at bounding box center [486, 226] width 120 height 44
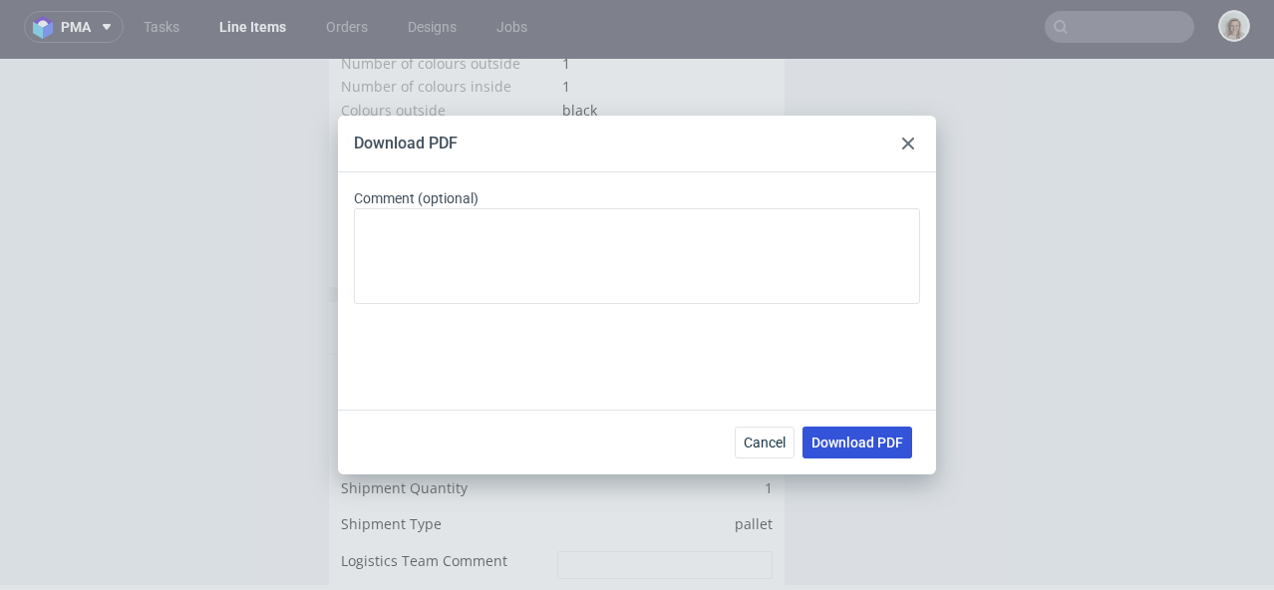
click at [862, 436] on span "Download PDF" at bounding box center [858, 443] width 92 height 14
click at [908, 141] on use at bounding box center [909, 144] width 12 height 12
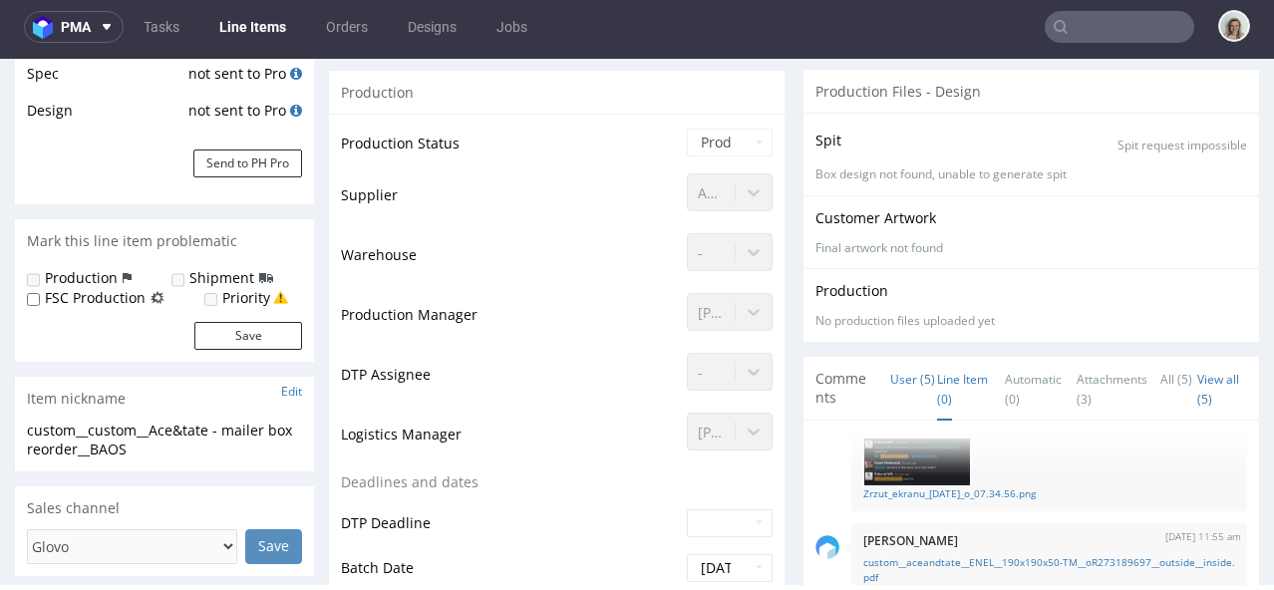
scroll to position [811, 0]
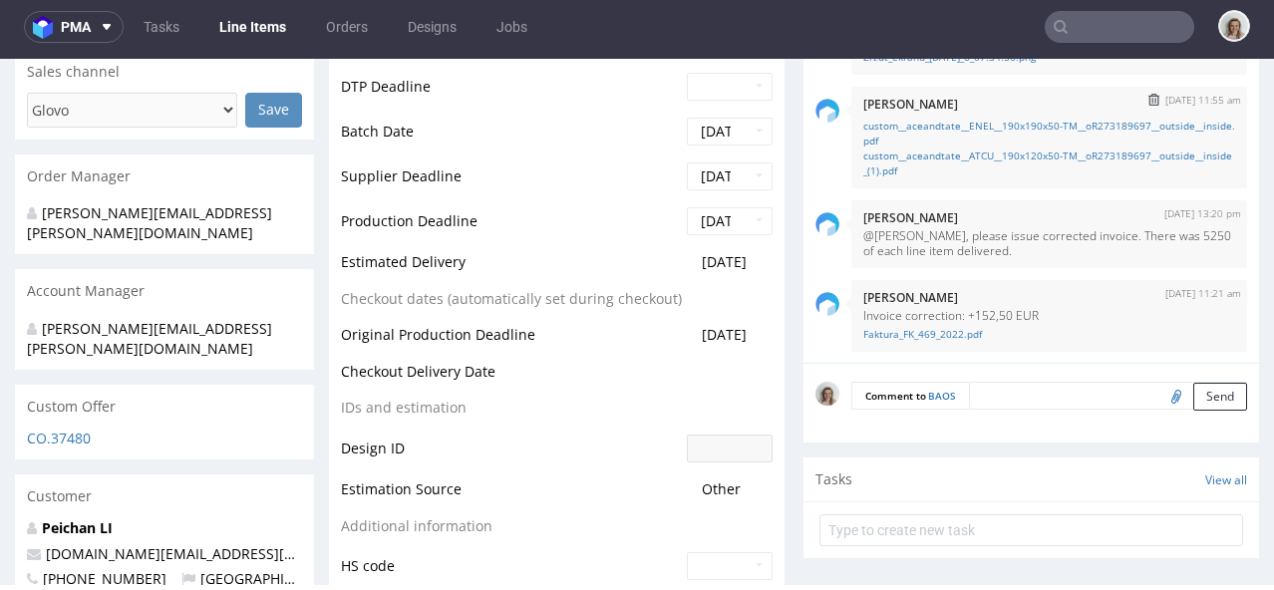
click at [923, 115] on div "custom__aceandtate__ENEL__190x190x50-TM__oR273189697__outside__inside.pdf custo…" at bounding box center [1050, 147] width 372 height 64
click at [921, 123] on link "custom__aceandtate__ENEL__190x190x50-TM__oR273189697__outside__inside.pdf" at bounding box center [1050, 134] width 372 height 30
click at [964, 155] on link "custom__aceandtate__ATCU__190x120x50-TM__oR273189697__outside__inside_(1).pdf" at bounding box center [1050, 164] width 372 height 30
click at [1085, 40] on input "text" at bounding box center [1120, 27] width 150 height 32
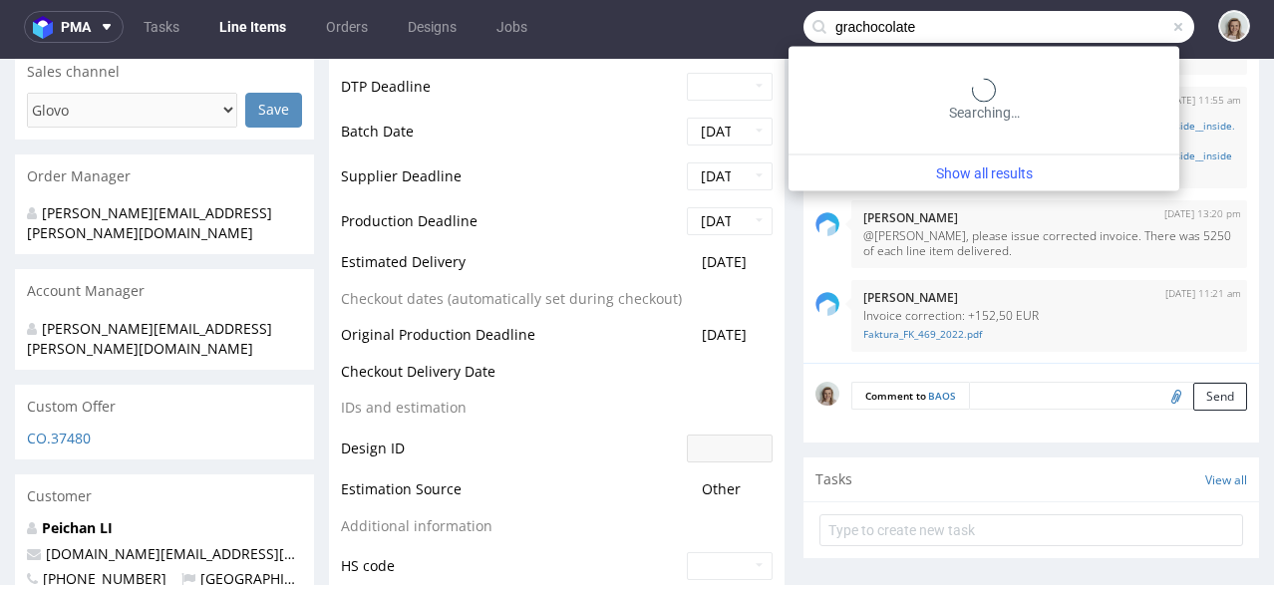
type input "grachocolate"
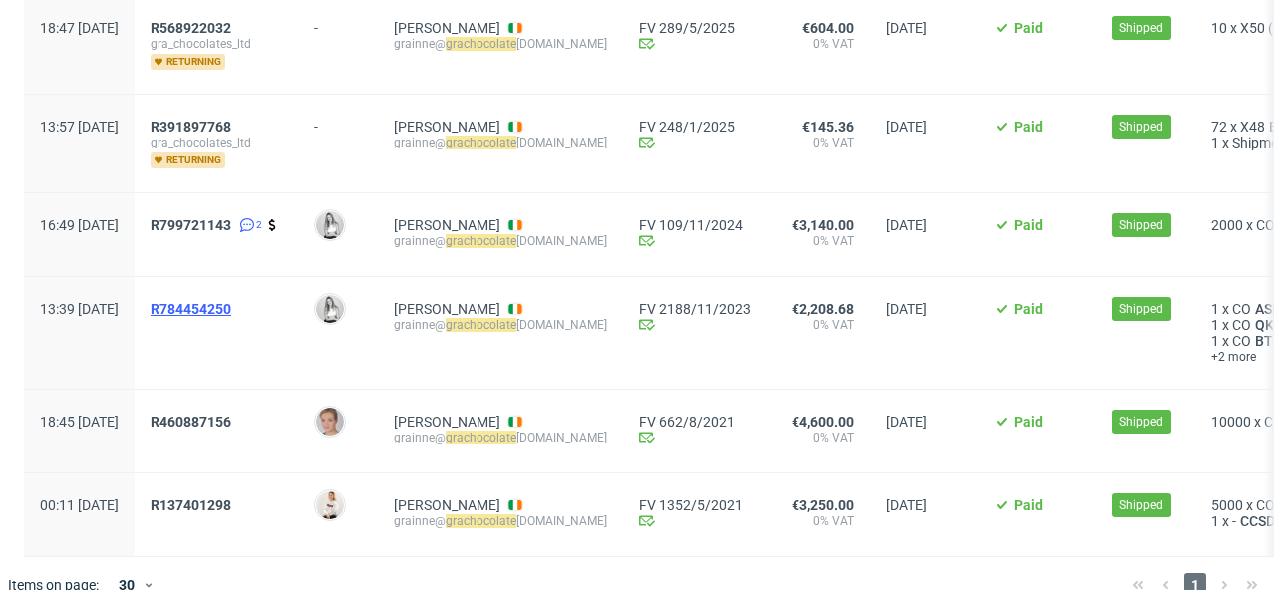
scroll to position [353, 0]
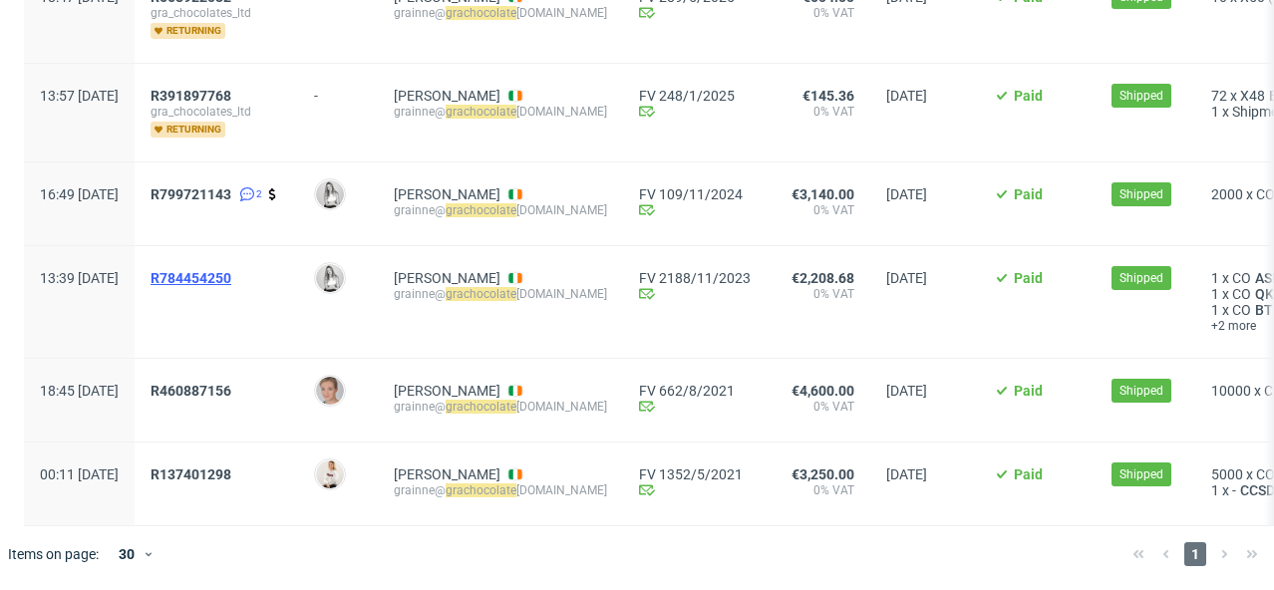
click at [231, 270] on span "R784454250" at bounding box center [191, 278] width 81 height 16
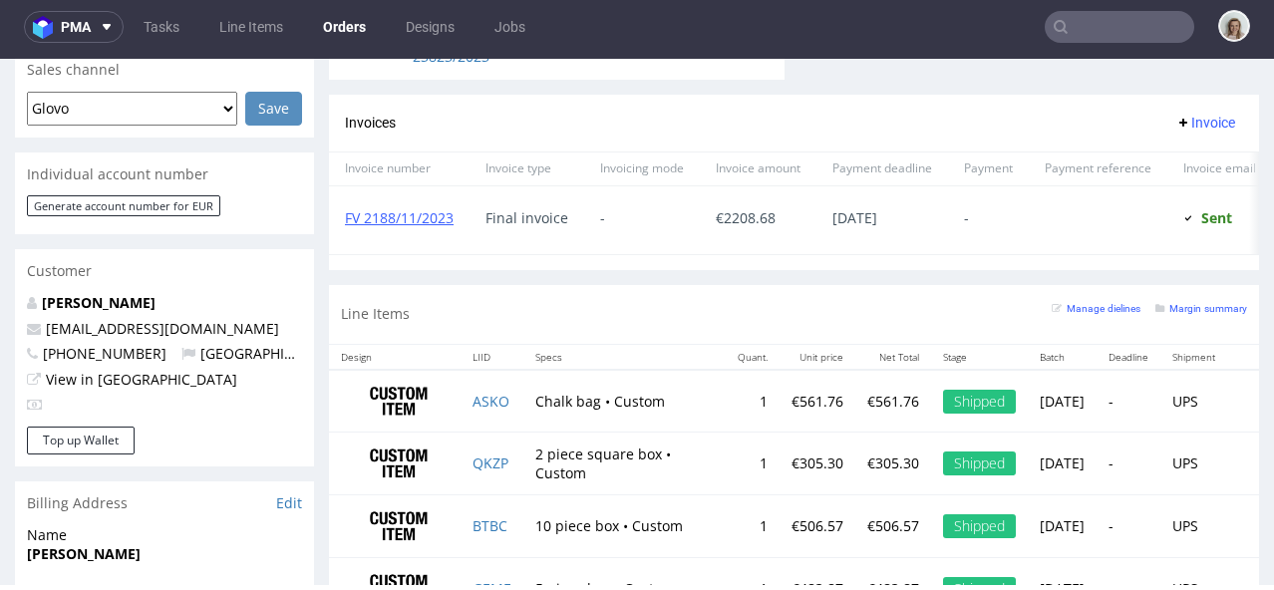
scroll to position [1163, 0]
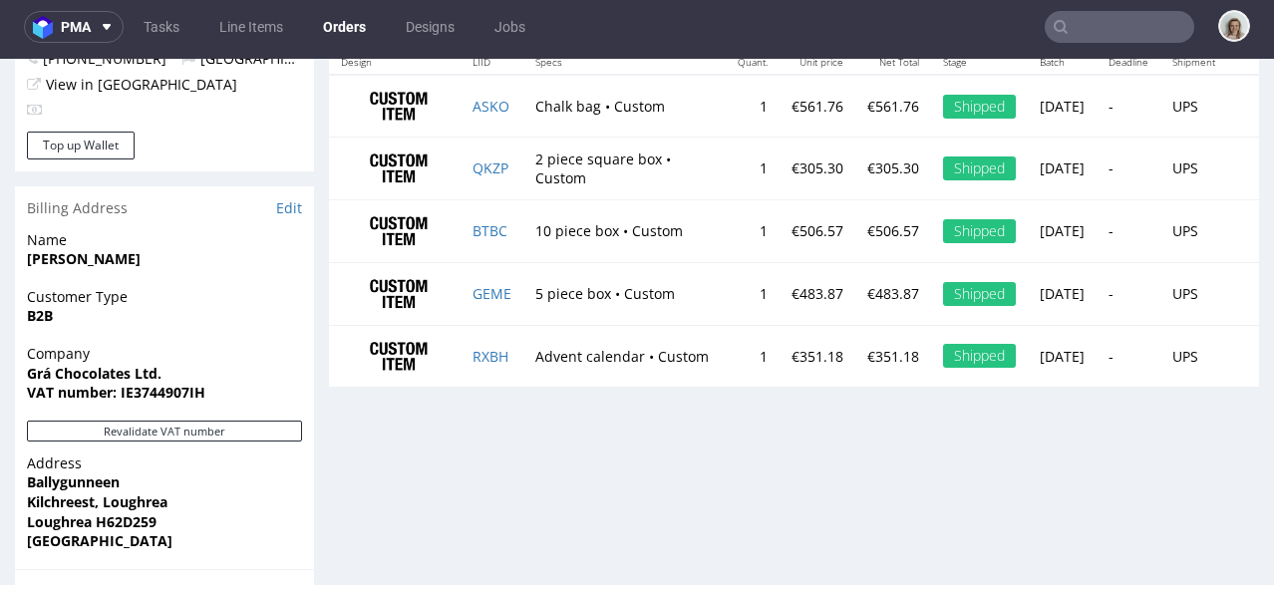
type input "grachocolate"
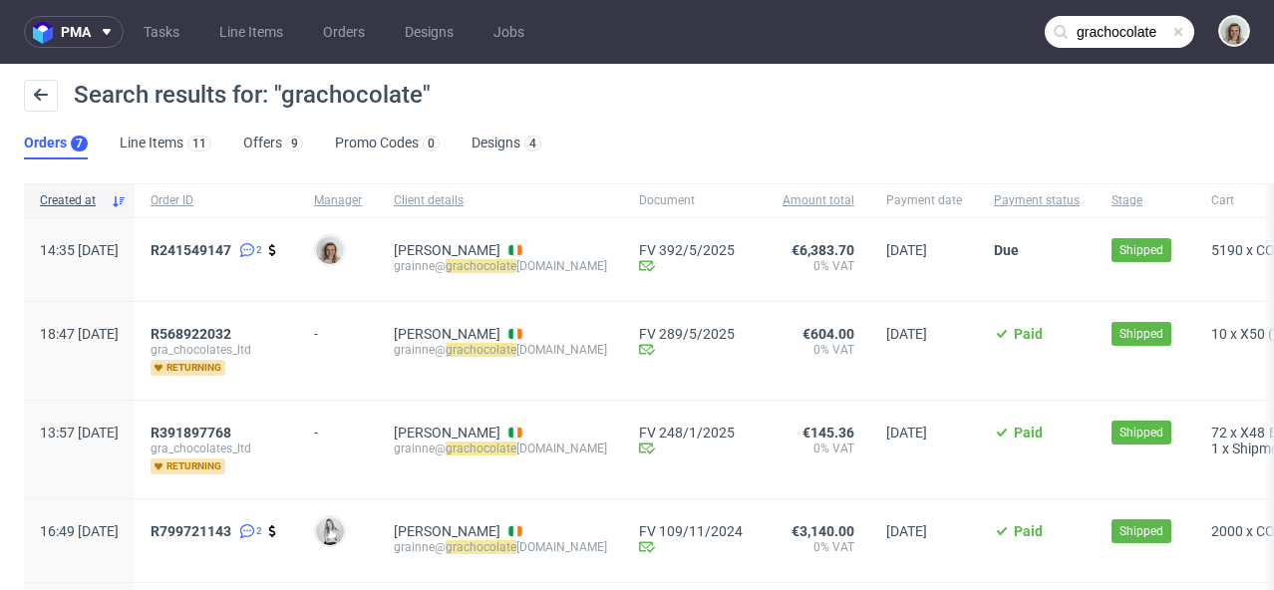
click at [1171, 26] on span at bounding box center [1179, 32] width 16 height 16
click at [1134, 29] on input "text" at bounding box center [1120, 32] width 150 height 32
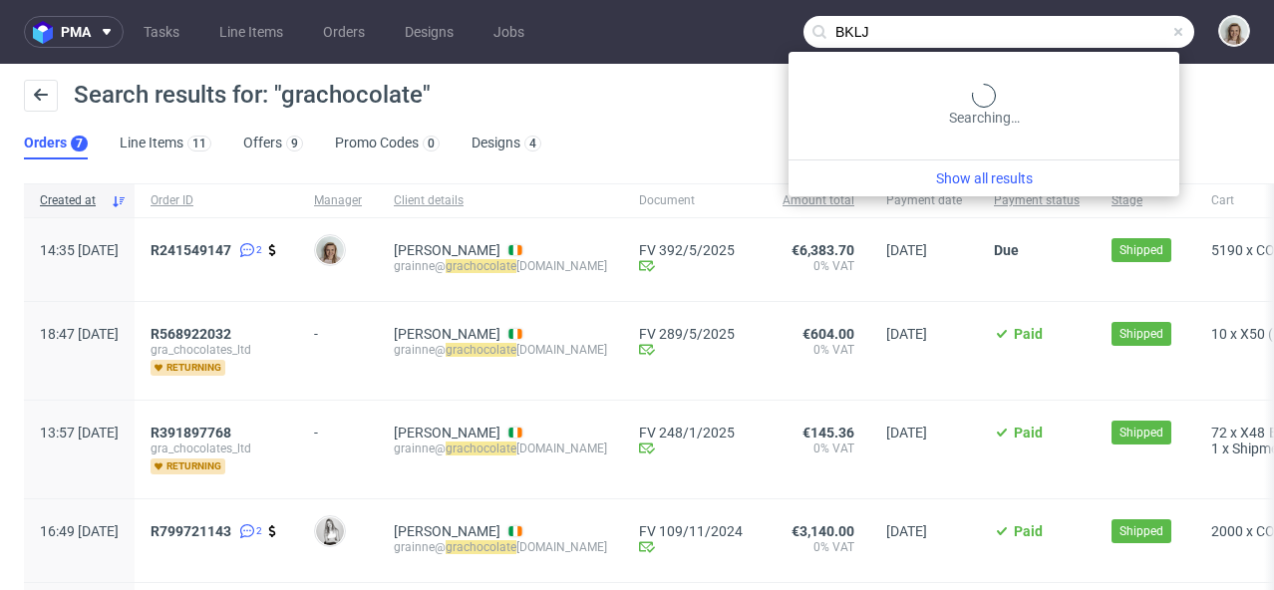
type input "BKLJ"
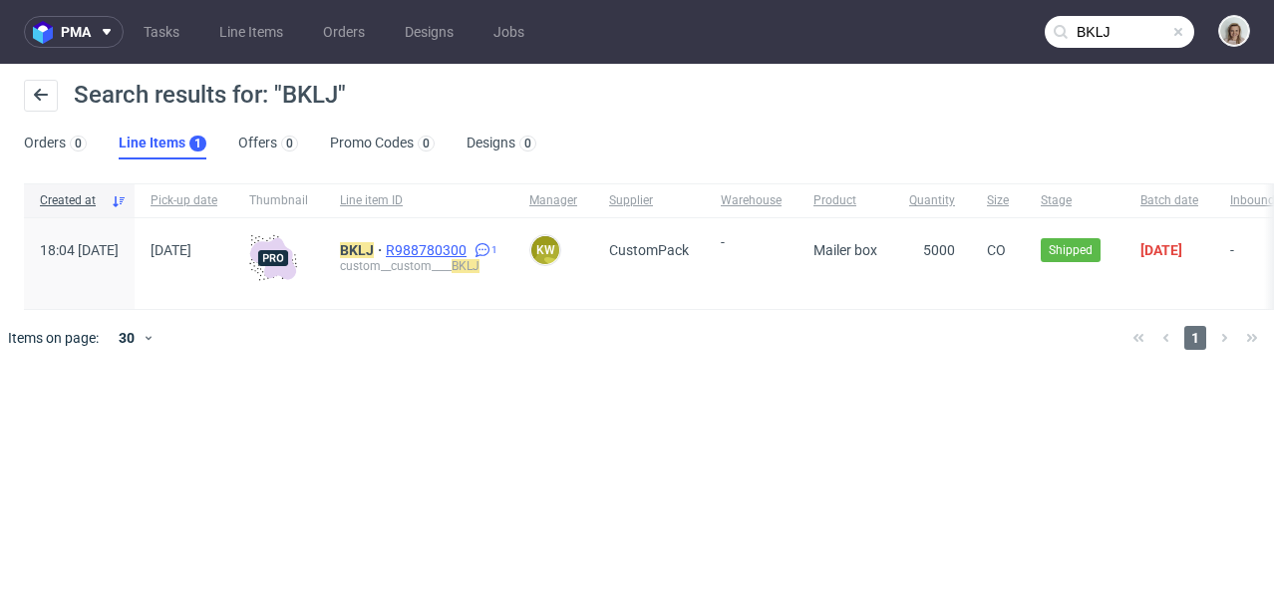
click at [471, 250] on span "R988780300" at bounding box center [428, 250] width 85 height 16
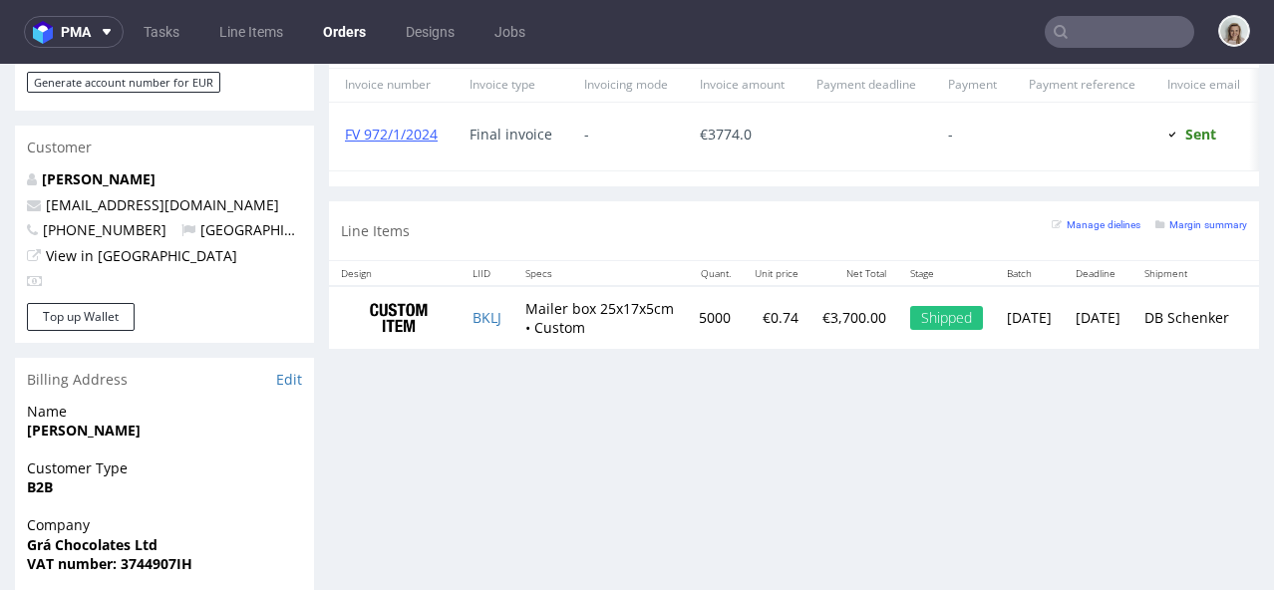
scroll to position [997, 0]
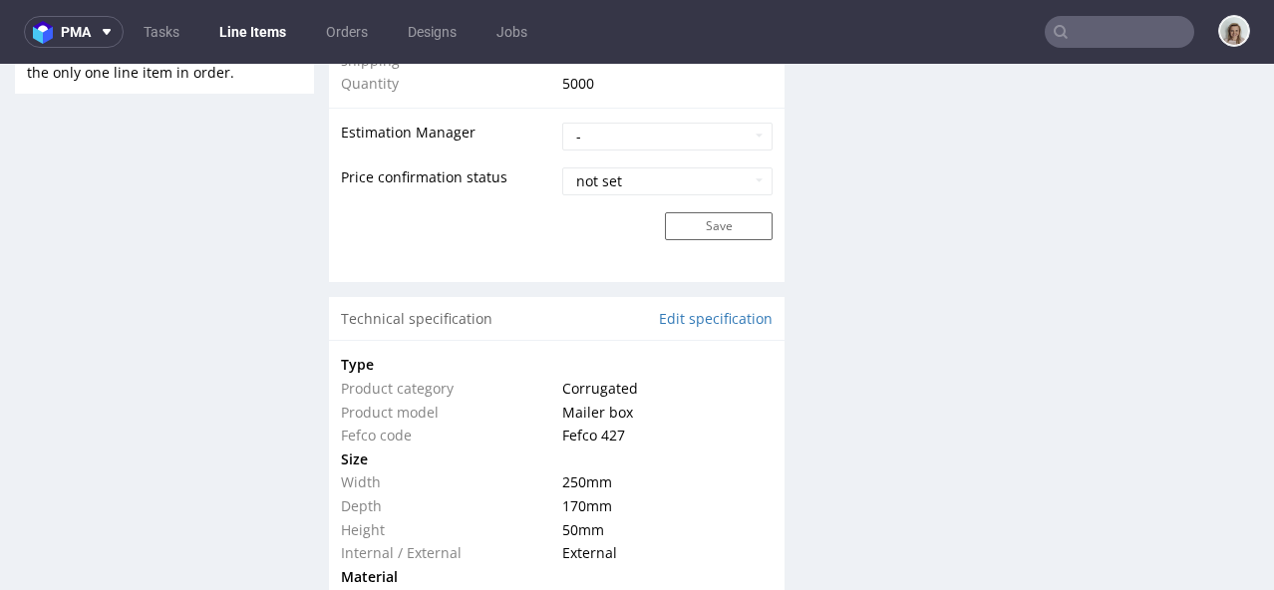
scroll to position [2085, 0]
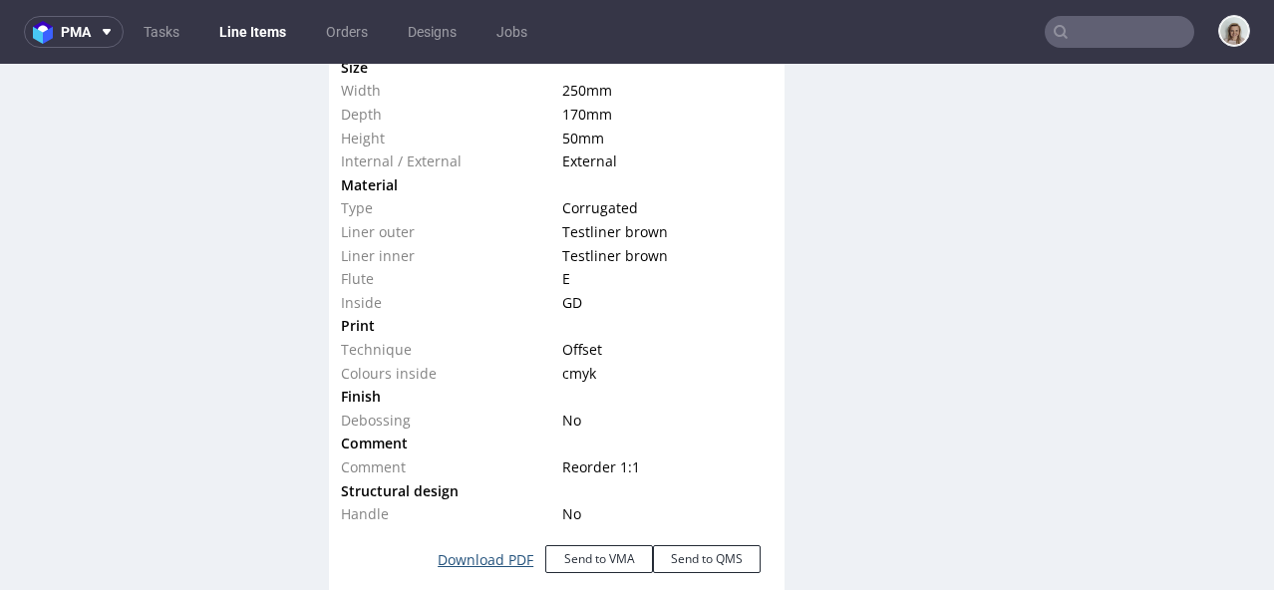
click at [511, 559] on link "Download PDF" at bounding box center [486, 561] width 120 height 44
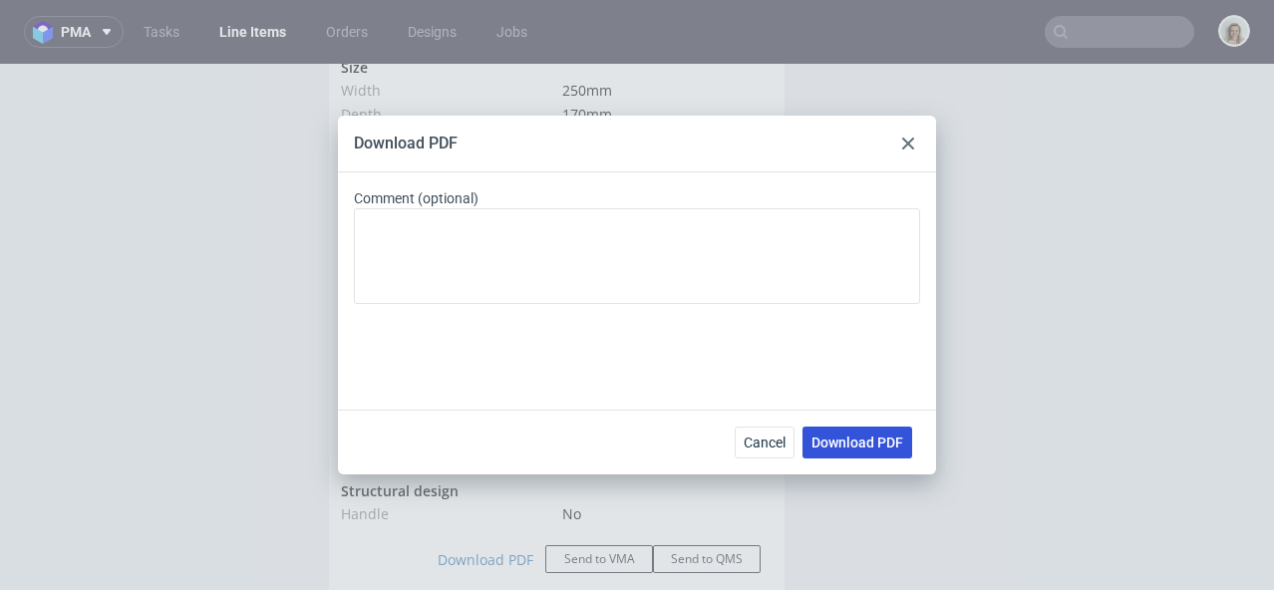
click at [837, 449] on span "Download PDF" at bounding box center [858, 443] width 92 height 14
drag, startPoint x: 787, startPoint y: 163, endPoint x: 881, endPoint y: 142, distance: 96.1
click at [788, 163] on div "Download PDF" at bounding box center [637, 144] width 598 height 57
drag, startPoint x: 911, startPoint y: 143, endPoint x: 943, endPoint y: 130, distance: 34.4
click at [911, 143] on icon at bounding box center [909, 144] width 12 height 12
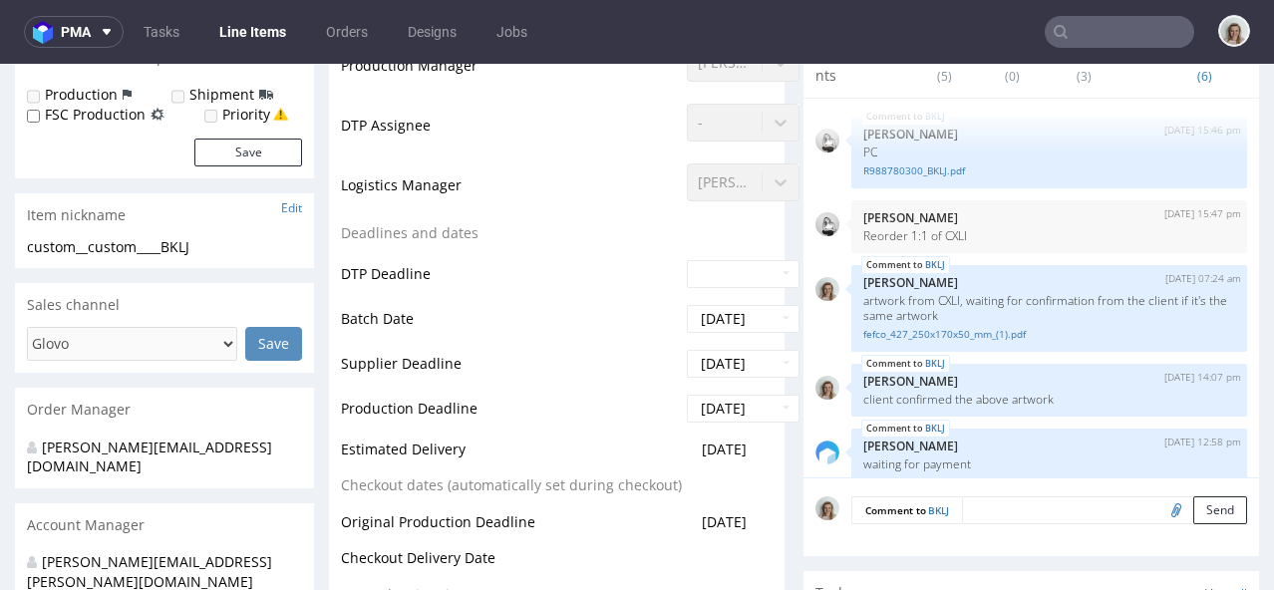
scroll to position [352, 0]
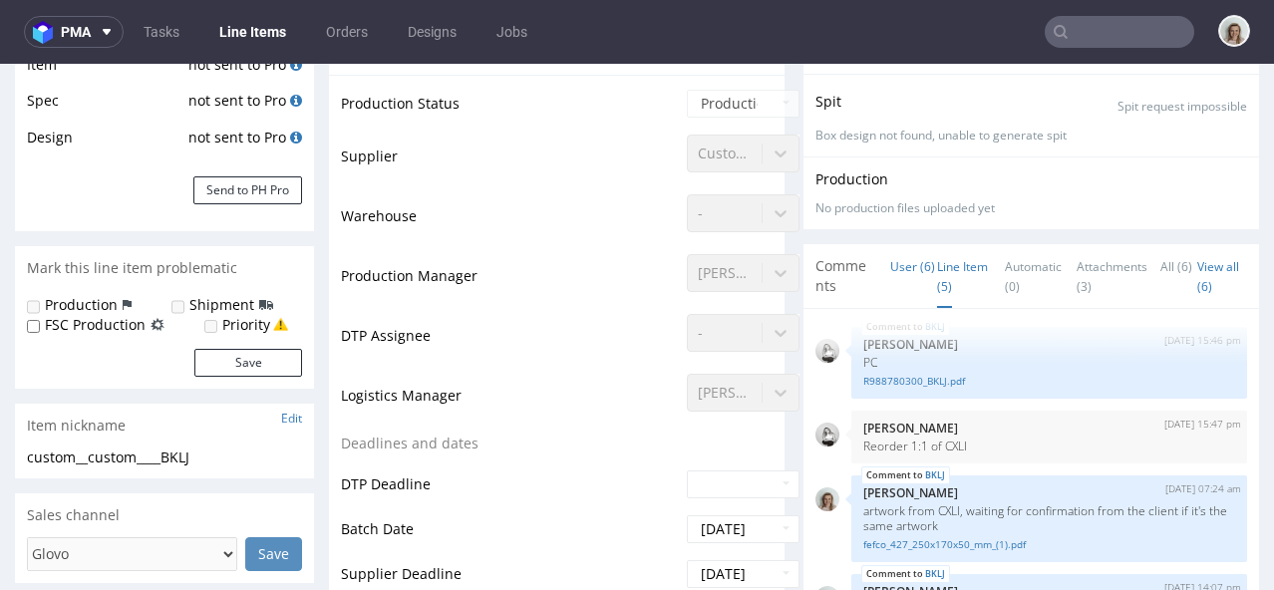
click at [937, 284] on link "Line Item (5)" at bounding box center [962, 276] width 51 height 63
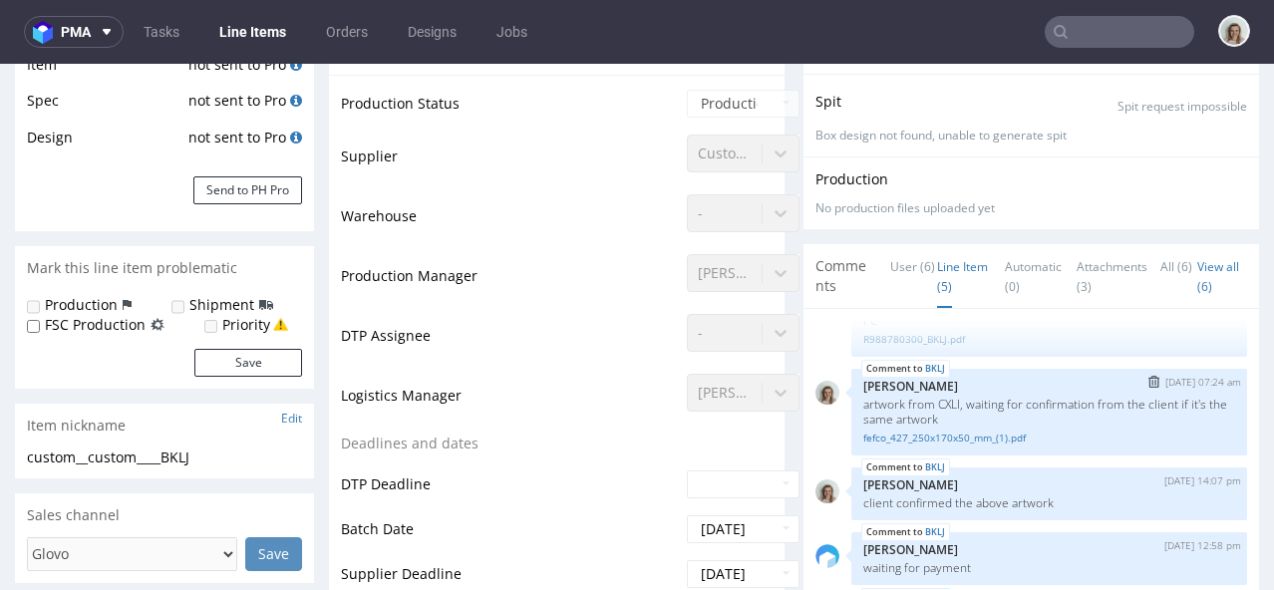
scroll to position [79, 0]
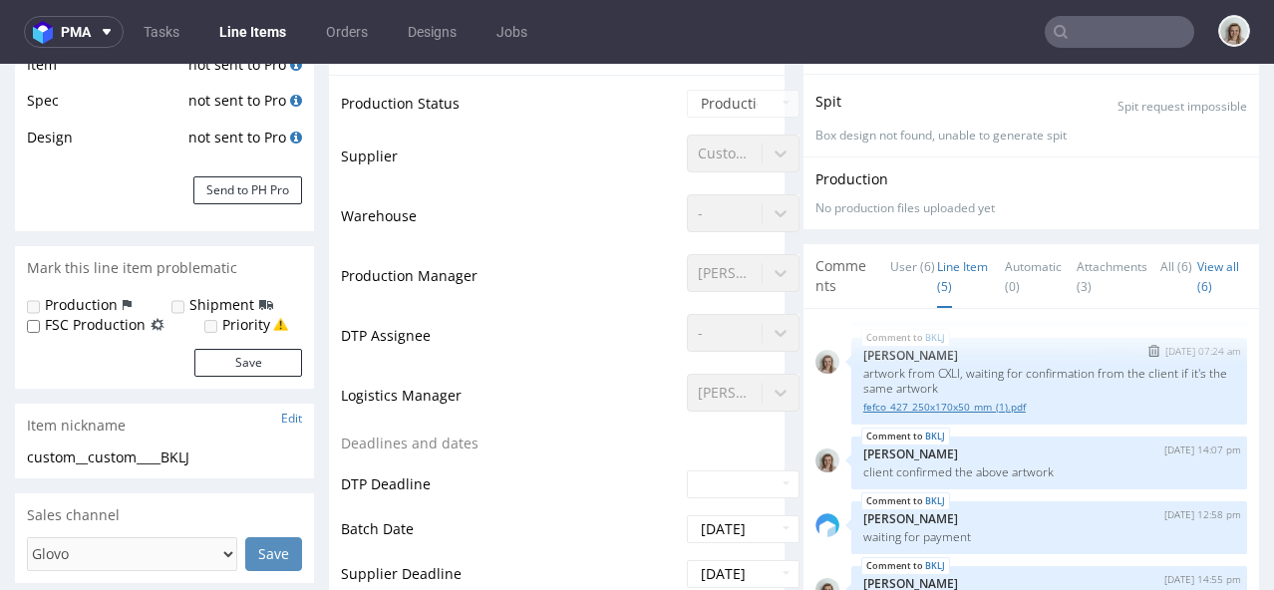
click at [966, 408] on link "fefco_427_250x170x50_mm_(1).pdf" at bounding box center [1050, 407] width 372 height 15
click at [77, 25] on span "pma" at bounding box center [76, 32] width 30 height 14
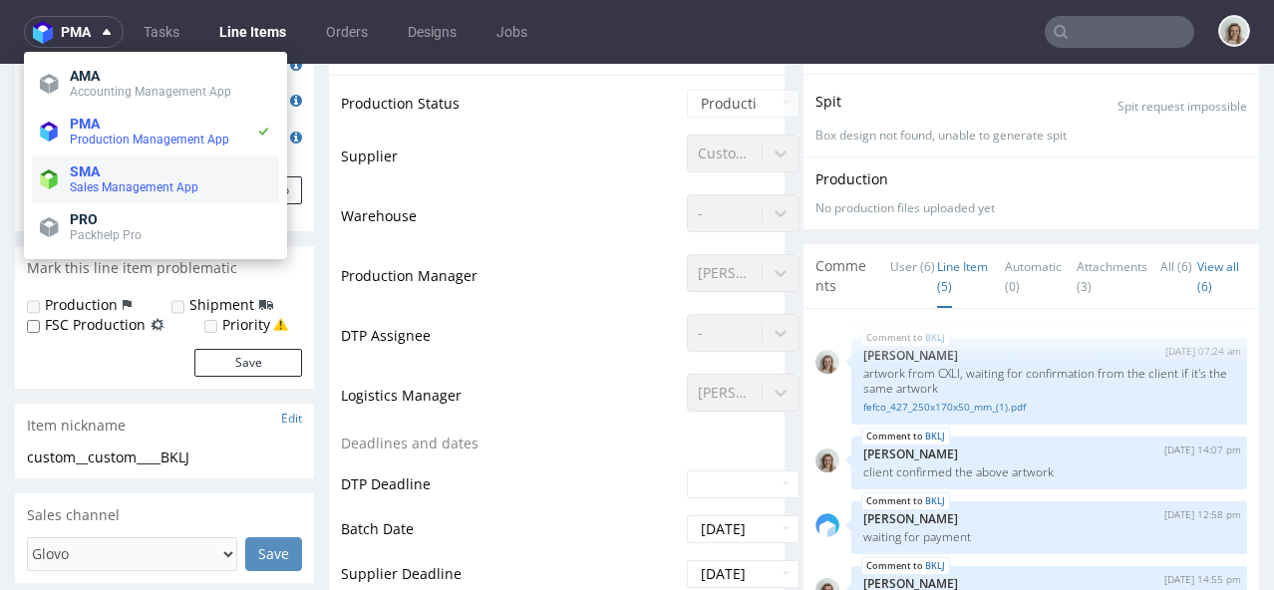
click at [95, 168] on span "SMA" at bounding box center [85, 172] width 30 height 16
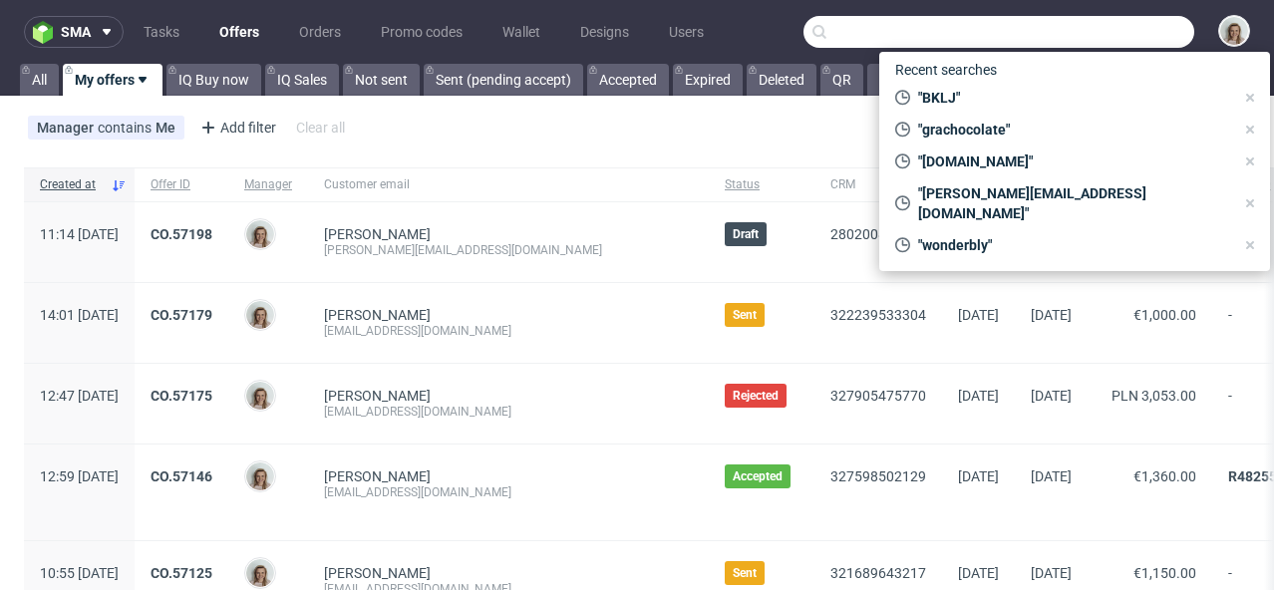
click at [1088, 21] on input "text" at bounding box center [999, 32] width 391 height 32
paste input "CO.56199"
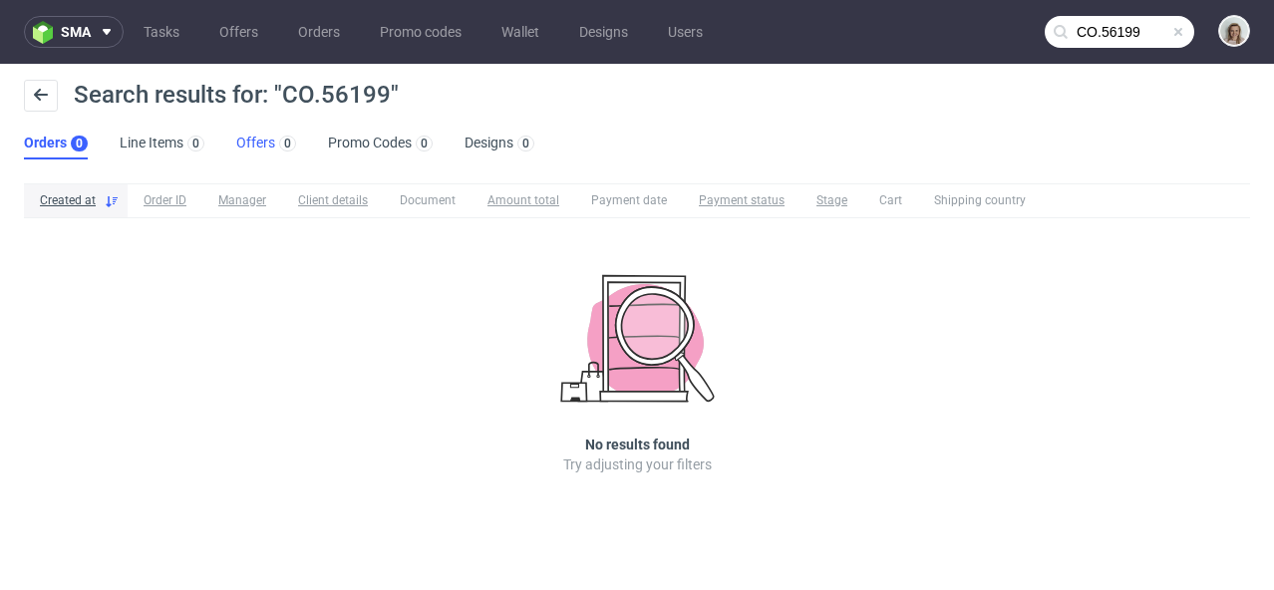
click at [238, 142] on link "Offers 0" at bounding box center [266, 144] width 60 height 32
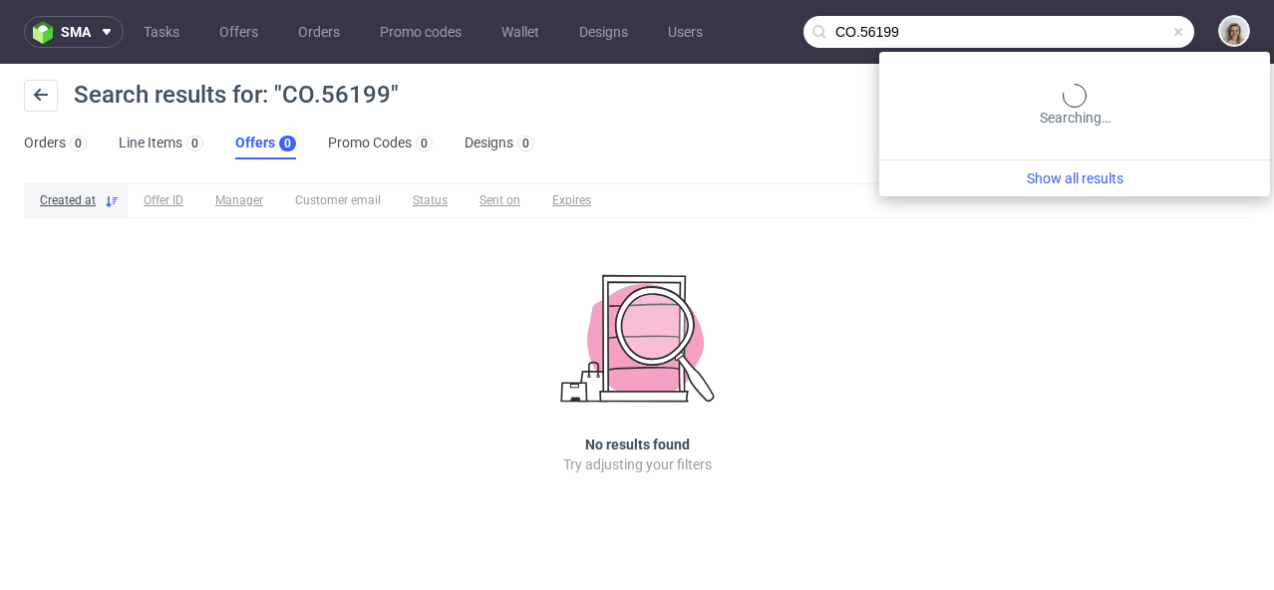
click at [1104, 21] on input "CO.56199" at bounding box center [999, 32] width 391 height 32
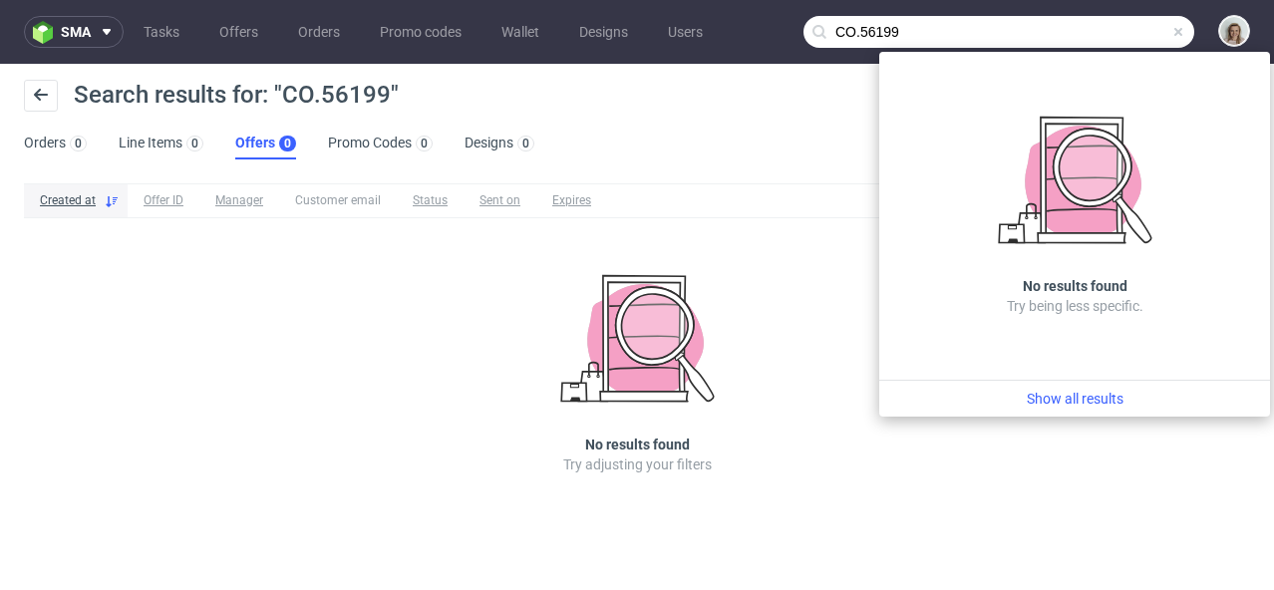
drag, startPoint x: 859, startPoint y: 26, endPoint x: 817, endPoint y: 26, distance: 41.9
click at [817, 26] on div "CO.56199" at bounding box center [999, 32] width 391 height 32
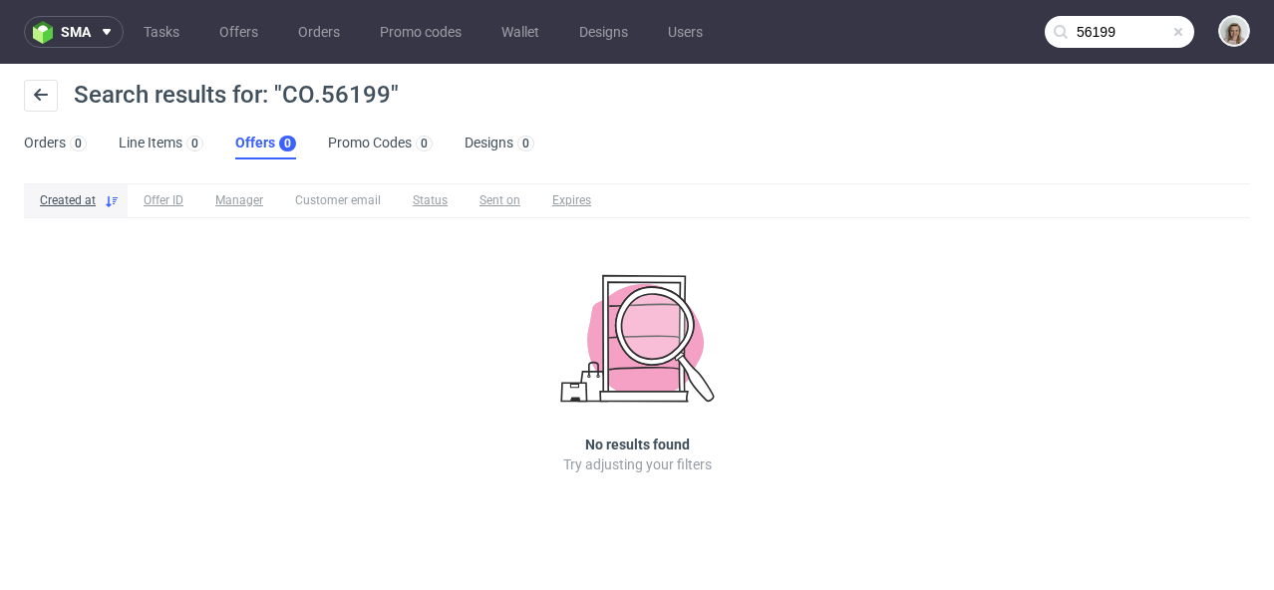
type input "56199"
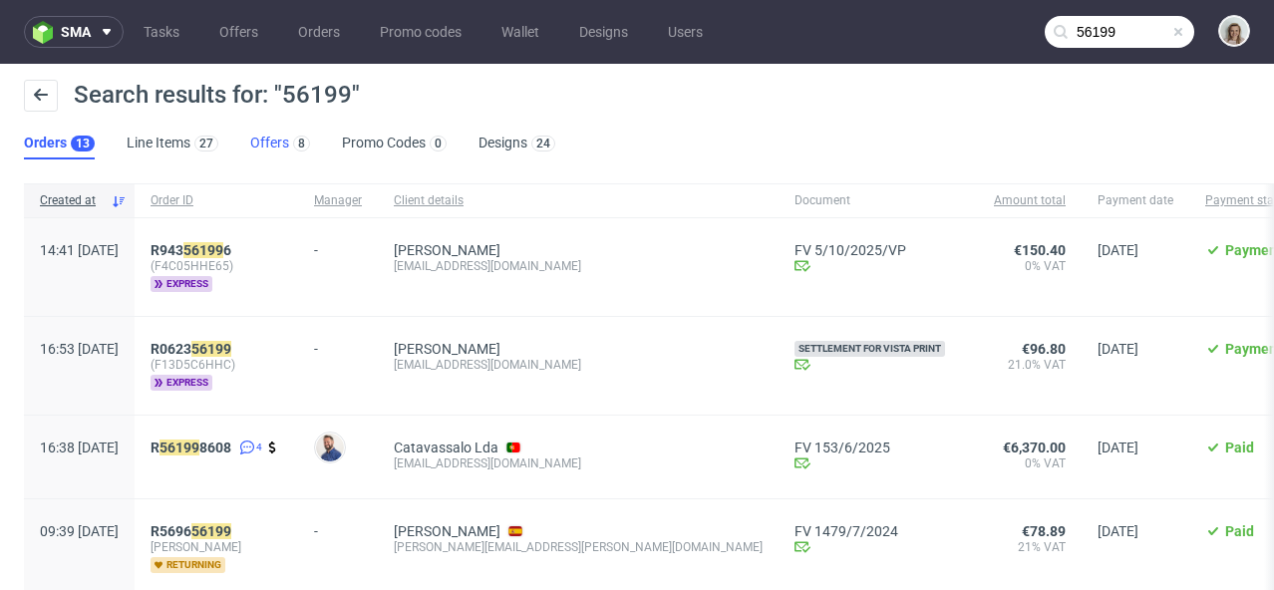
click at [291, 142] on div "8" at bounding box center [299, 143] width 21 height 20
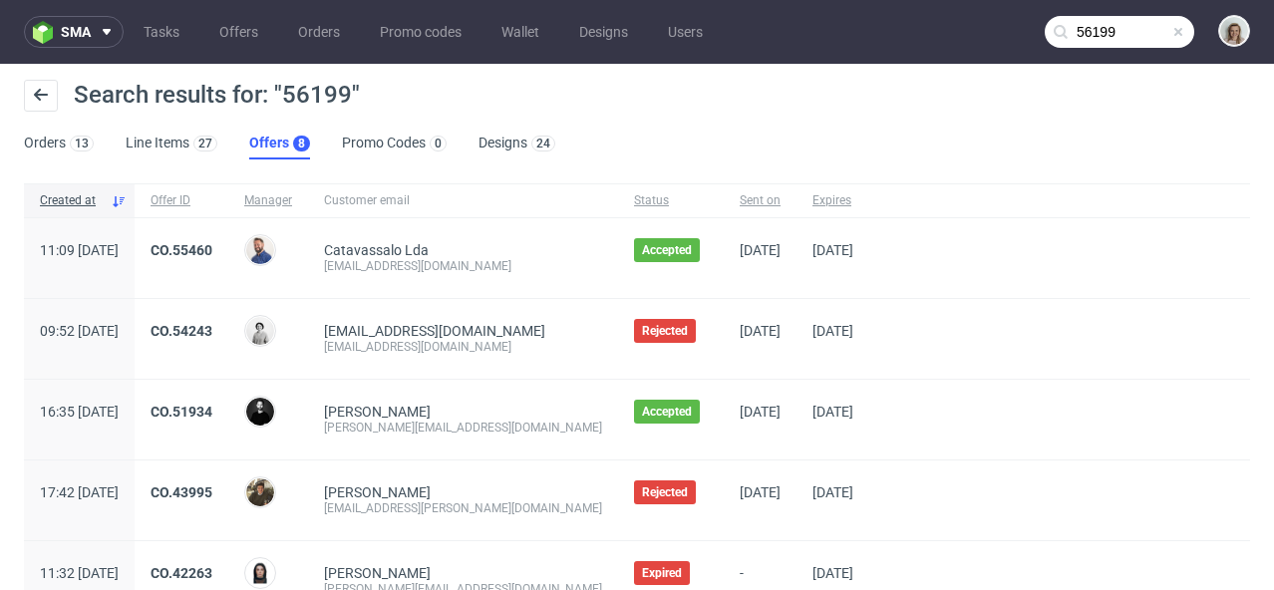
click at [1171, 31] on span at bounding box center [1179, 32] width 16 height 16
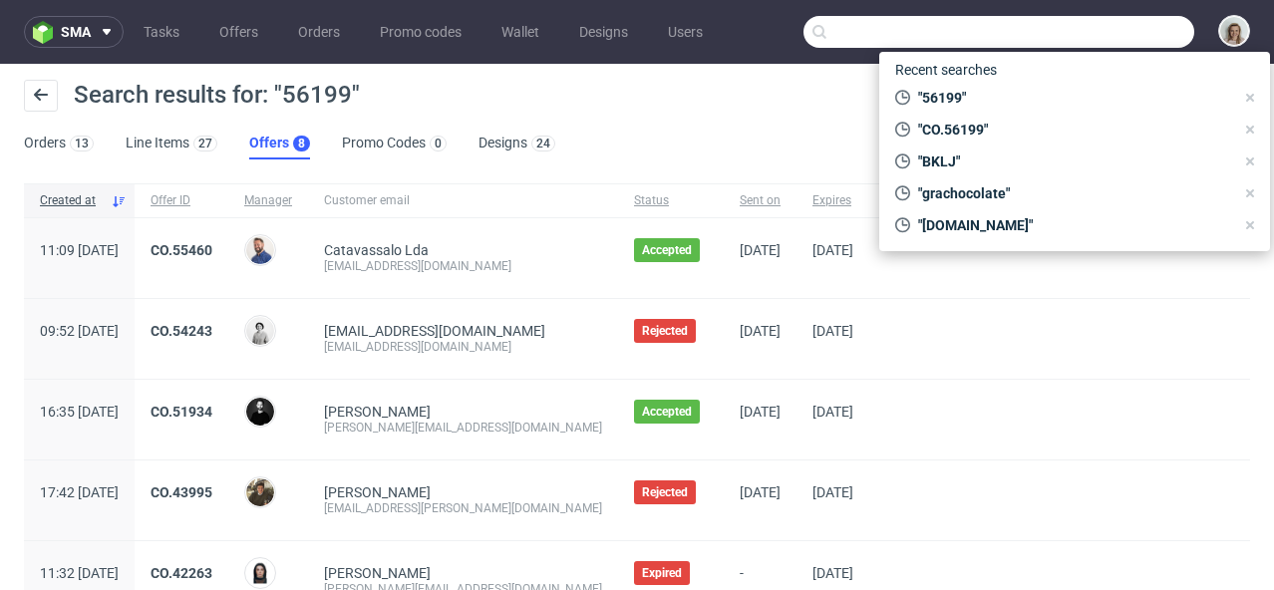
click at [1117, 29] on input "text" at bounding box center [999, 32] width 391 height 32
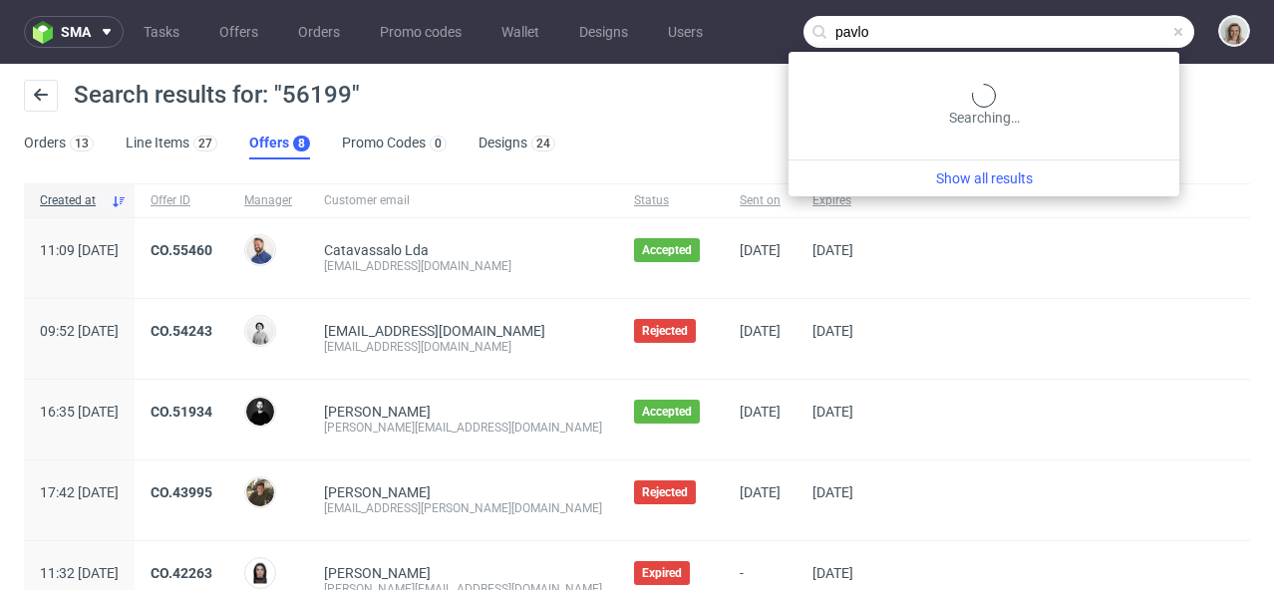
type input "pavlo"
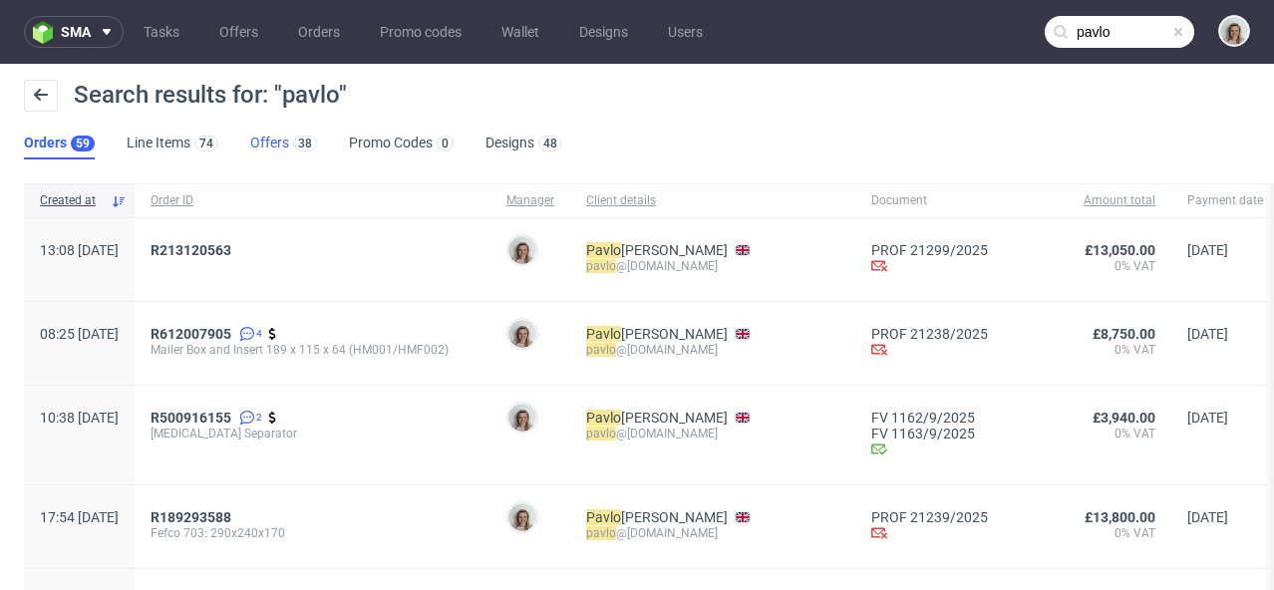
click at [265, 141] on link "Offers 38" at bounding box center [283, 144] width 67 height 32
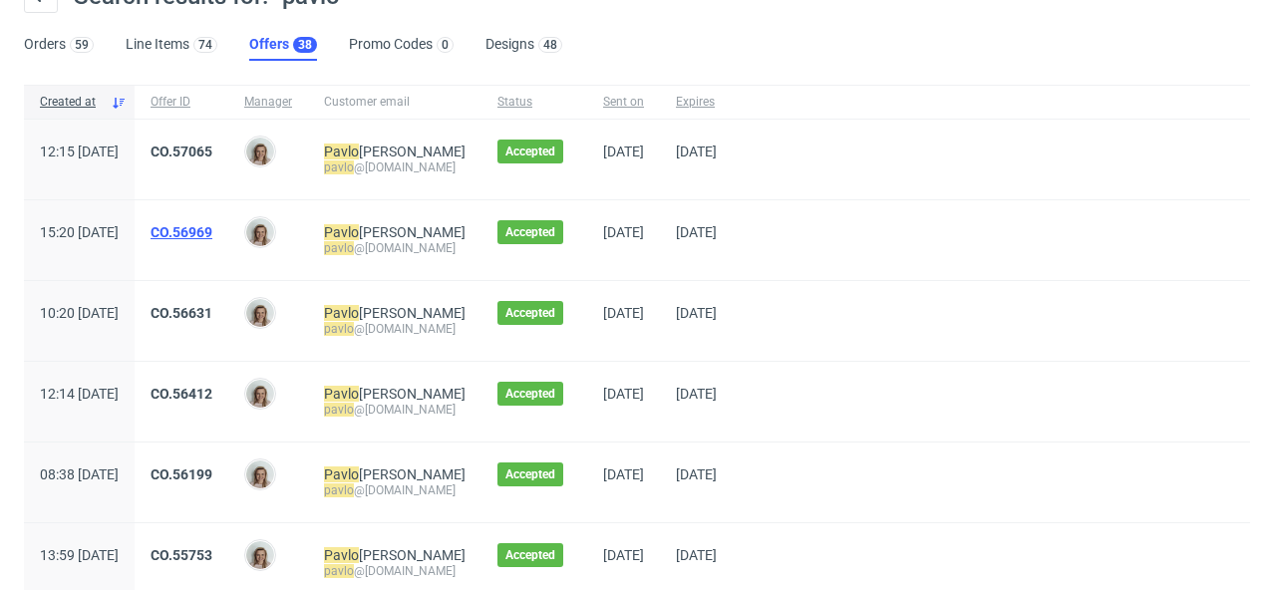
scroll to position [163, 0]
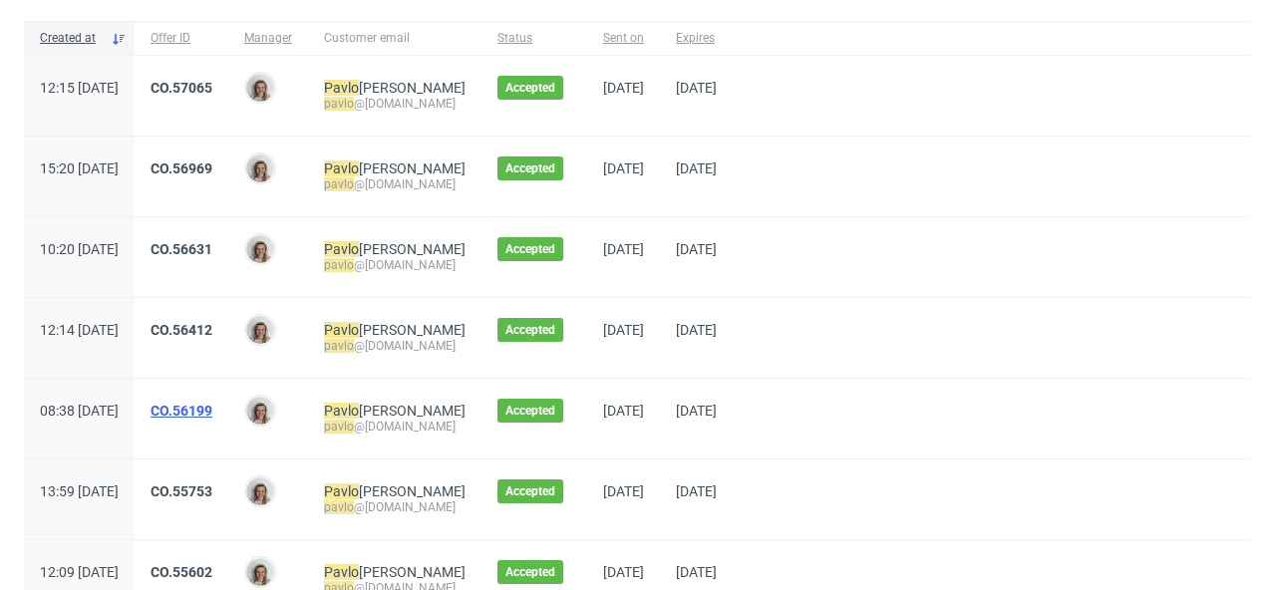
click at [212, 405] on link "CO.56199" at bounding box center [182, 411] width 62 height 16
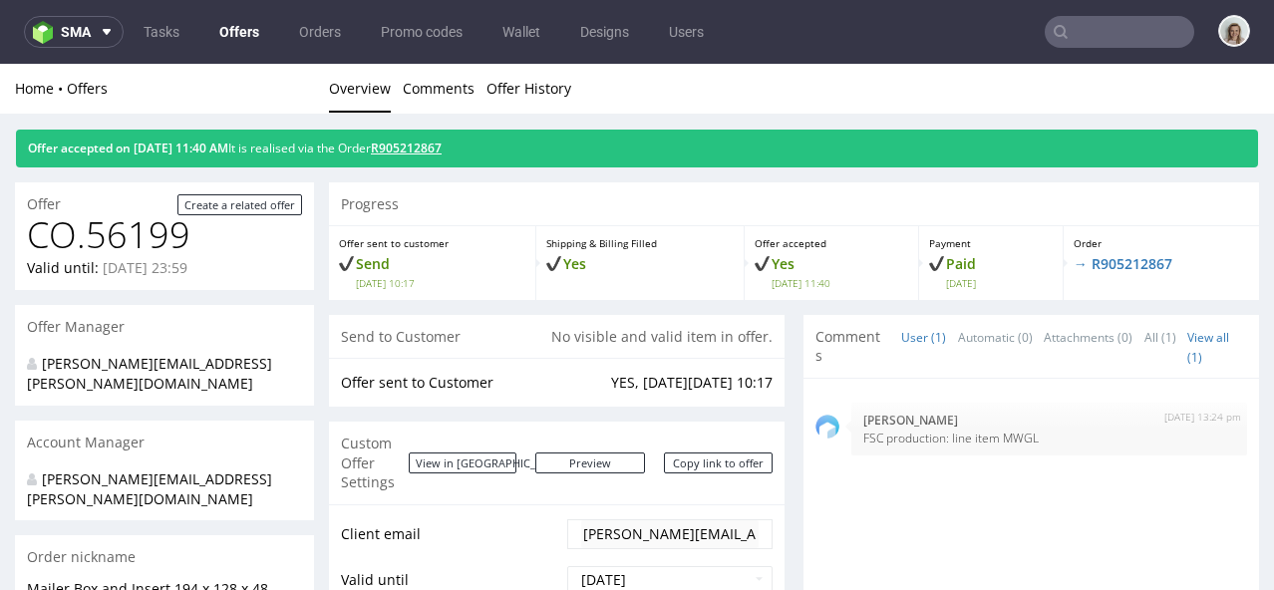
click at [442, 141] on link "R905212867" at bounding box center [406, 148] width 71 height 17
click at [442, 148] on link "R905212867" at bounding box center [406, 148] width 71 height 17
click at [442, 151] on link "R905212867" at bounding box center [406, 148] width 71 height 17
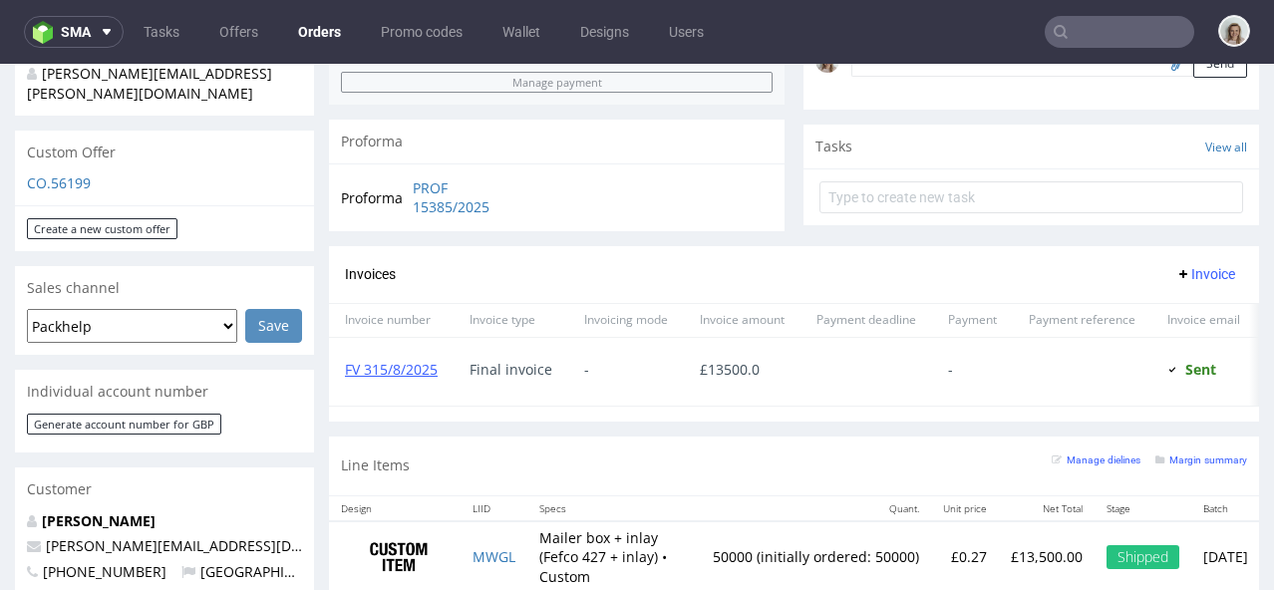
scroll to position [1079, 0]
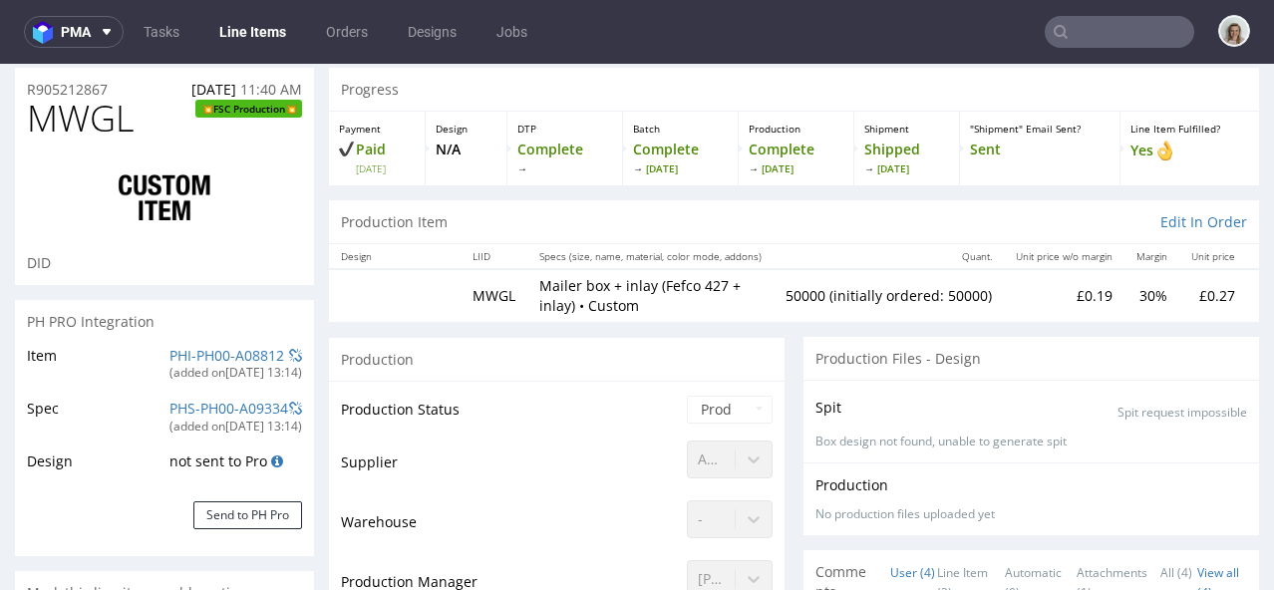
scroll to position [176, 0]
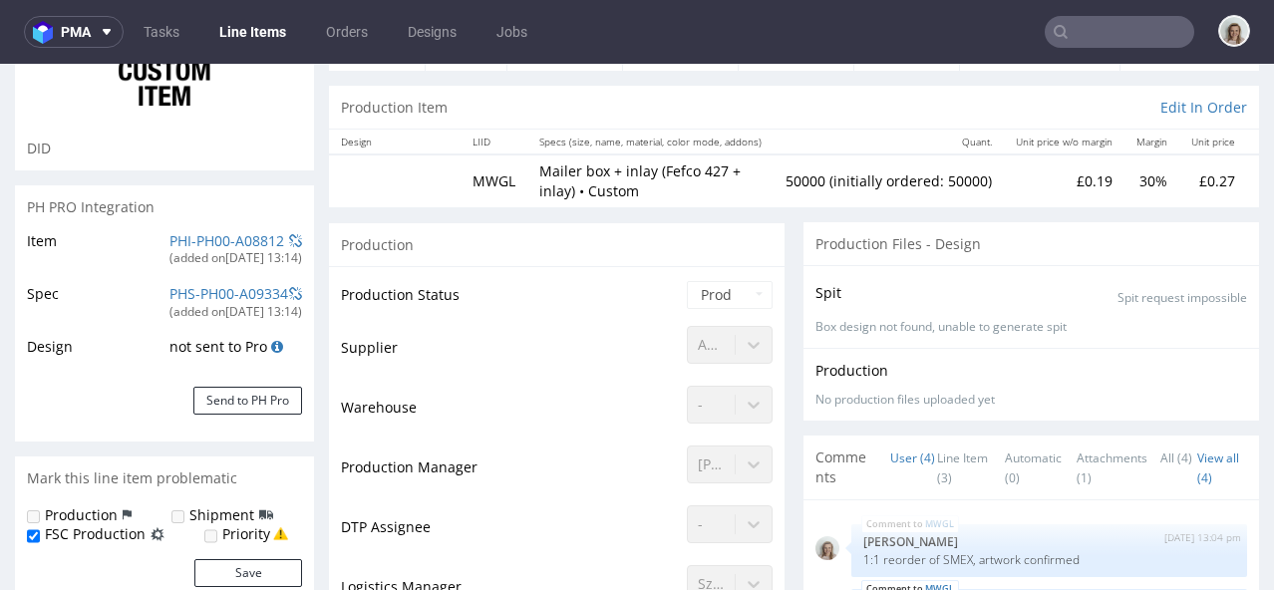
click at [914, 451] on li "User (4)" at bounding box center [914, 468] width 47 height 40
click at [937, 467] on link "Line Item (3)" at bounding box center [962, 468] width 51 height 63
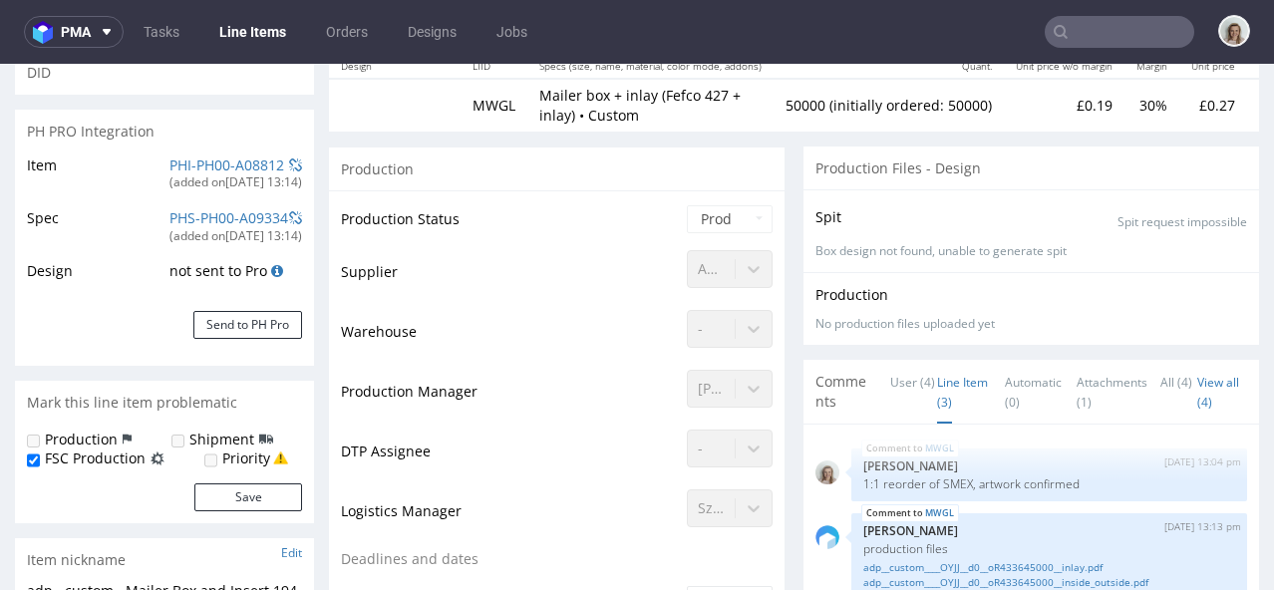
scroll to position [0, 0]
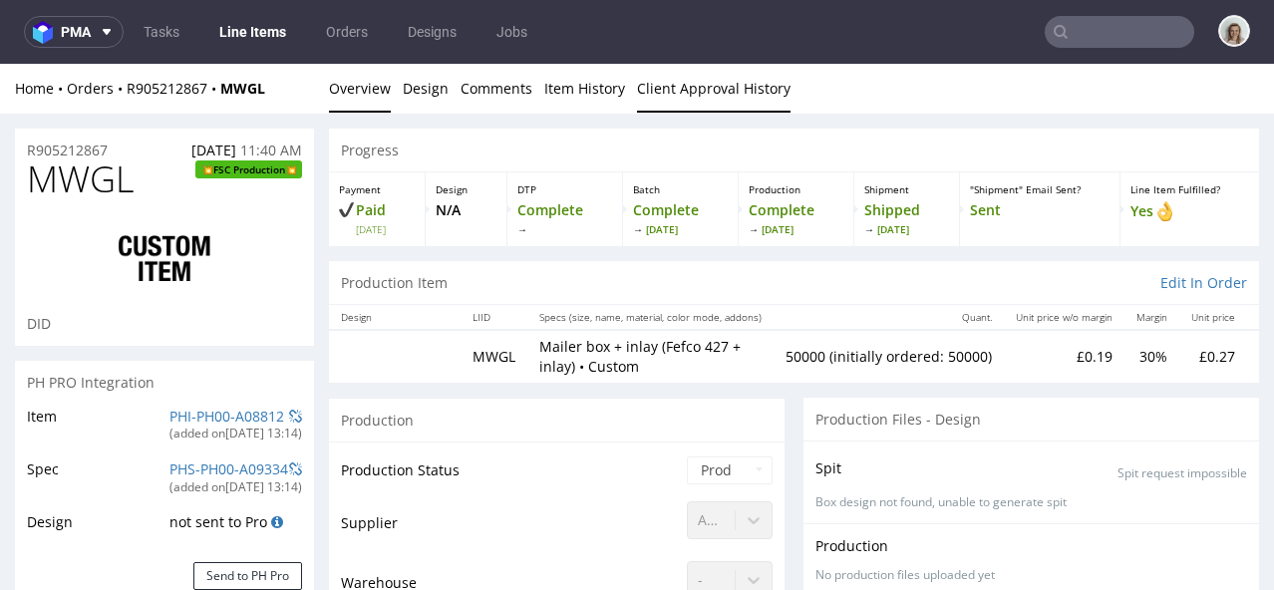
drag, startPoint x: 679, startPoint y: 114, endPoint x: 686, endPoint y: 101, distance: 14.7
click at [688, 96] on link "Client Approval History" at bounding box center [714, 88] width 154 height 49
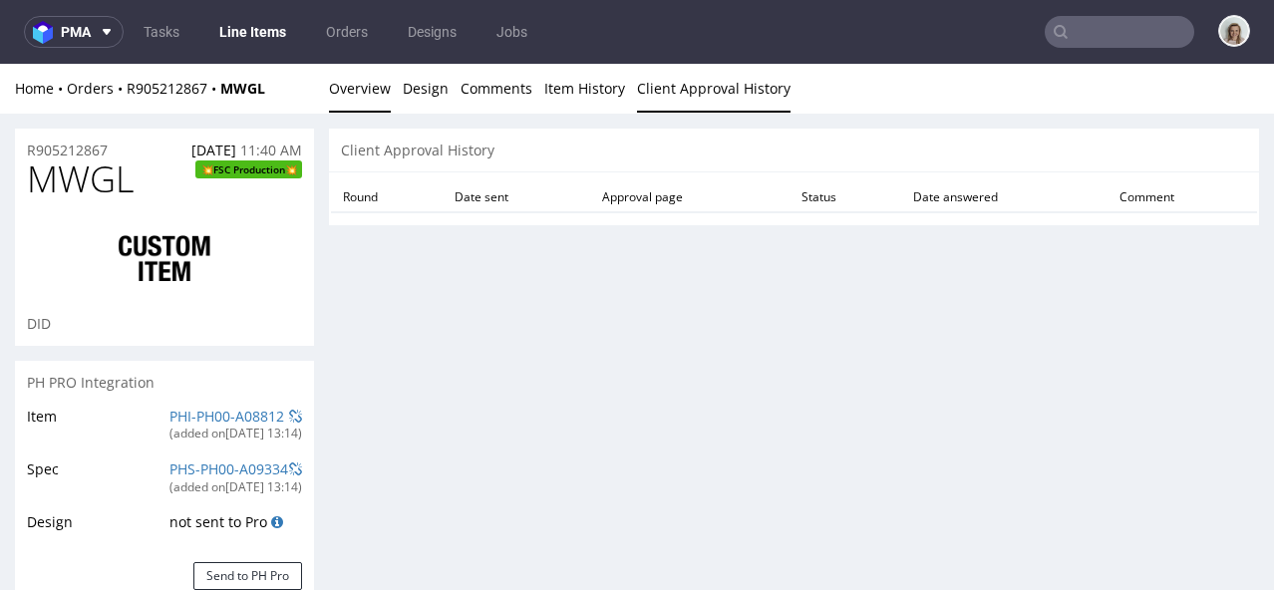
click at [357, 90] on link "Overview" at bounding box center [360, 88] width 62 height 49
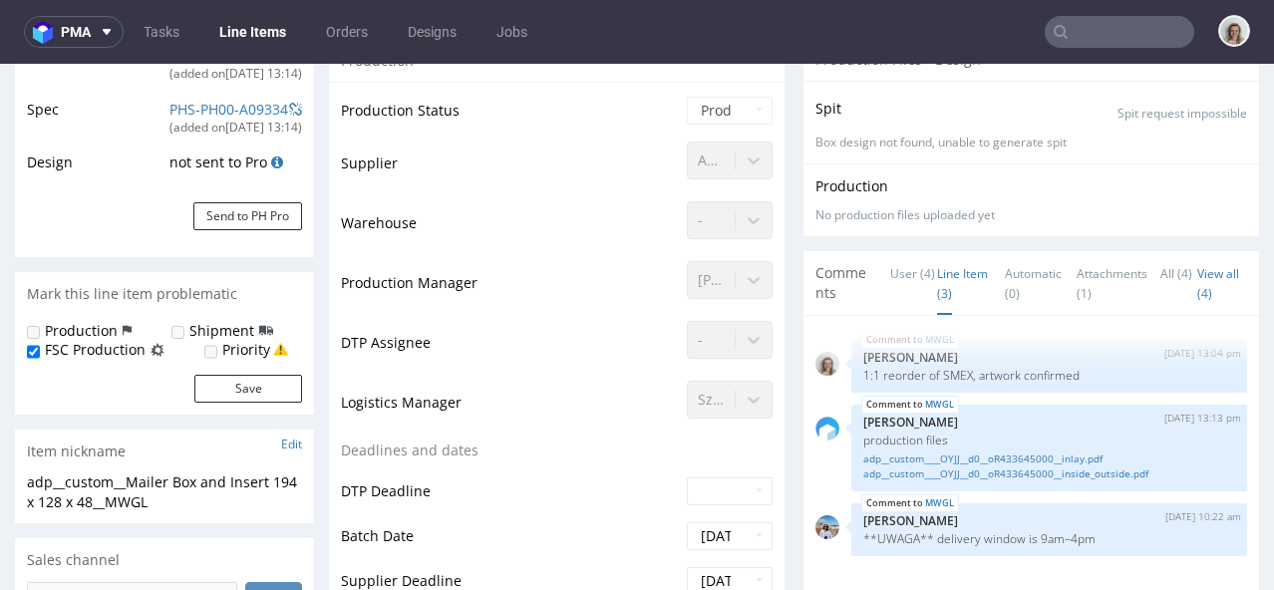
scroll to position [360, 0]
click at [940, 454] on link "adp__custom____OYJJ__d0__oR433645000__inlay.pdf" at bounding box center [1050, 459] width 372 height 15
click at [1025, 475] on link "adp__custom____OYJJ__d0__oR433645000__inside_outside.pdf" at bounding box center [1050, 474] width 372 height 15
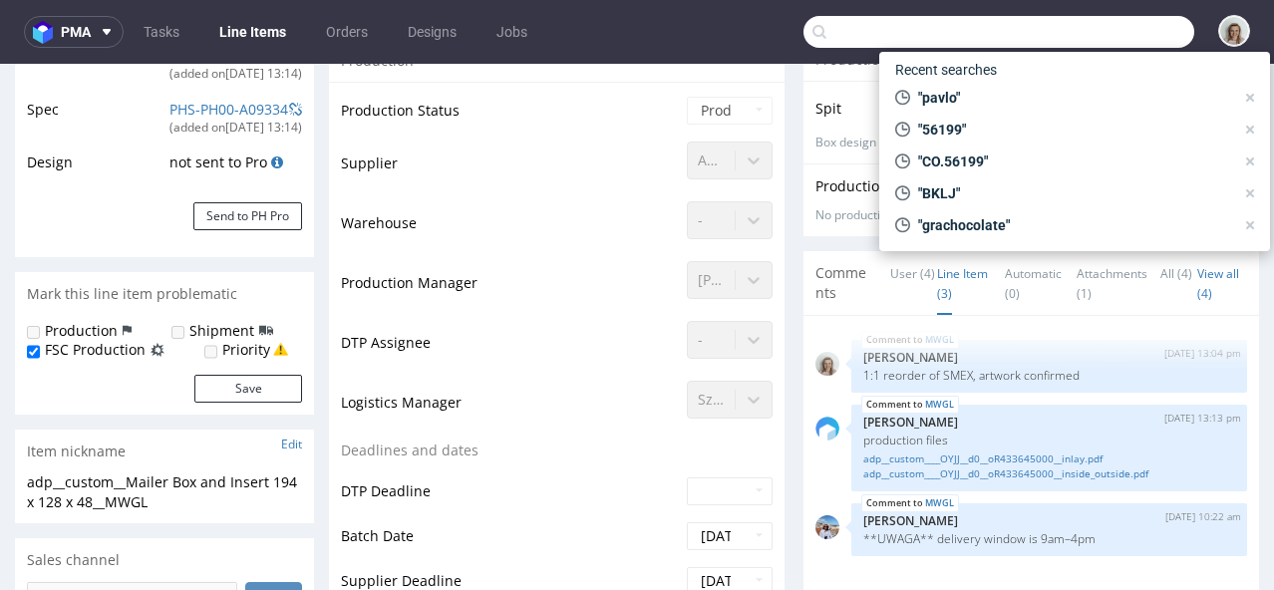
click at [1061, 27] on input "text" at bounding box center [999, 32] width 391 height 32
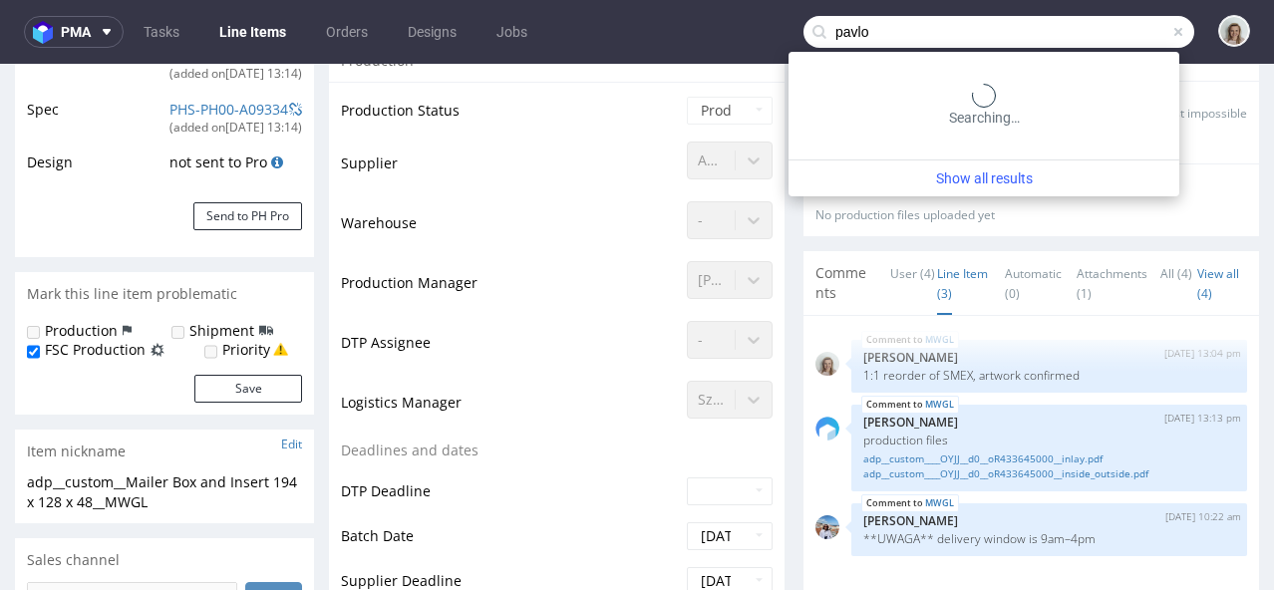
type input "pavlo"
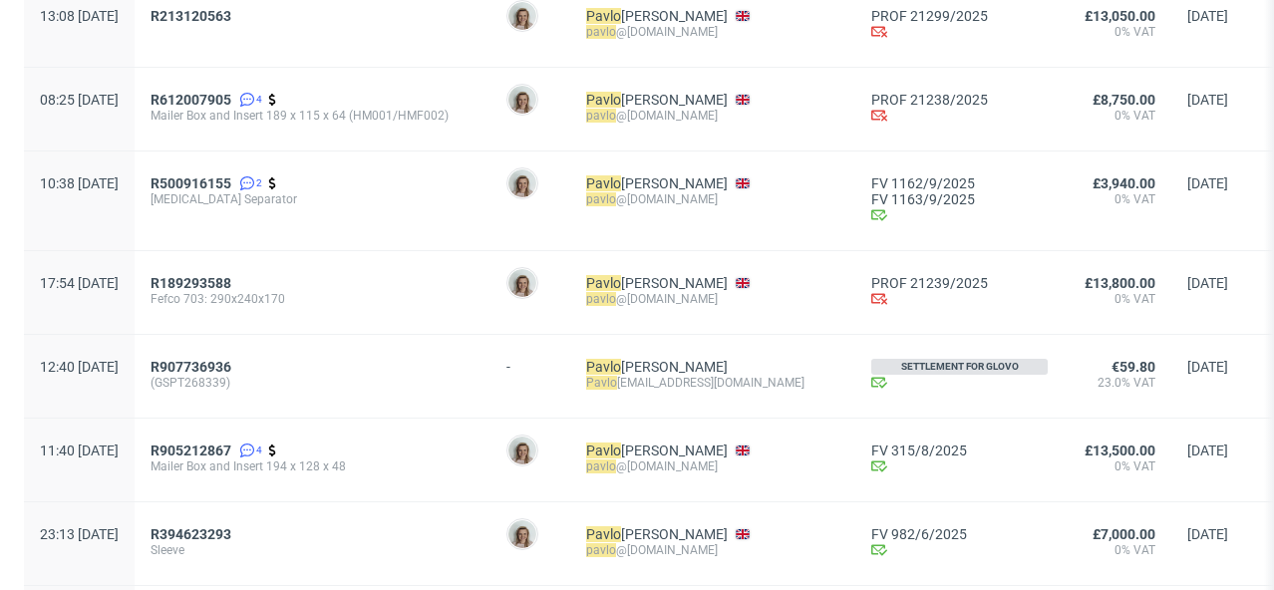
scroll to position [275, 0]
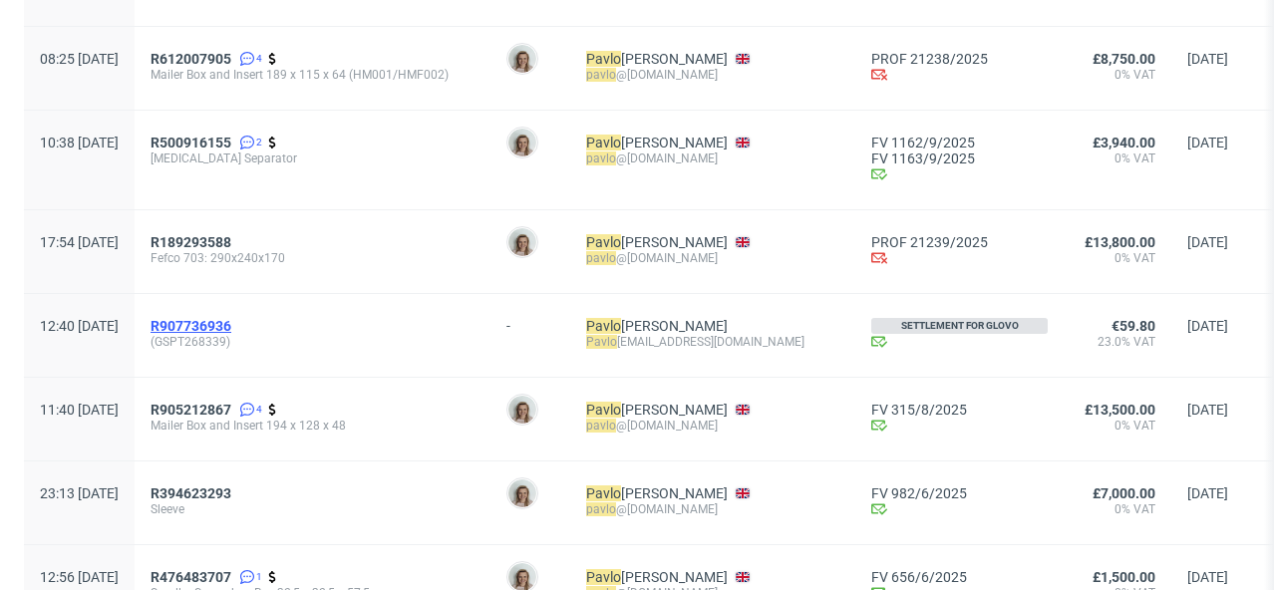
click at [231, 324] on span "R907736936" at bounding box center [191, 326] width 81 height 16
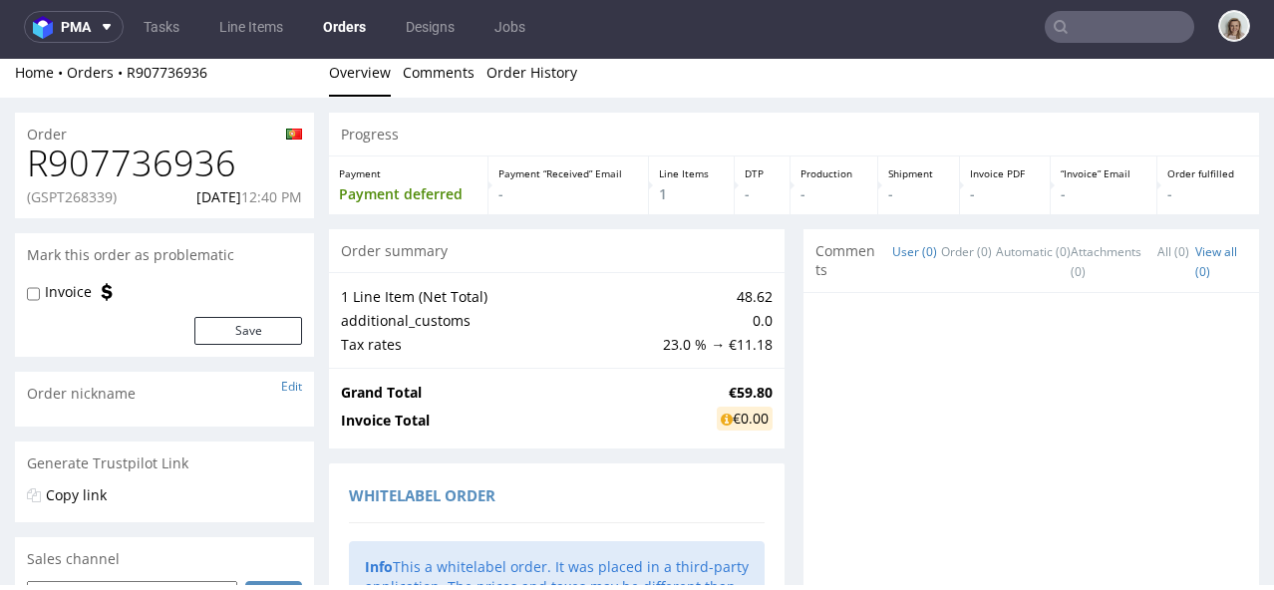
scroll to position [14, 0]
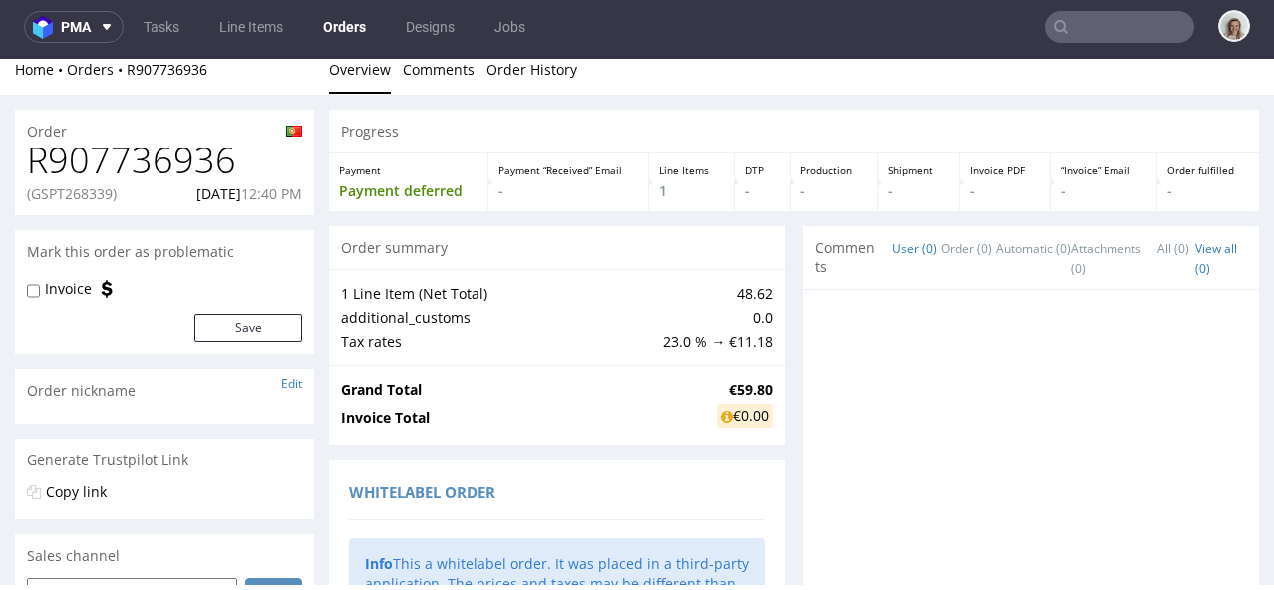
type input "pavlo"
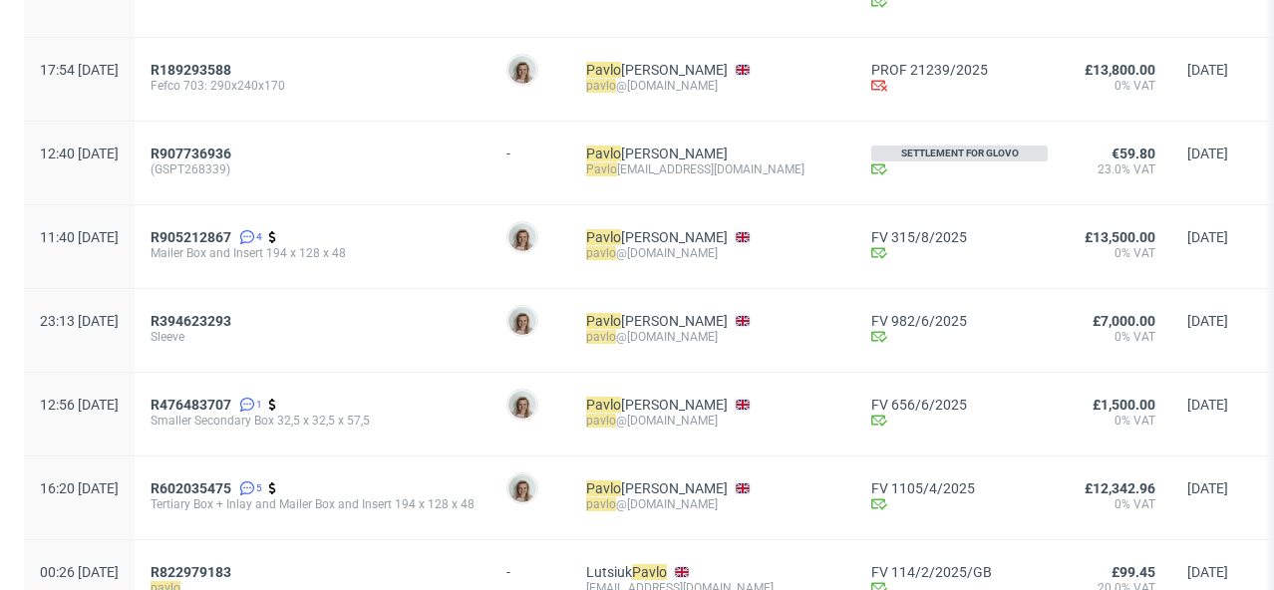
scroll to position [456, 0]
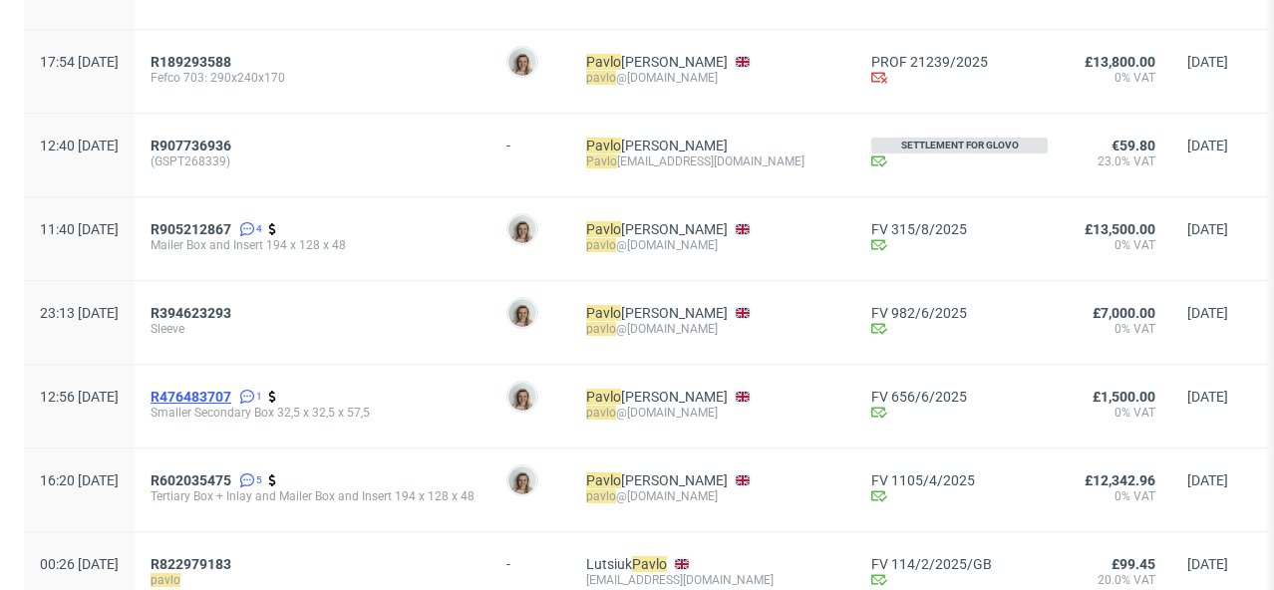
click at [231, 398] on span "R476483707" at bounding box center [191, 397] width 81 height 16
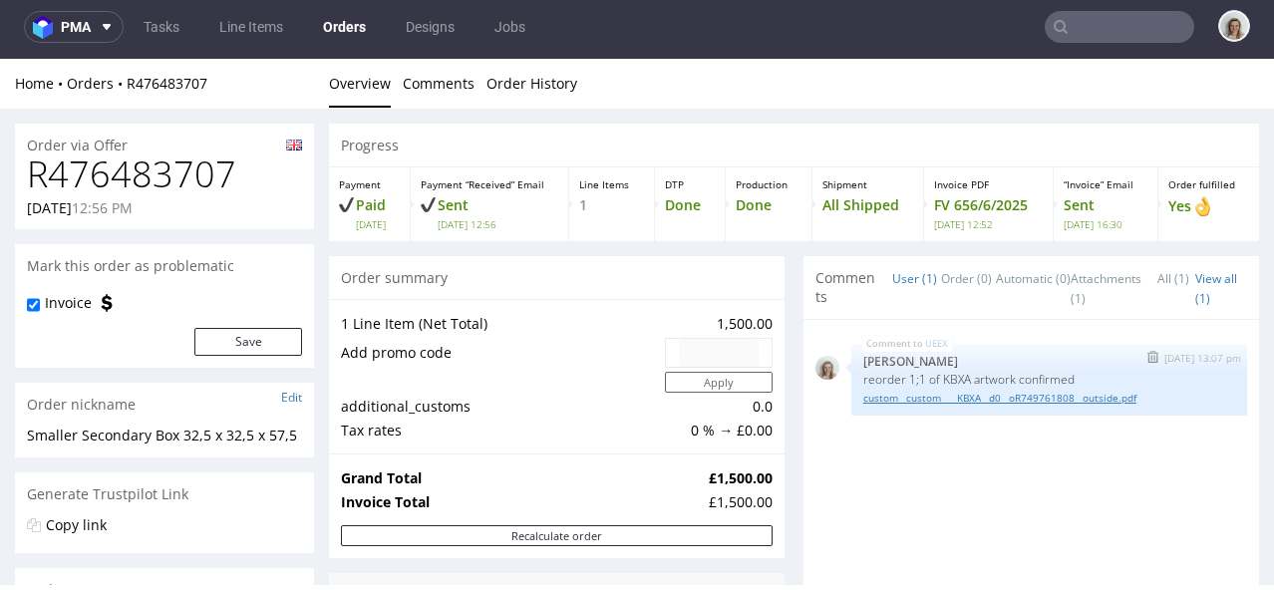
click at [1016, 399] on link "custom__custom____KBXA__d0__oR749761808__outside.pdf" at bounding box center [1050, 398] width 372 height 15
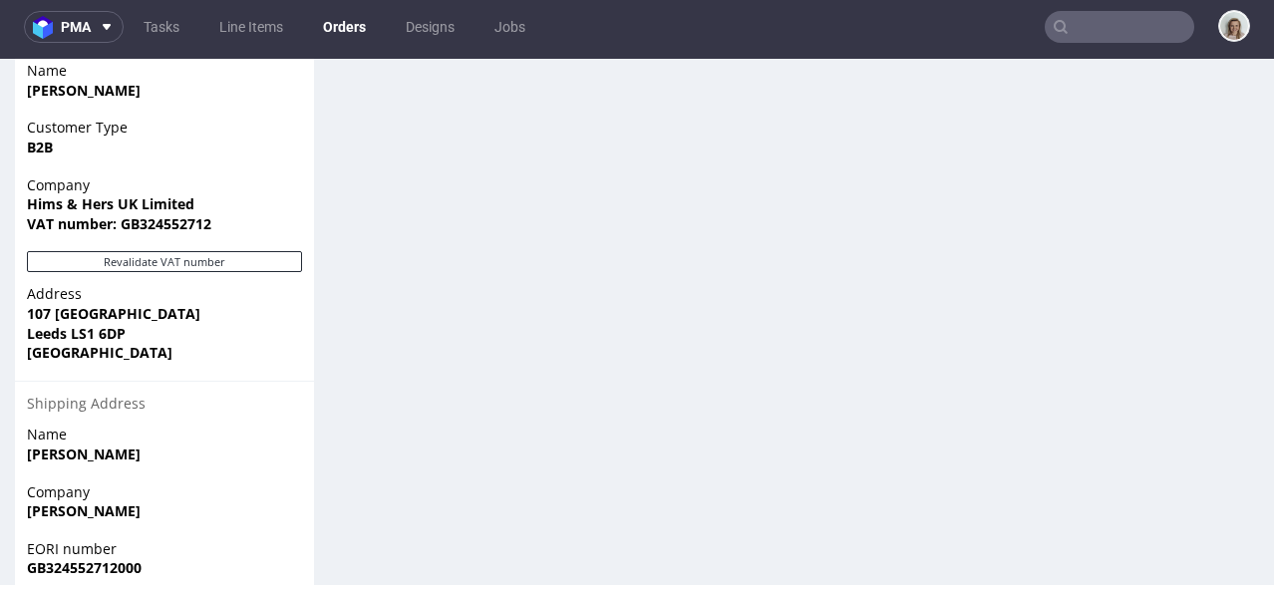
scroll to position [962, 0]
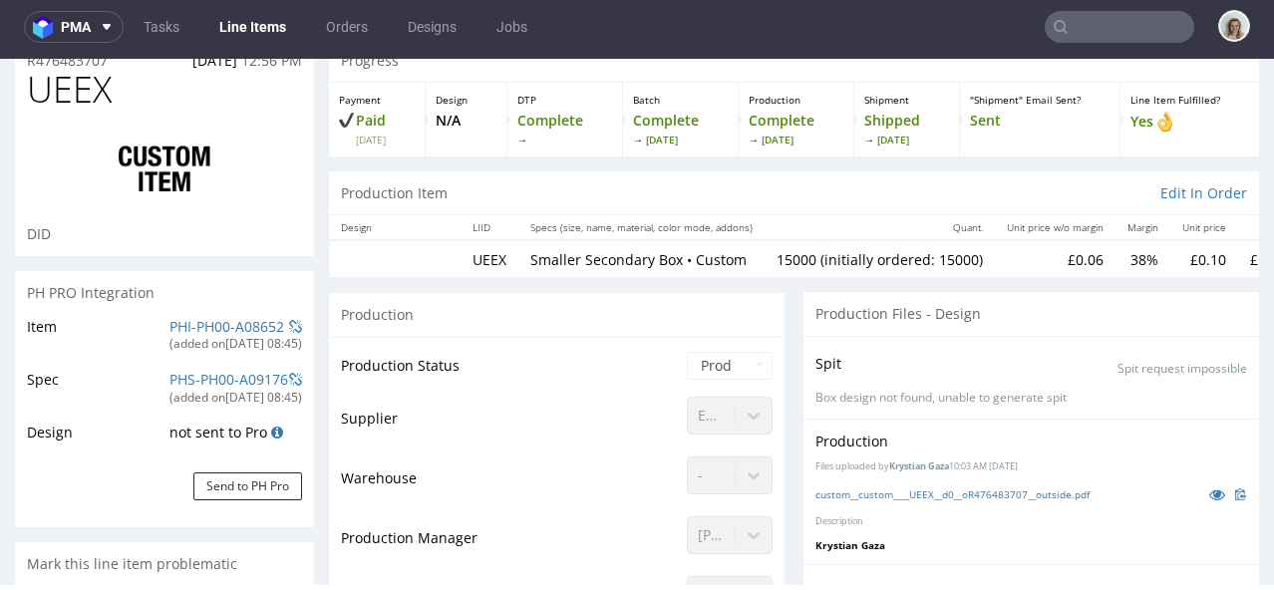
scroll to position [87, 0]
click at [1210, 495] on icon at bounding box center [1218, 493] width 16 height 14
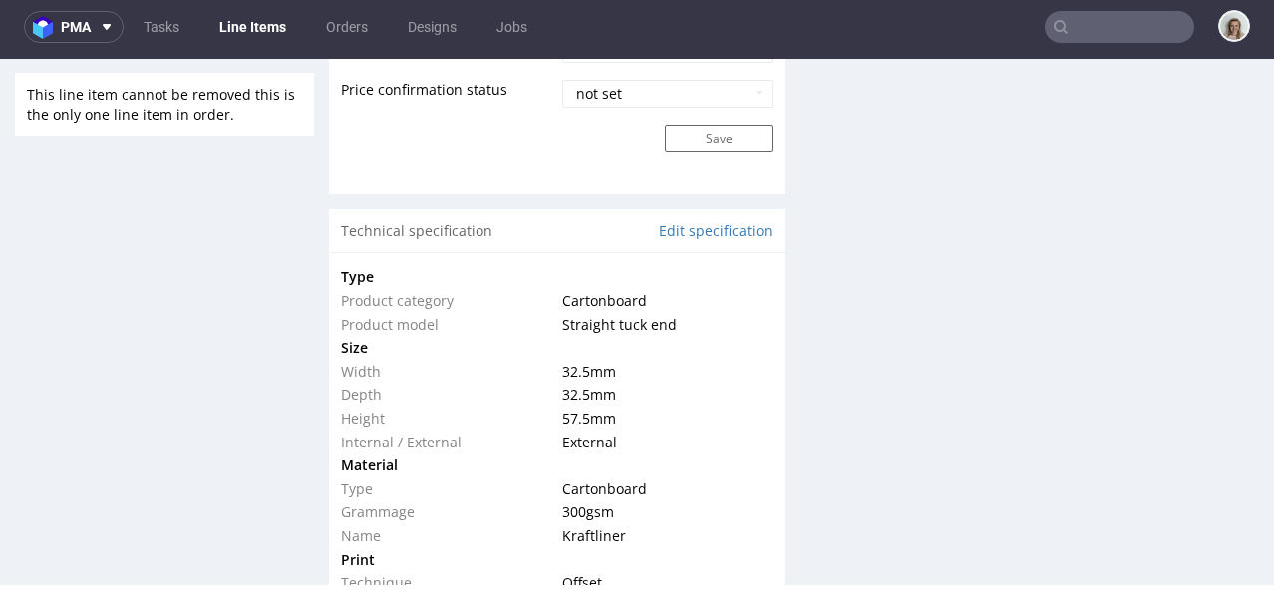
scroll to position [2463, 0]
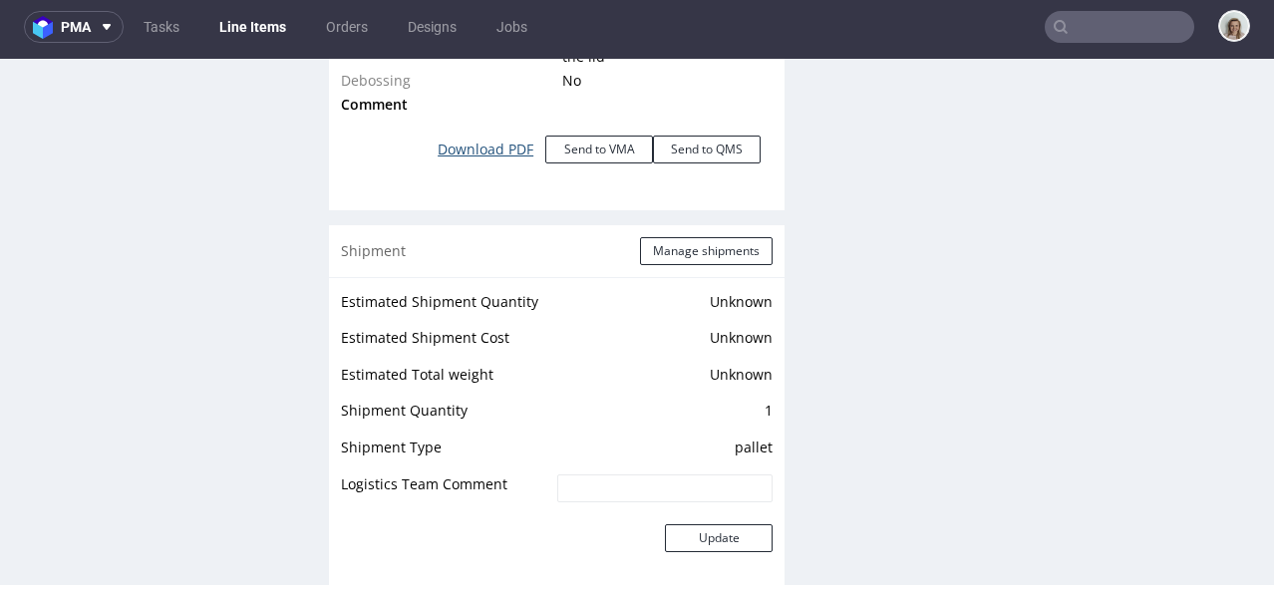
click at [486, 146] on link "Download PDF" at bounding box center [486, 150] width 120 height 44
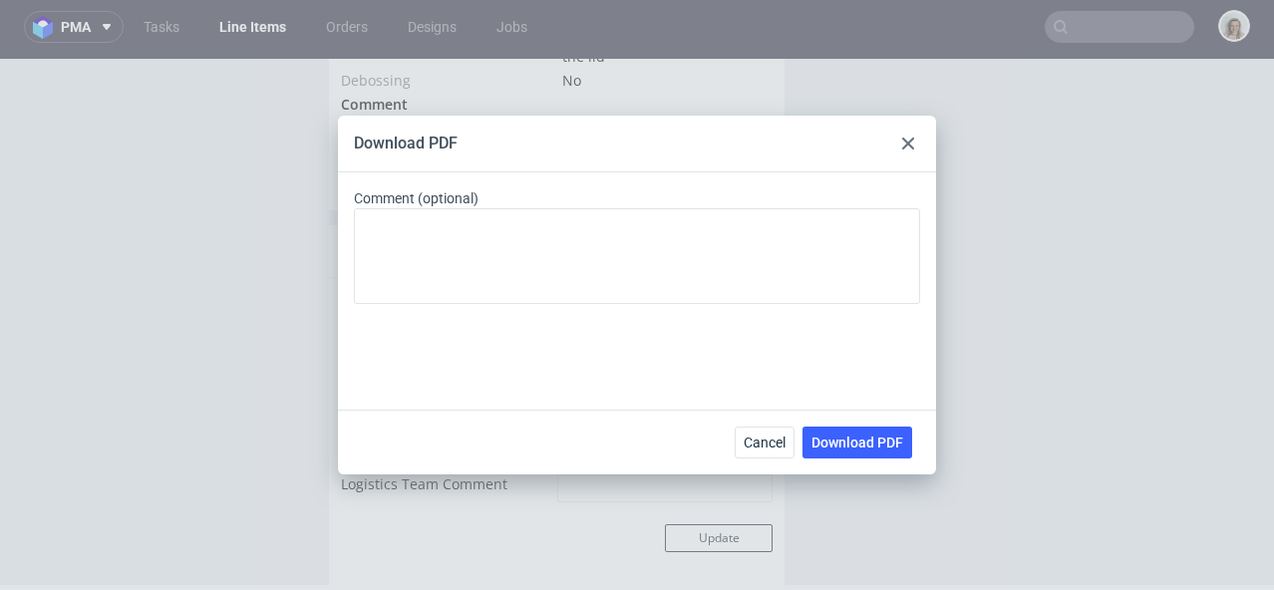
drag, startPoint x: 873, startPoint y: 437, endPoint x: 734, endPoint y: 353, distance: 162.0
click at [873, 437] on span "Download PDF" at bounding box center [858, 443] width 92 height 14
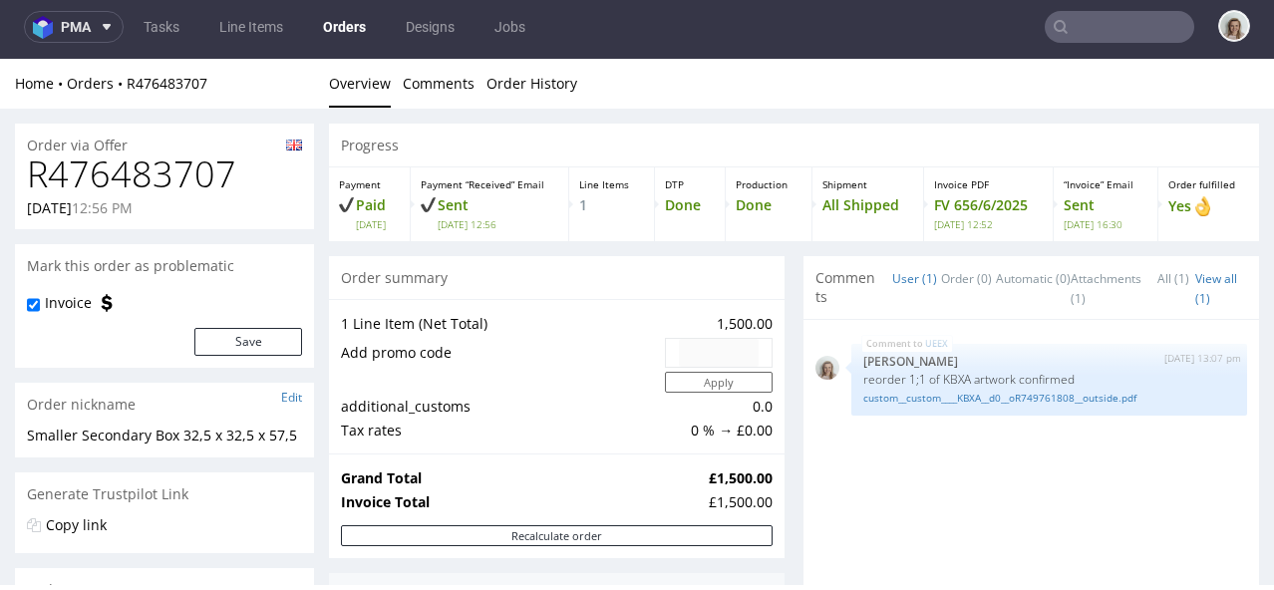
type input "pavlo"
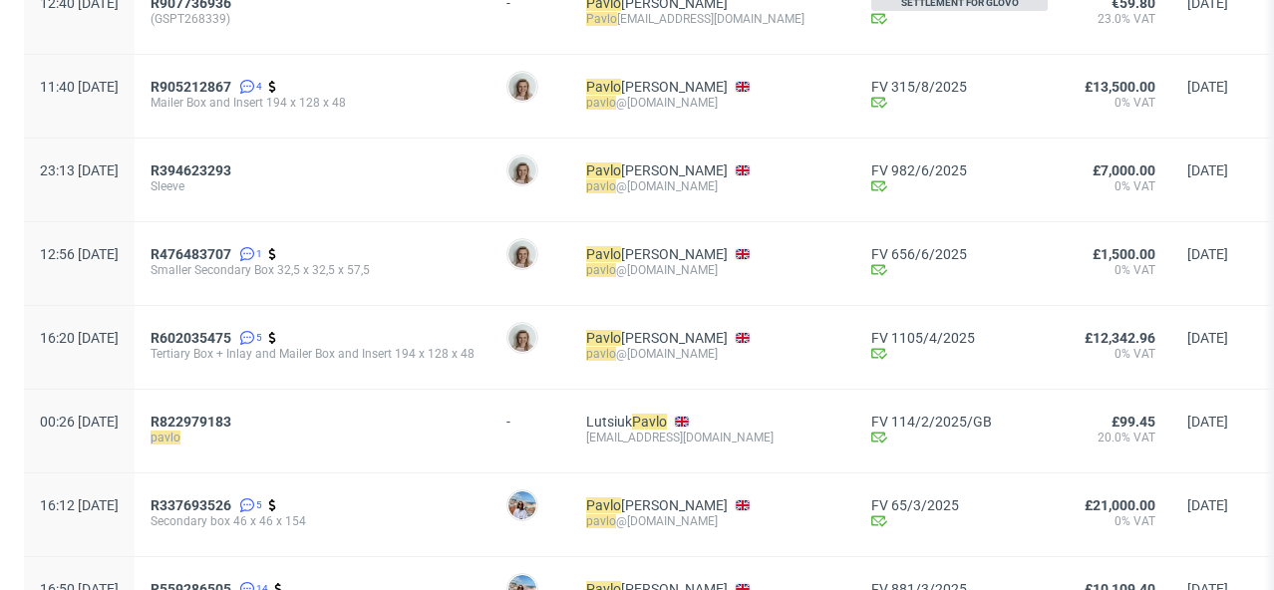
scroll to position [653, 0]
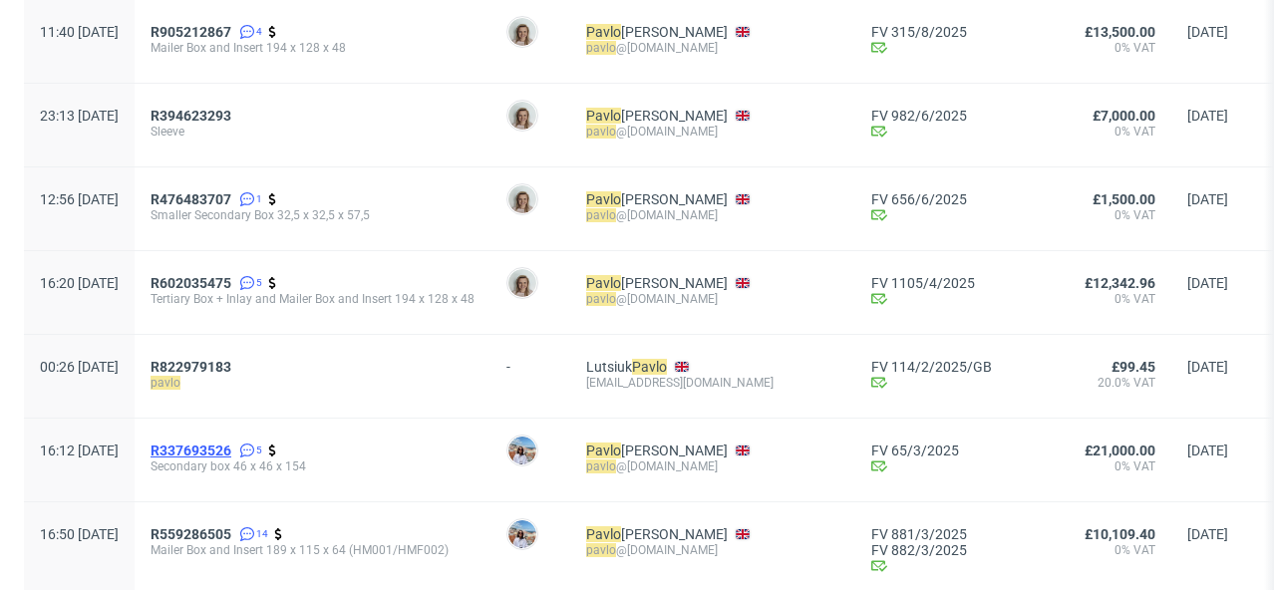
click at [231, 453] on span "R337693526" at bounding box center [191, 451] width 81 height 16
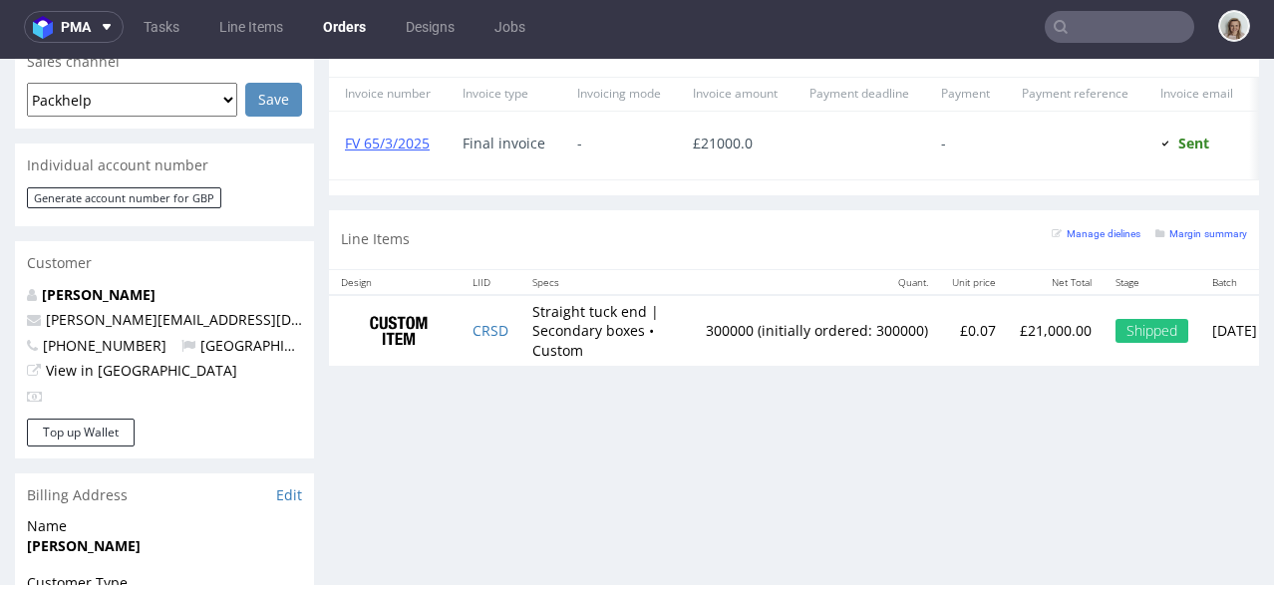
scroll to position [919, 0]
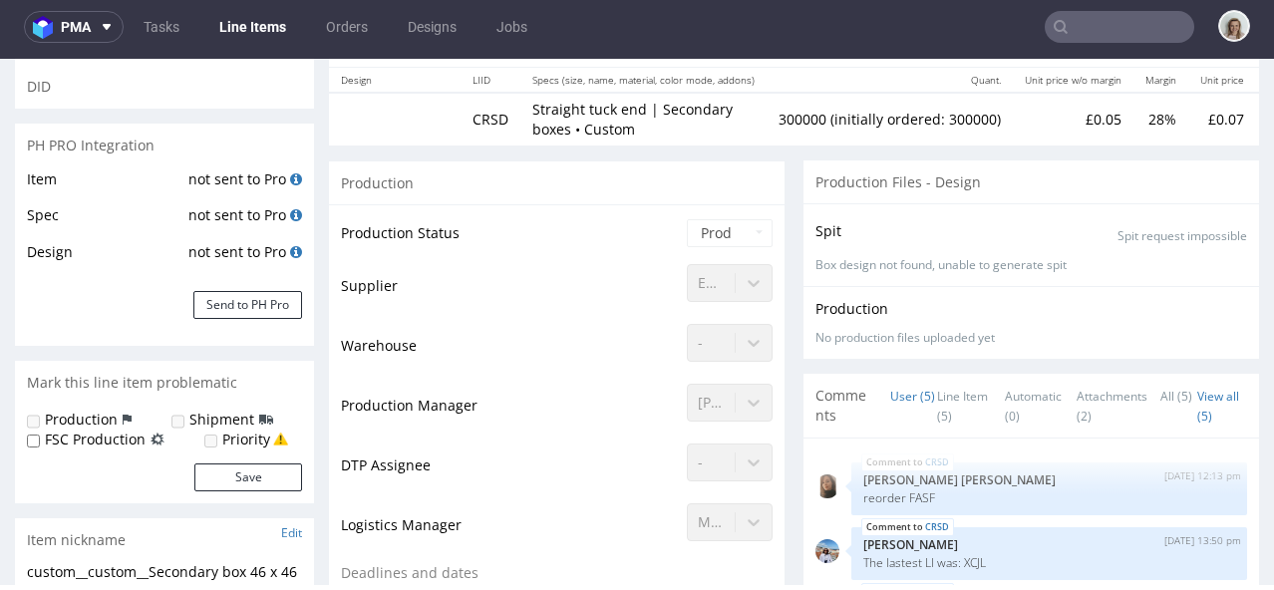
scroll to position [318, 0]
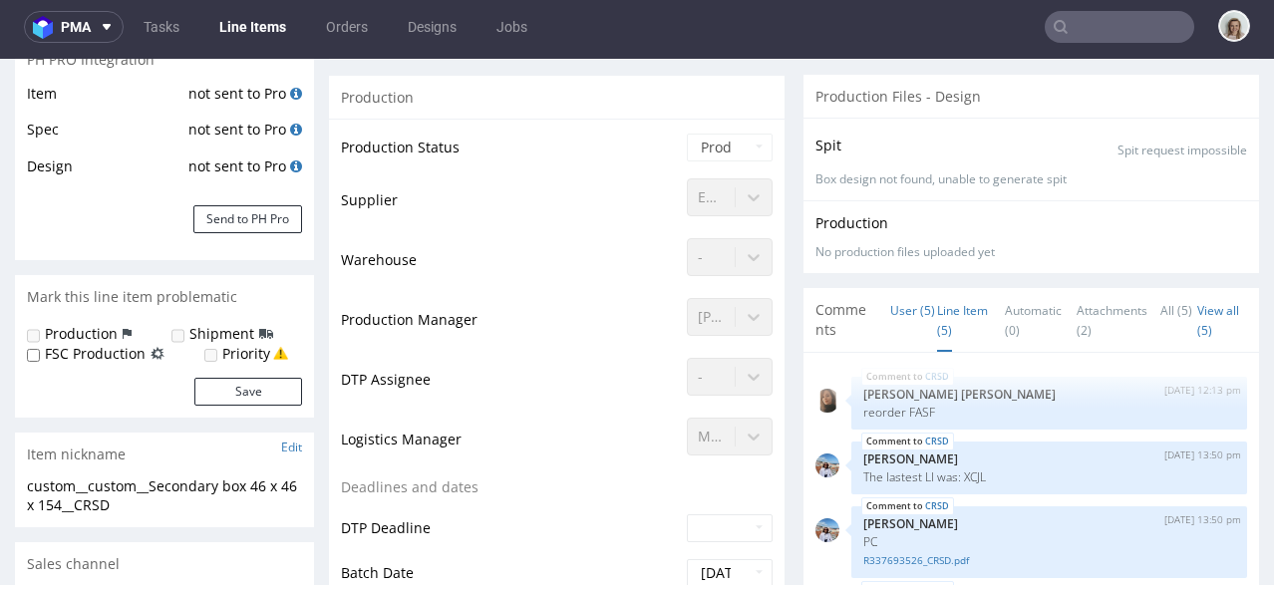
click at [957, 313] on link "Line Item (5)" at bounding box center [962, 320] width 51 height 63
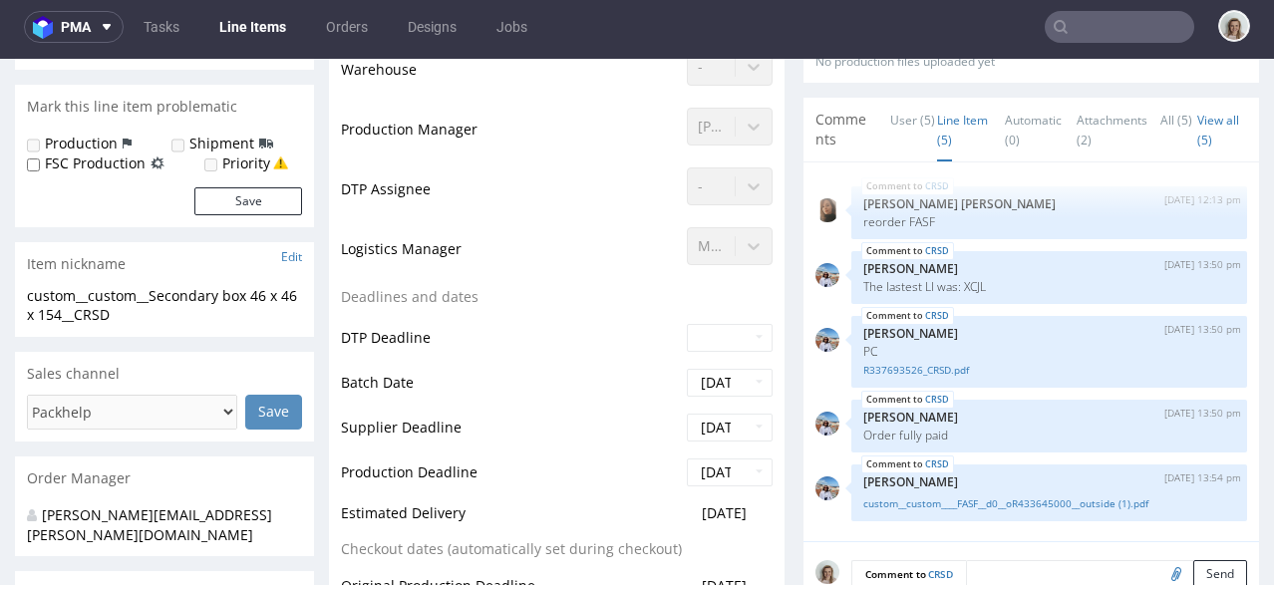
scroll to position [599, 0]
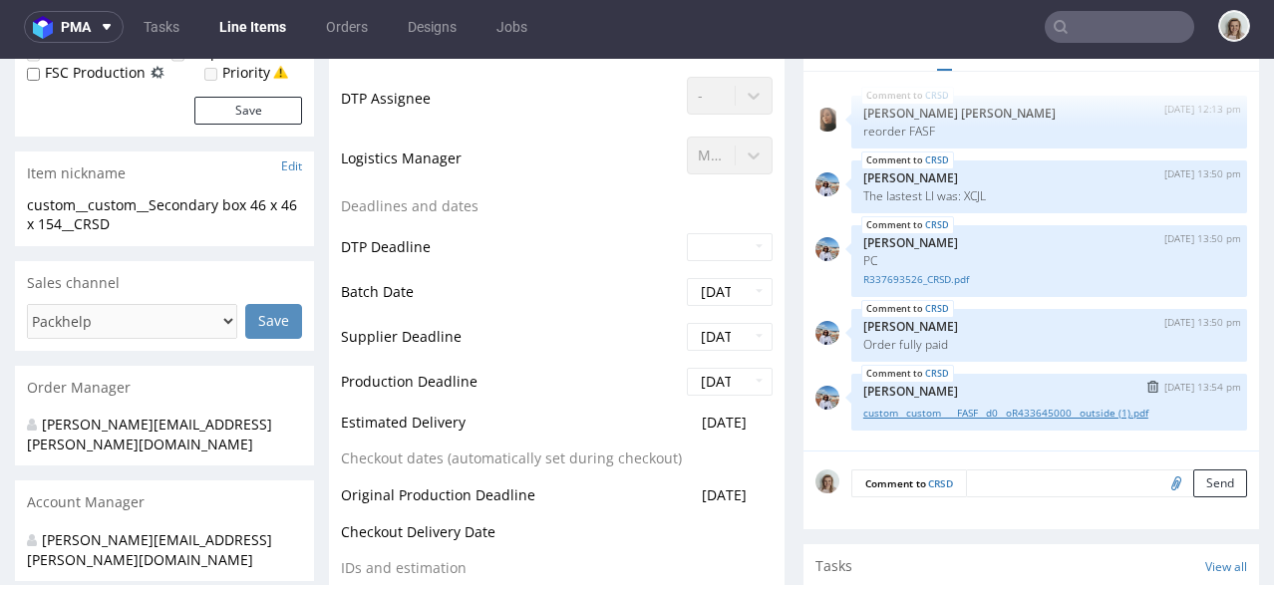
click at [966, 414] on link "custom__custom____FASF__d0__oR433645000__outside (1).pdf" at bounding box center [1050, 413] width 372 height 15
click at [922, 411] on link "custom__custom____FASF__d0__oR433645000__outside (1).pdf" at bounding box center [1050, 413] width 372 height 15
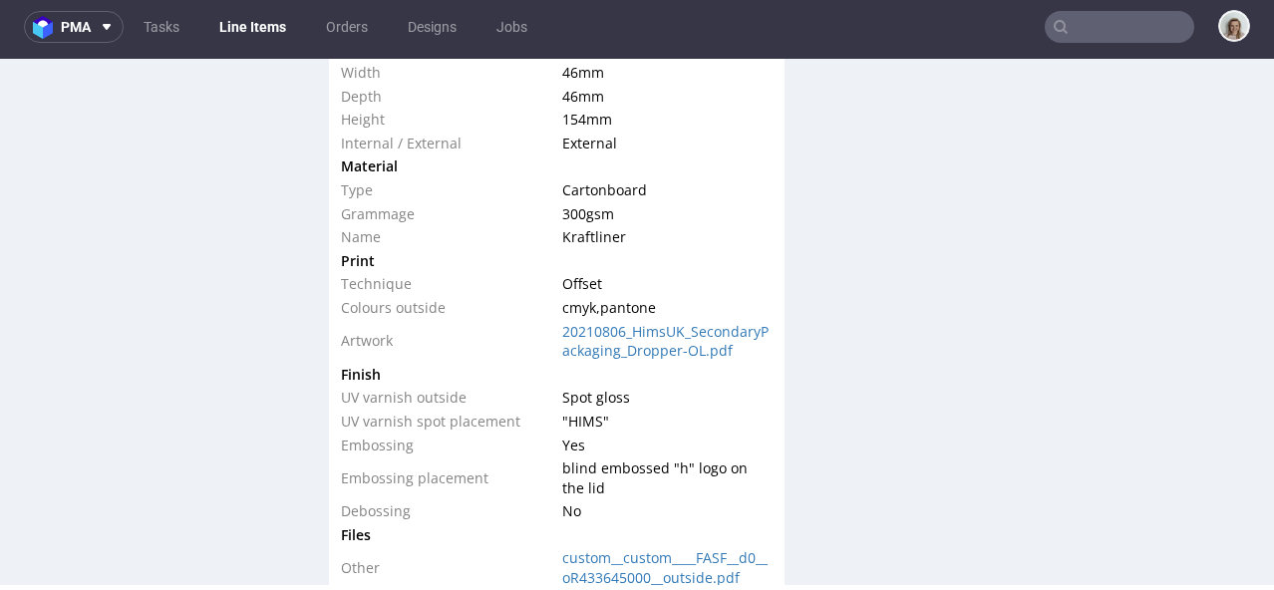
scroll to position [2424, 0]
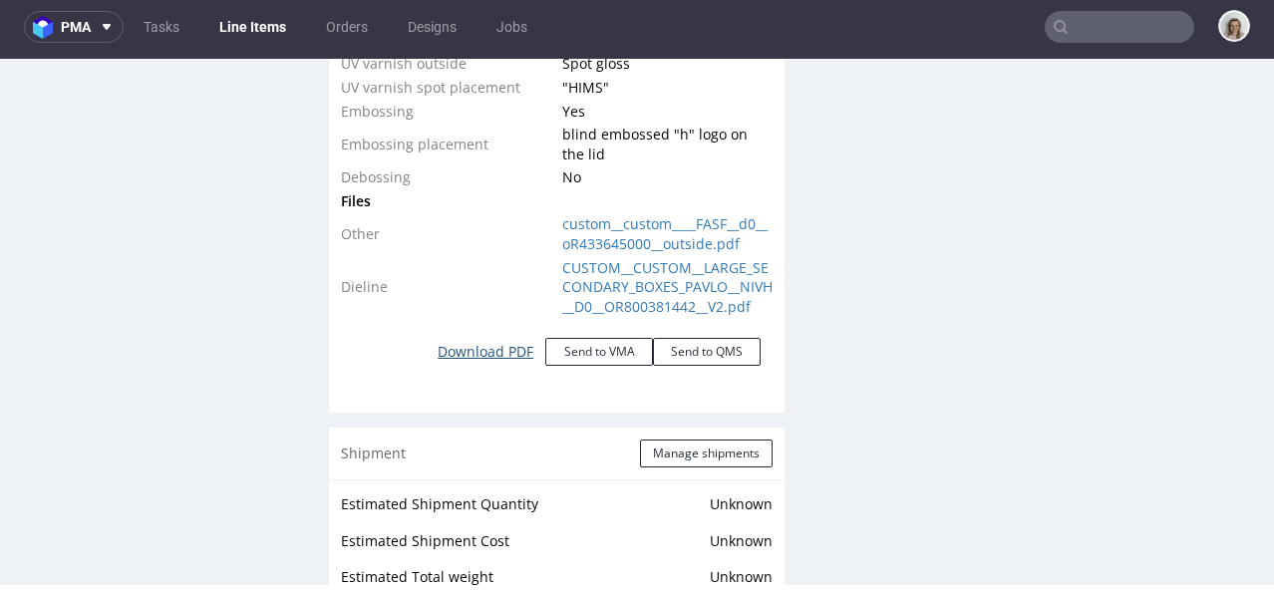
click at [508, 374] on link "Download PDF" at bounding box center [486, 352] width 120 height 44
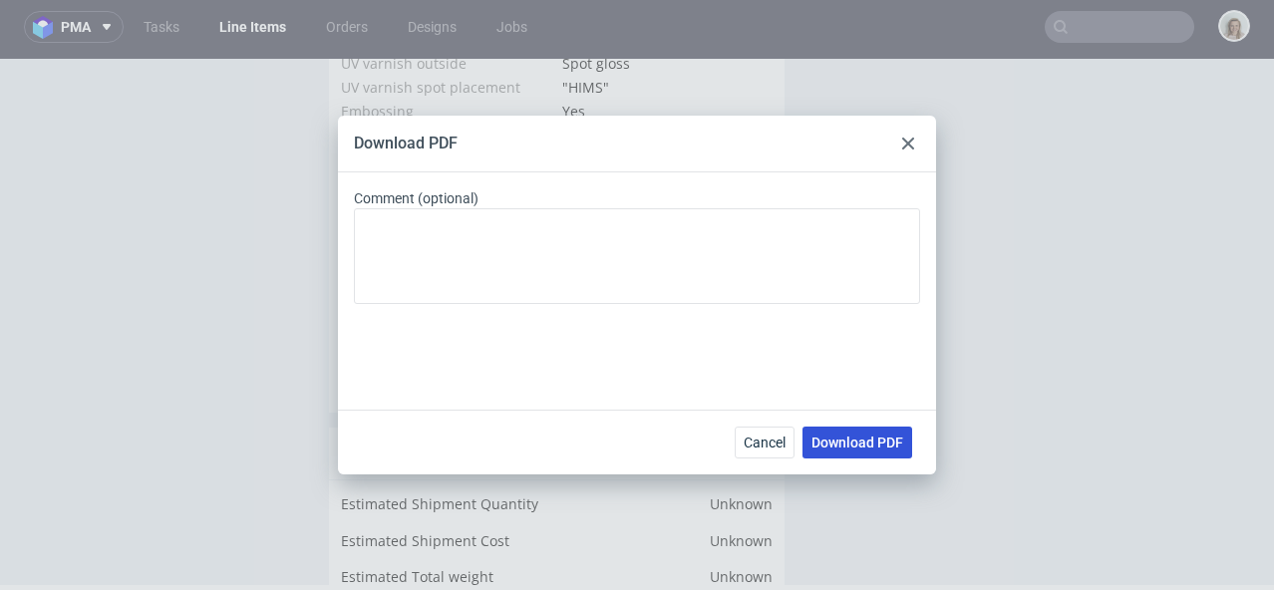
click at [836, 453] on button "Download PDF" at bounding box center [858, 443] width 110 height 32
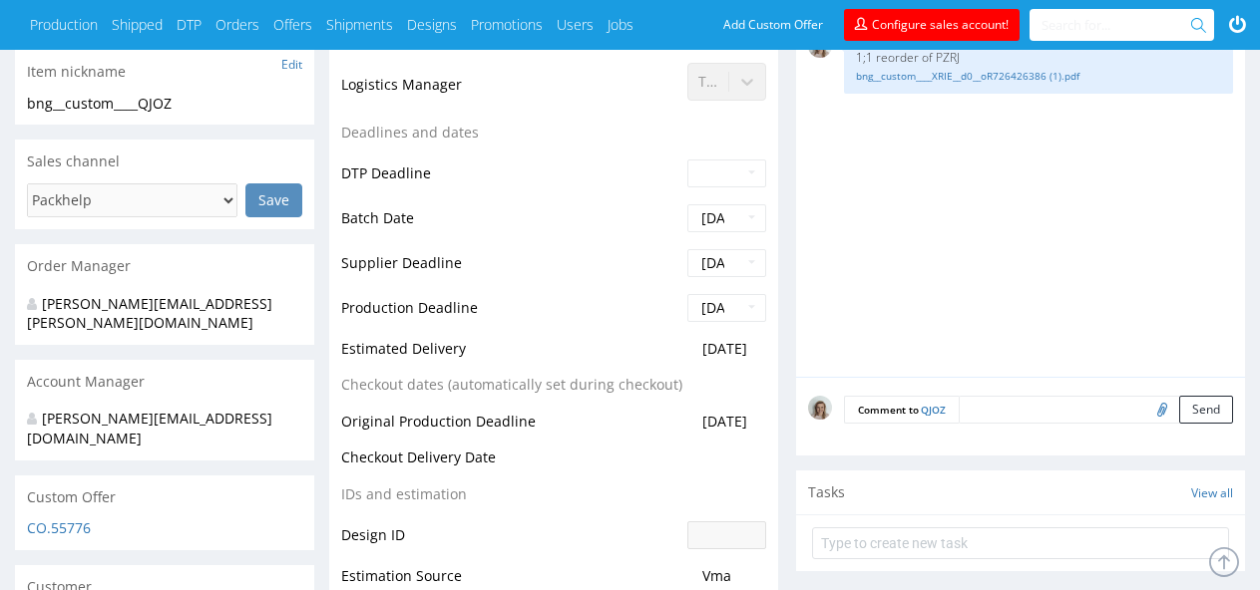
scroll to position [513, 0]
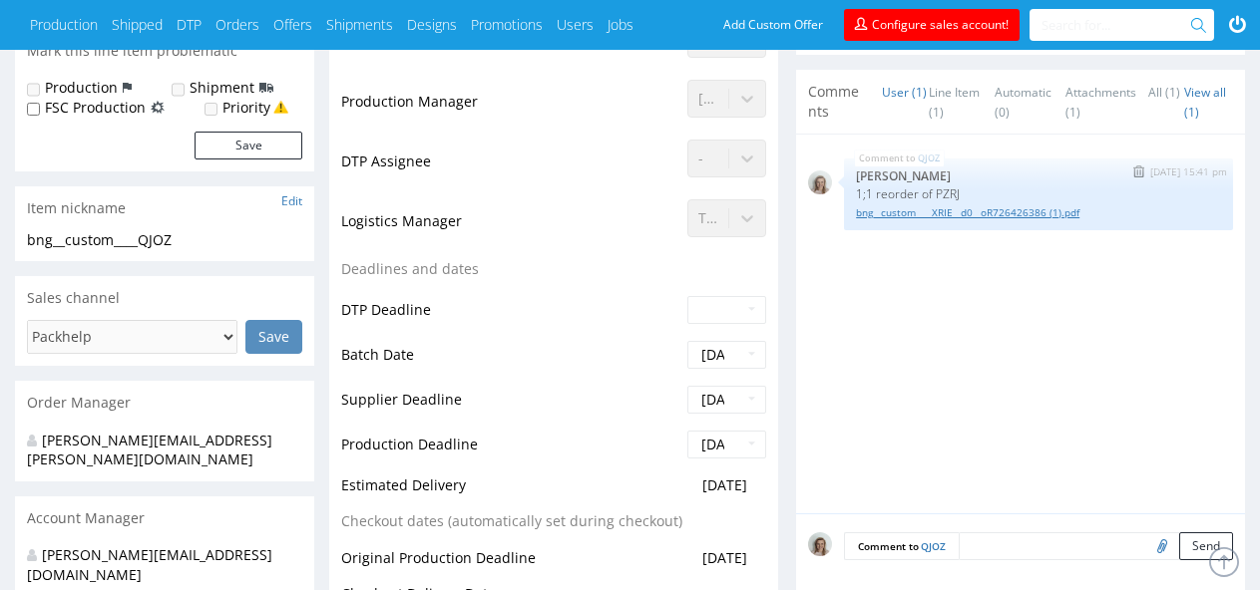
click at [977, 207] on link "bng__custom____XRIE__d0__oR726426386 (1).pdf" at bounding box center [1038, 212] width 365 height 15
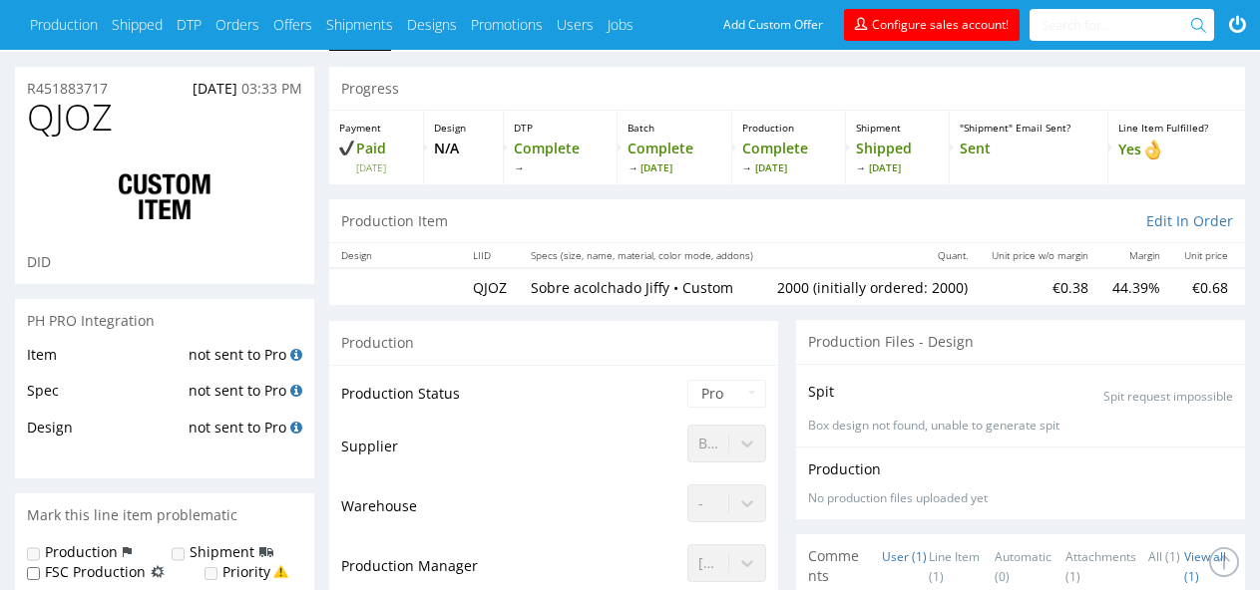
scroll to position [0, 0]
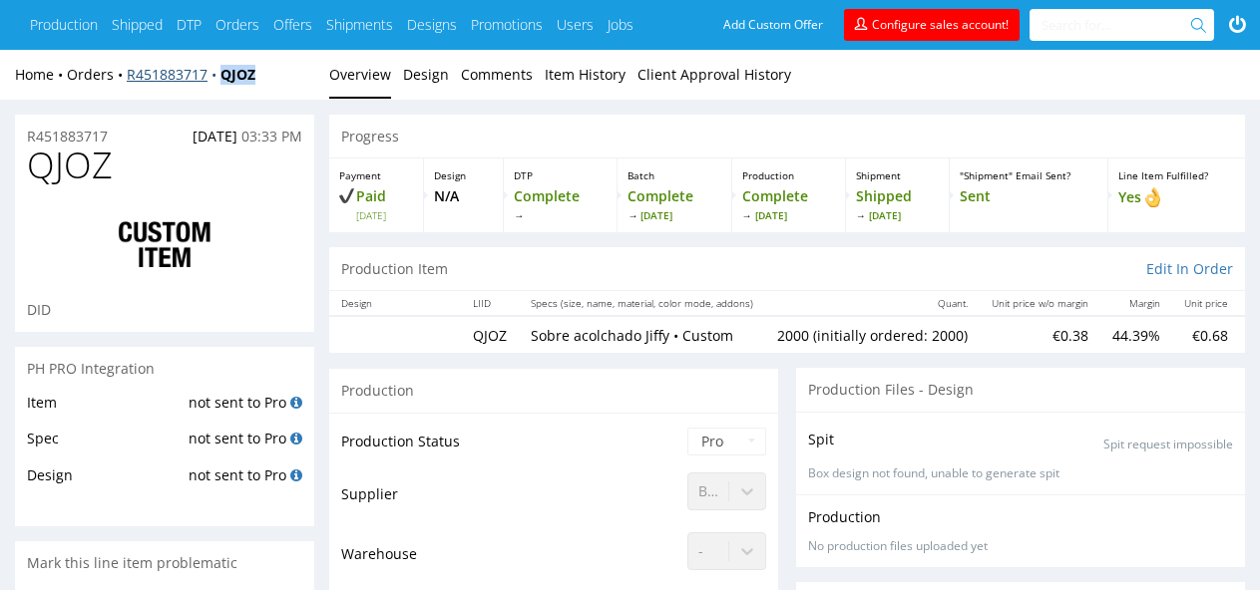
drag, startPoint x: 263, startPoint y: 69, endPoint x: 219, endPoint y: 76, distance: 44.4
click at [219, 76] on div "Home Orders R451883717 QJOZ" at bounding box center [164, 75] width 299 height 20
copy strong "QJOZ"
click at [186, 82] on link "R451883717" at bounding box center [174, 74] width 94 height 19
click at [187, 76] on link "R451883717" at bounding box center [174, 74] width 94 height 19
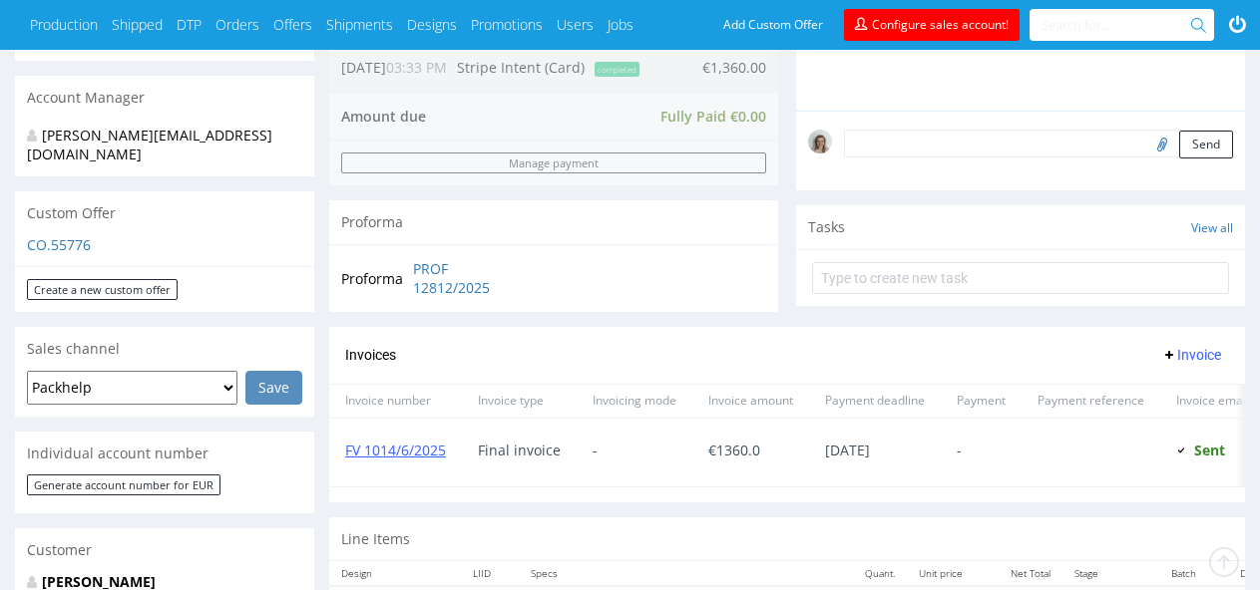
scroll to position [745, 0]
